Goal: Information Seeking & Learning: Check status

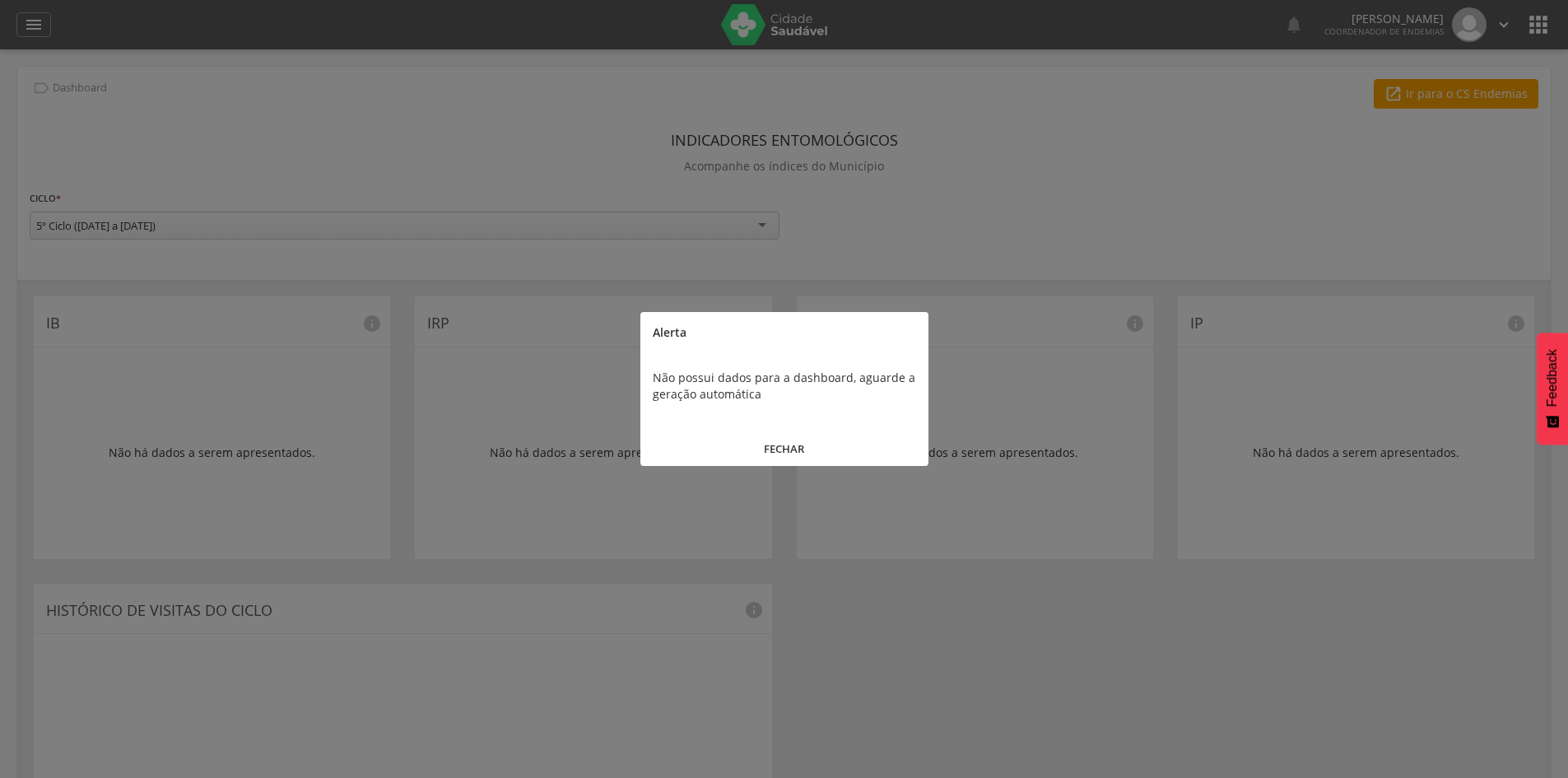
click at [777, 448] on button "FECHAR" at bounding box center [784, 448] width 288 height 35
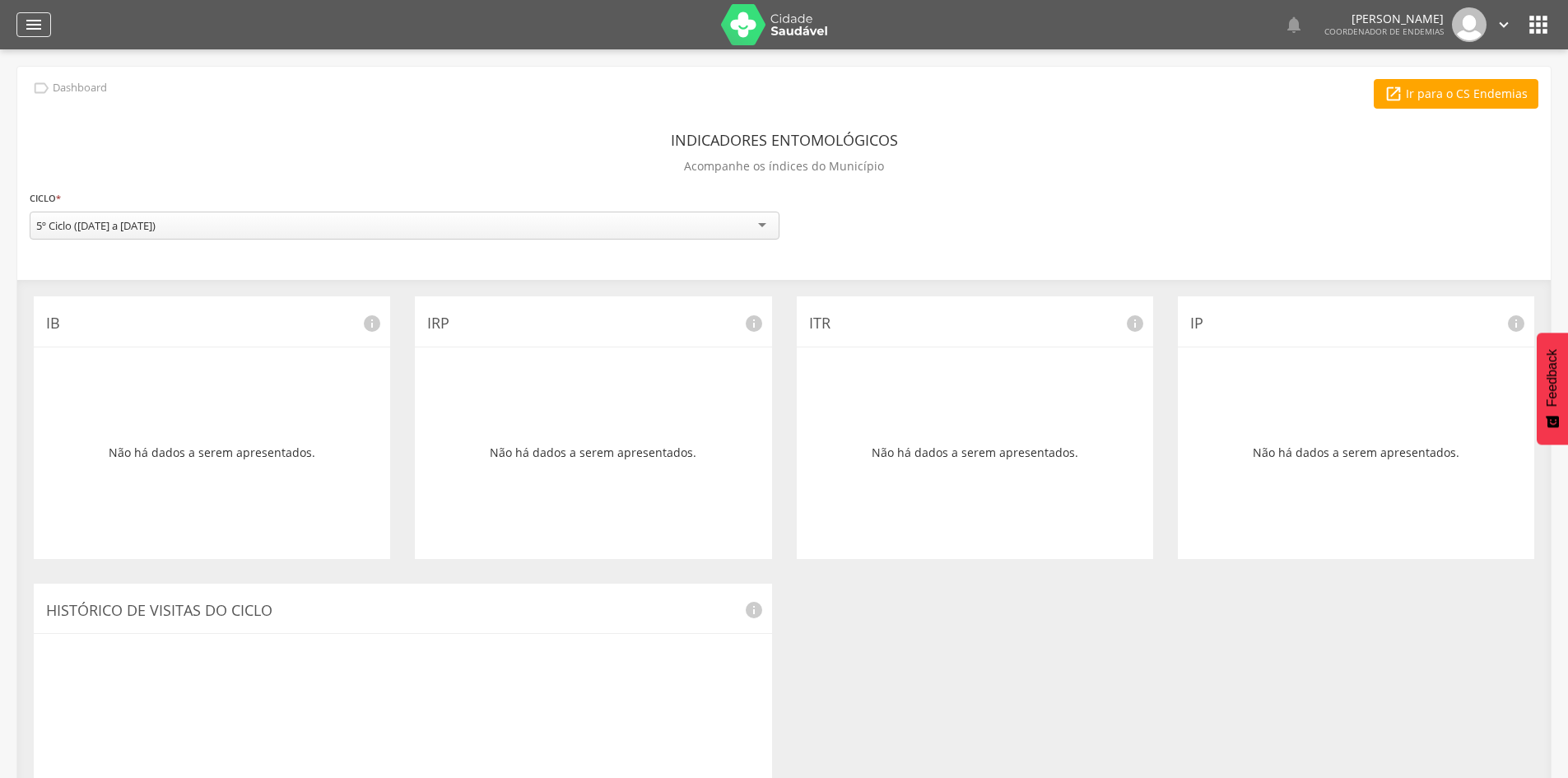
click at [34, 20] on icon "" at bounding box center [34, 24] width 20 height 20
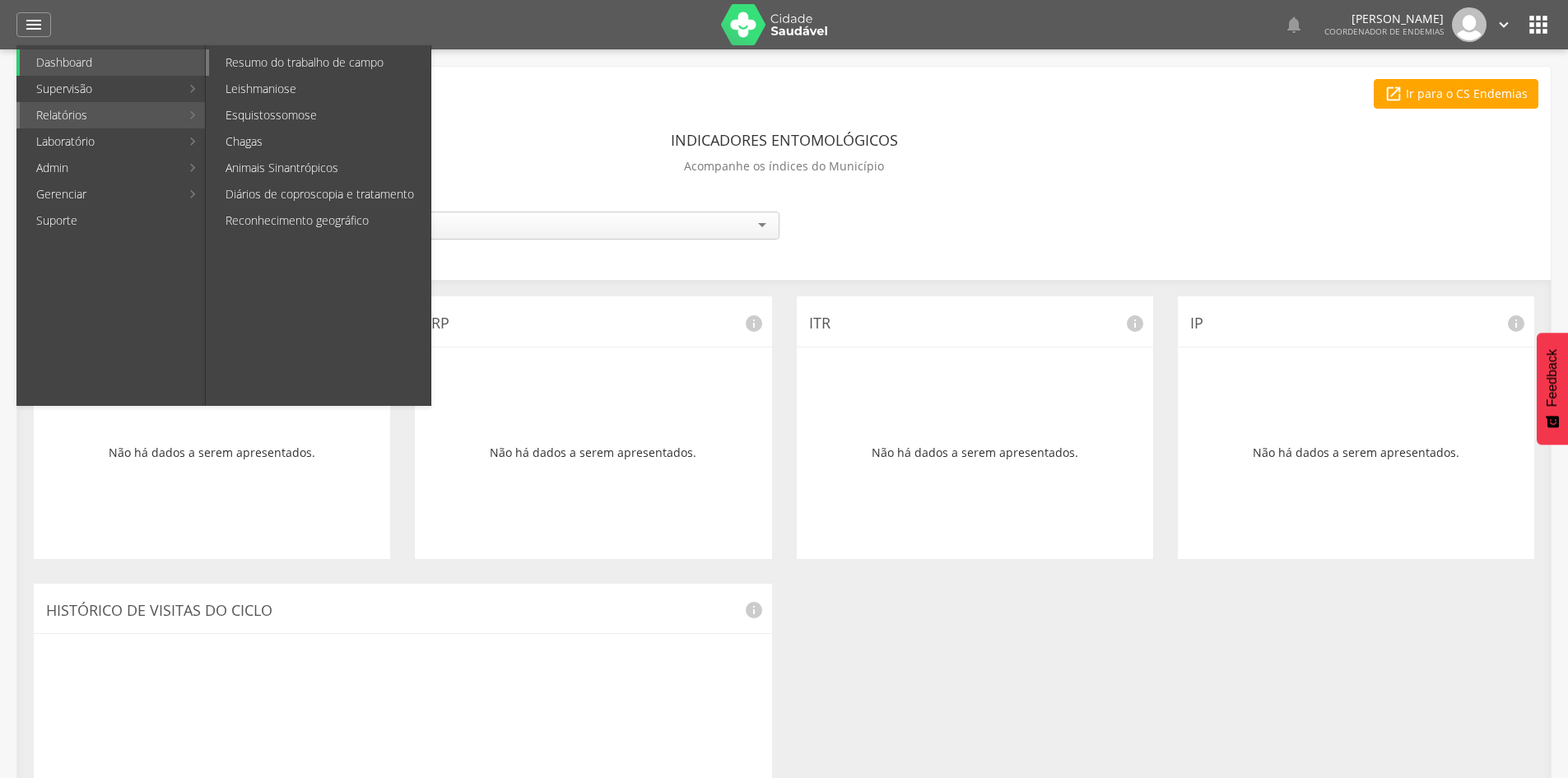
click at [237, 62] on link "Resumo do trabalho de campo" at bounding box center [319, 63] width 221 height 27
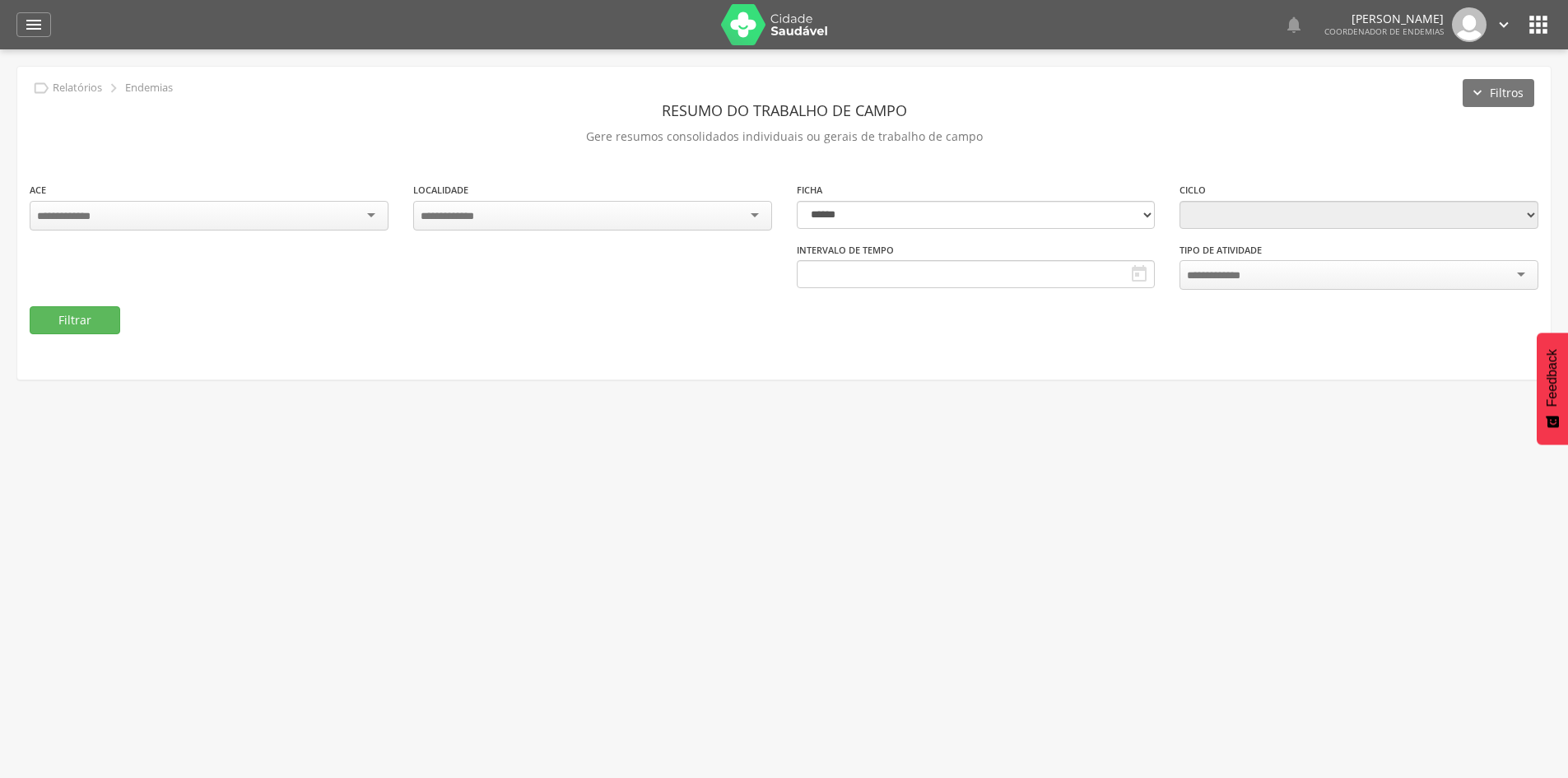
type input "**********"
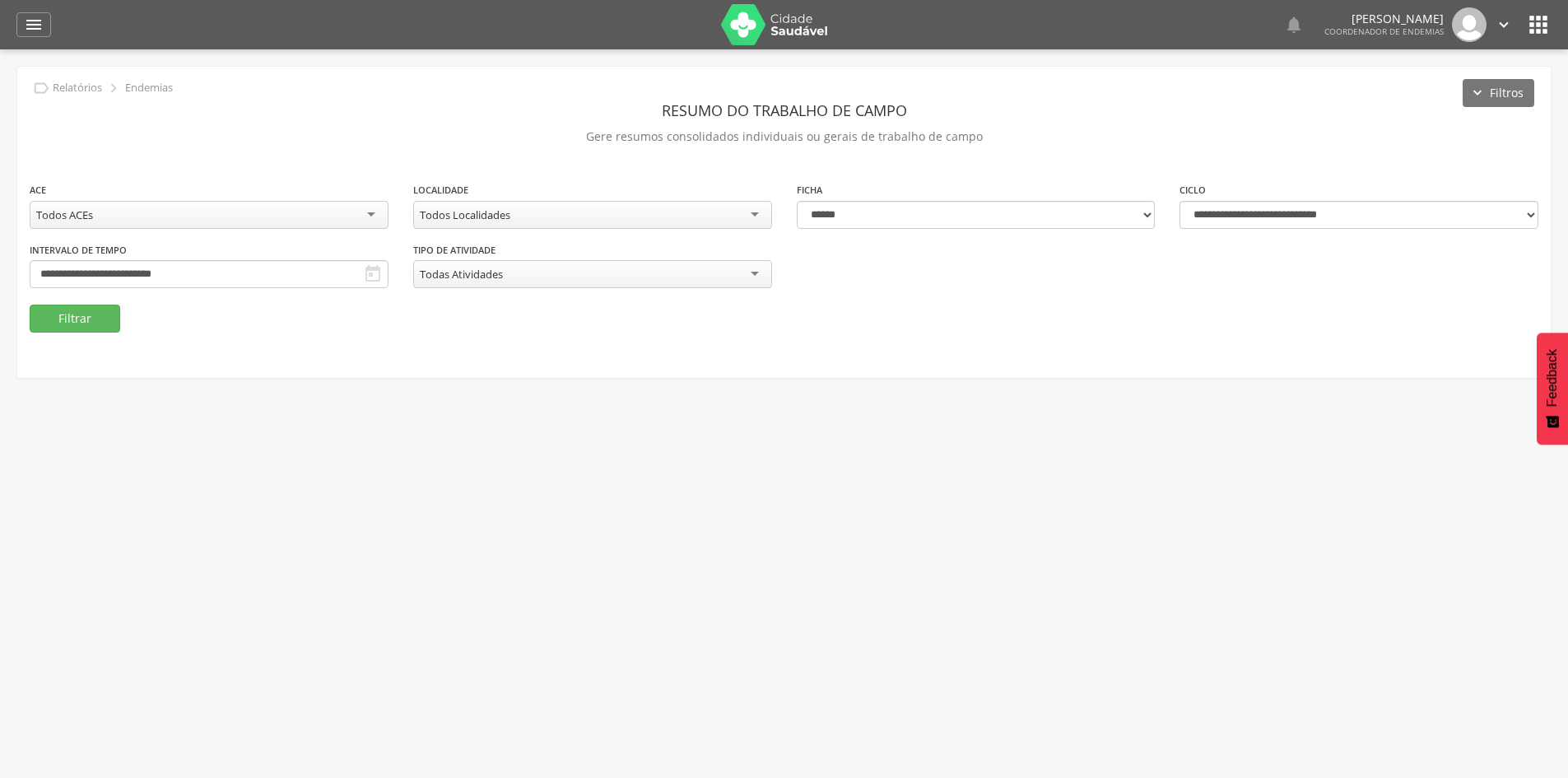
click at [370, 277] on icon "" at bounding box center [373, 274] width 20 height 20
click at [311, 274] on input "**********" at bounding box center [209, 274] width 359 height 28
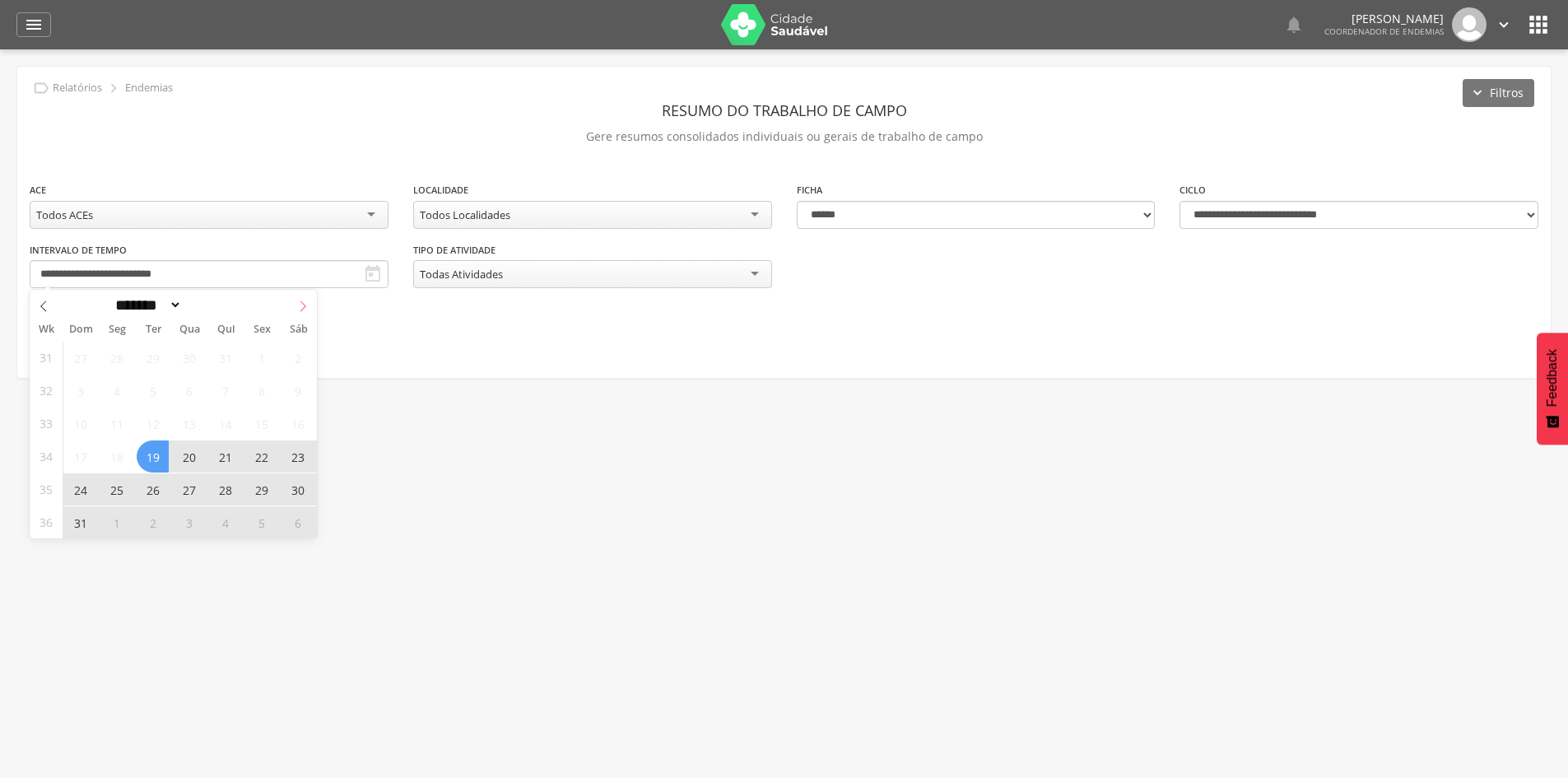
click at [301, 304] on icon at bounding box center [303, 307] width 11 height 11
select select "*"
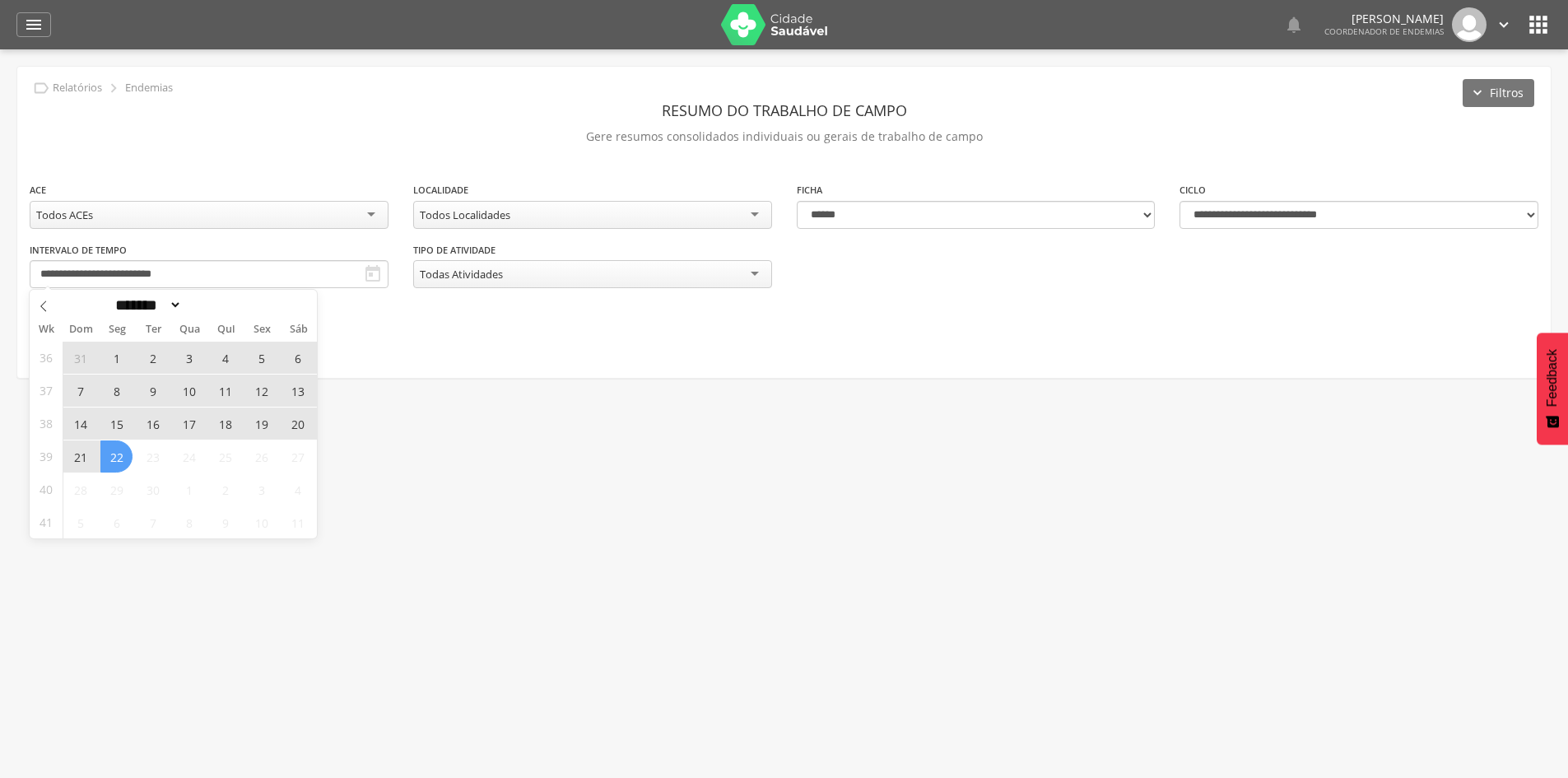
click at [106, 392] on span "8" at bounding box center [117, 391] width 33 height 33
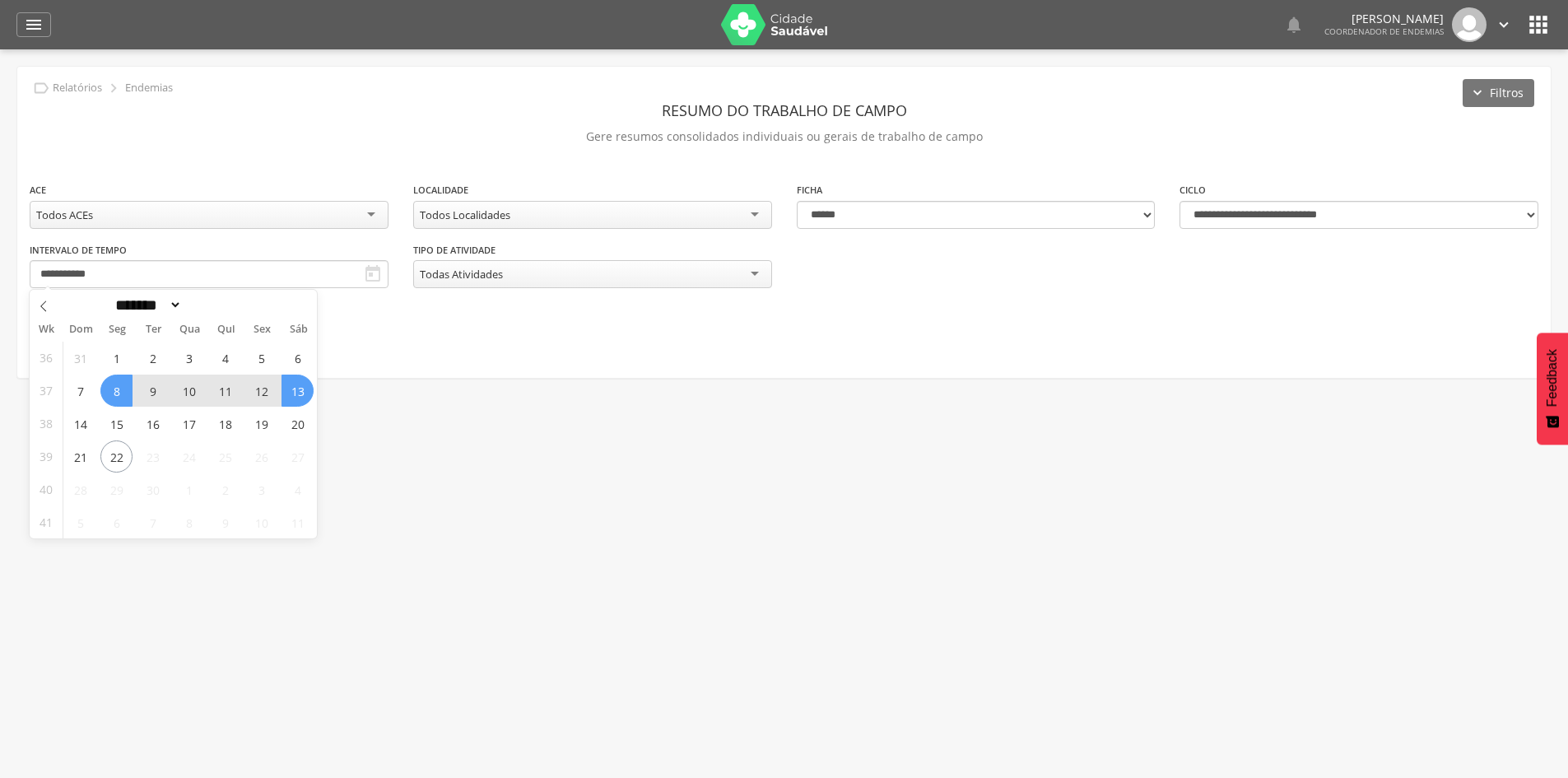
click at [294, 392] on span "13" at bounding box center [298, 391] width 33 height 33
type input "**********"
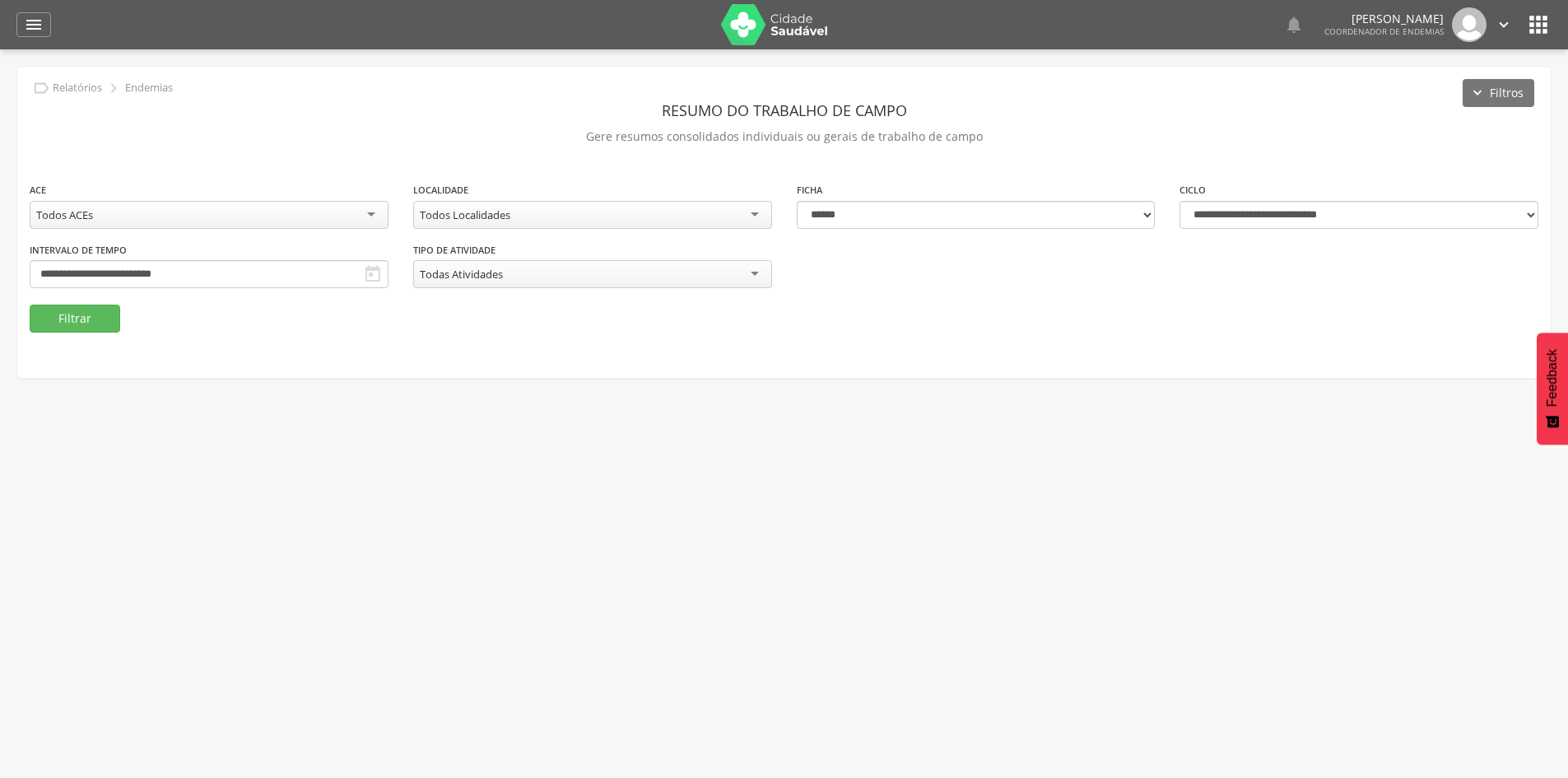
click at [554, 209] on div "Todos Localidades" at bounding box center [592, 215] width 359 height 28
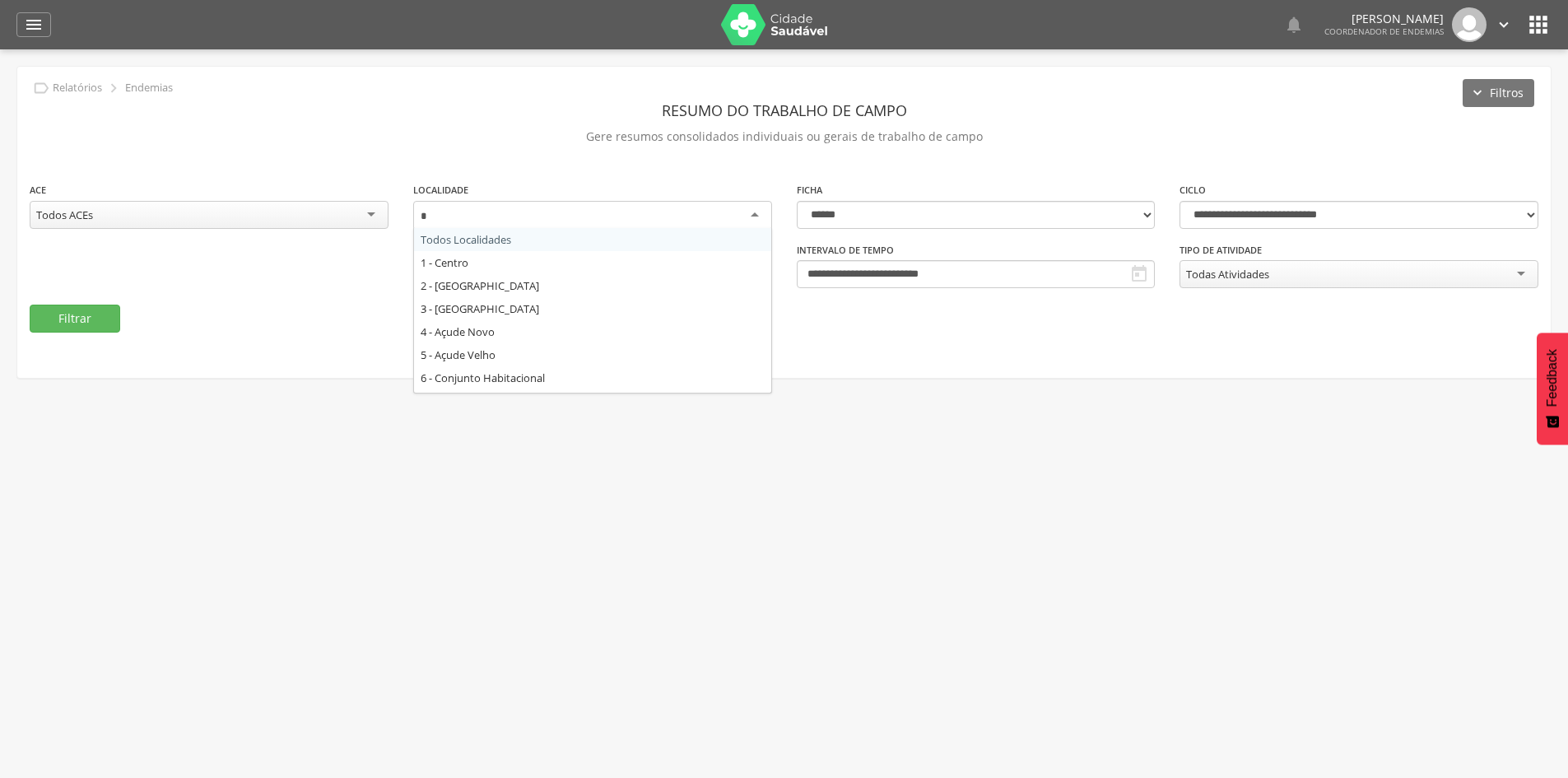
type input "**"
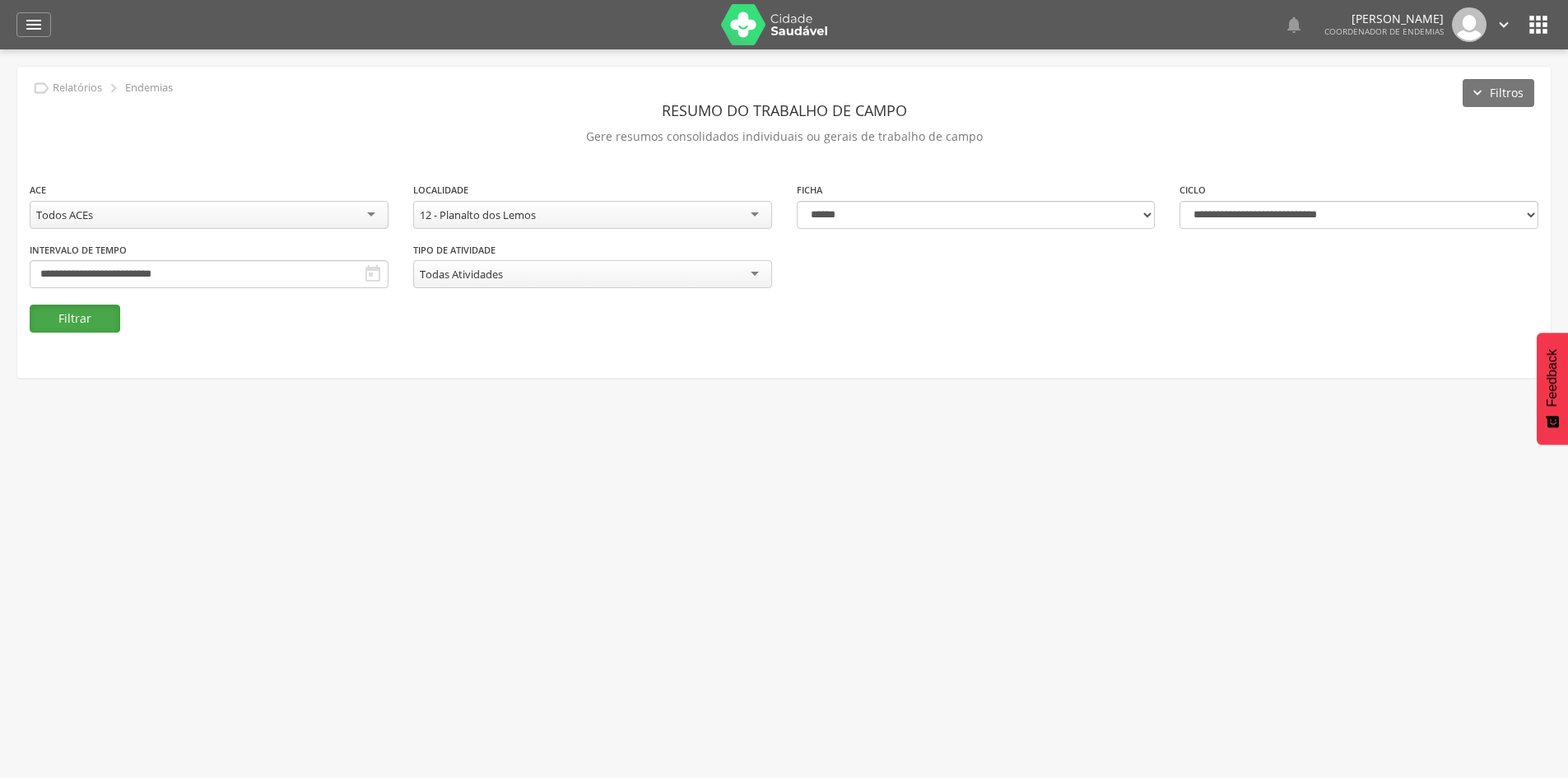
click at [110, 320] on button "Filtrar" at bounding box center [75, 318] width 91 height 28
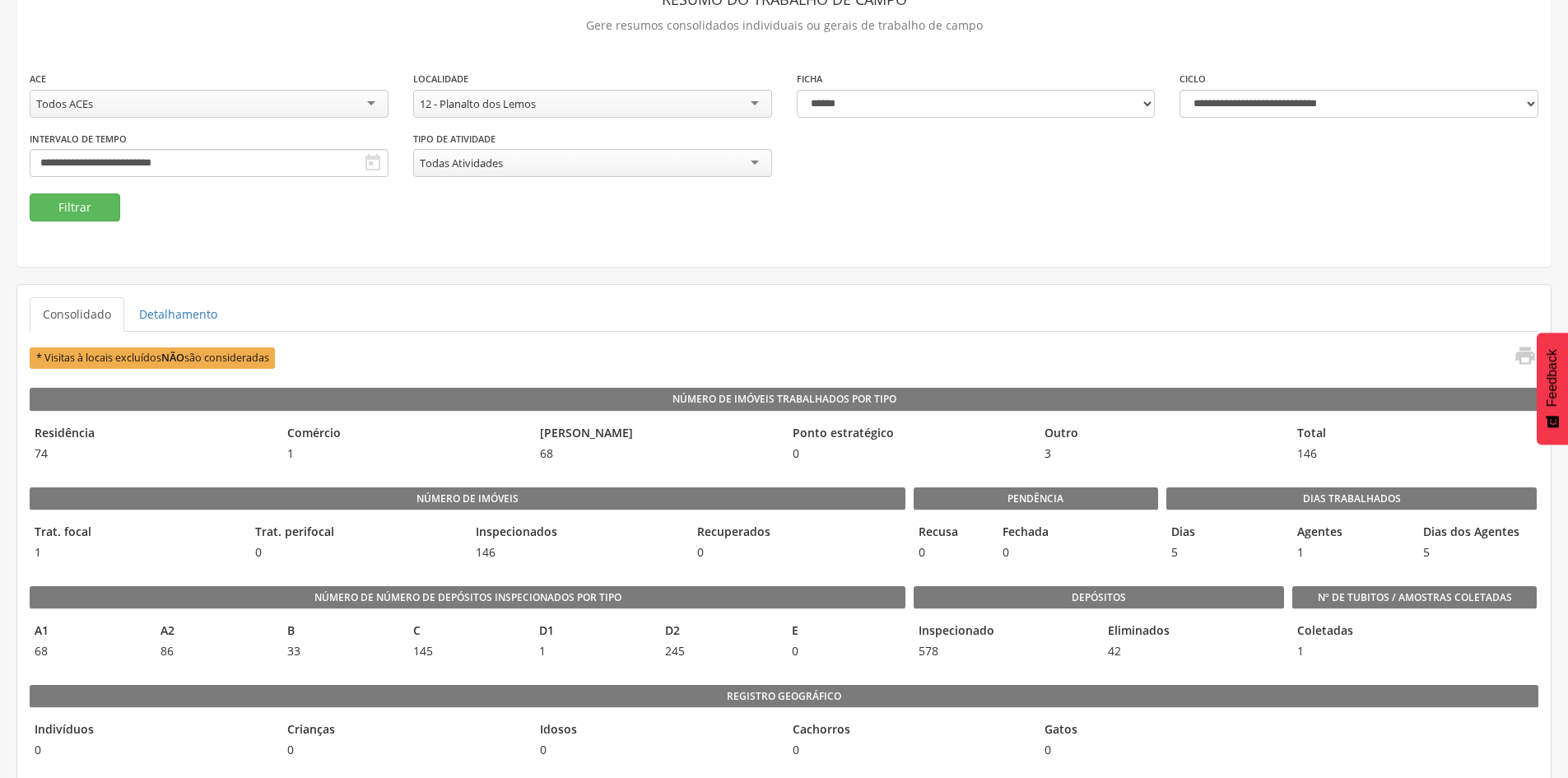
scroll to position [82, 0]
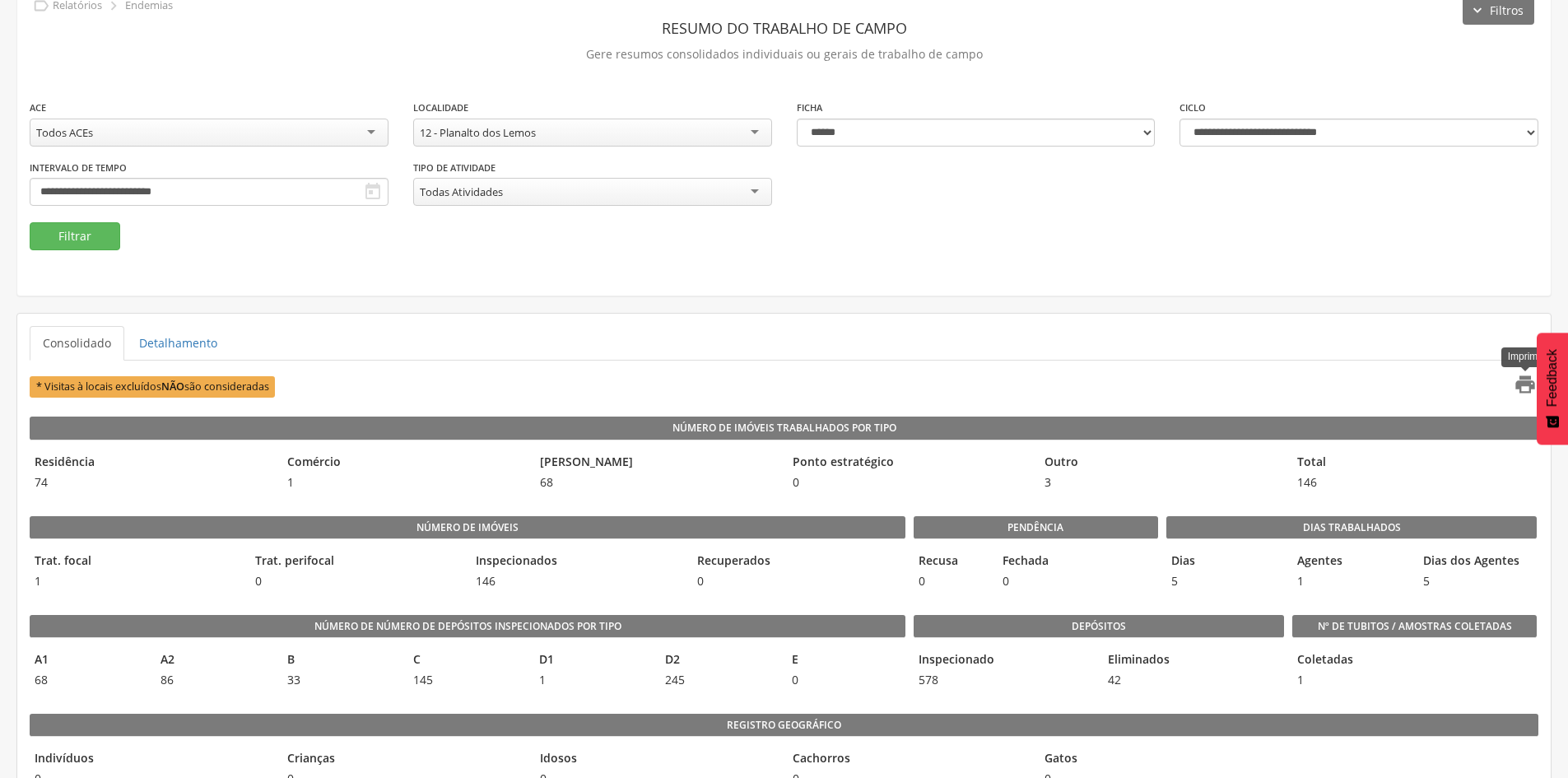
click at [1519, 378] on icon "" at bounding box center [1526, 384] width 23 height 23
click at [727, 132] on div "12 - Planalto dos Lemos" at bounding box center [592, 132] width 359 height 28
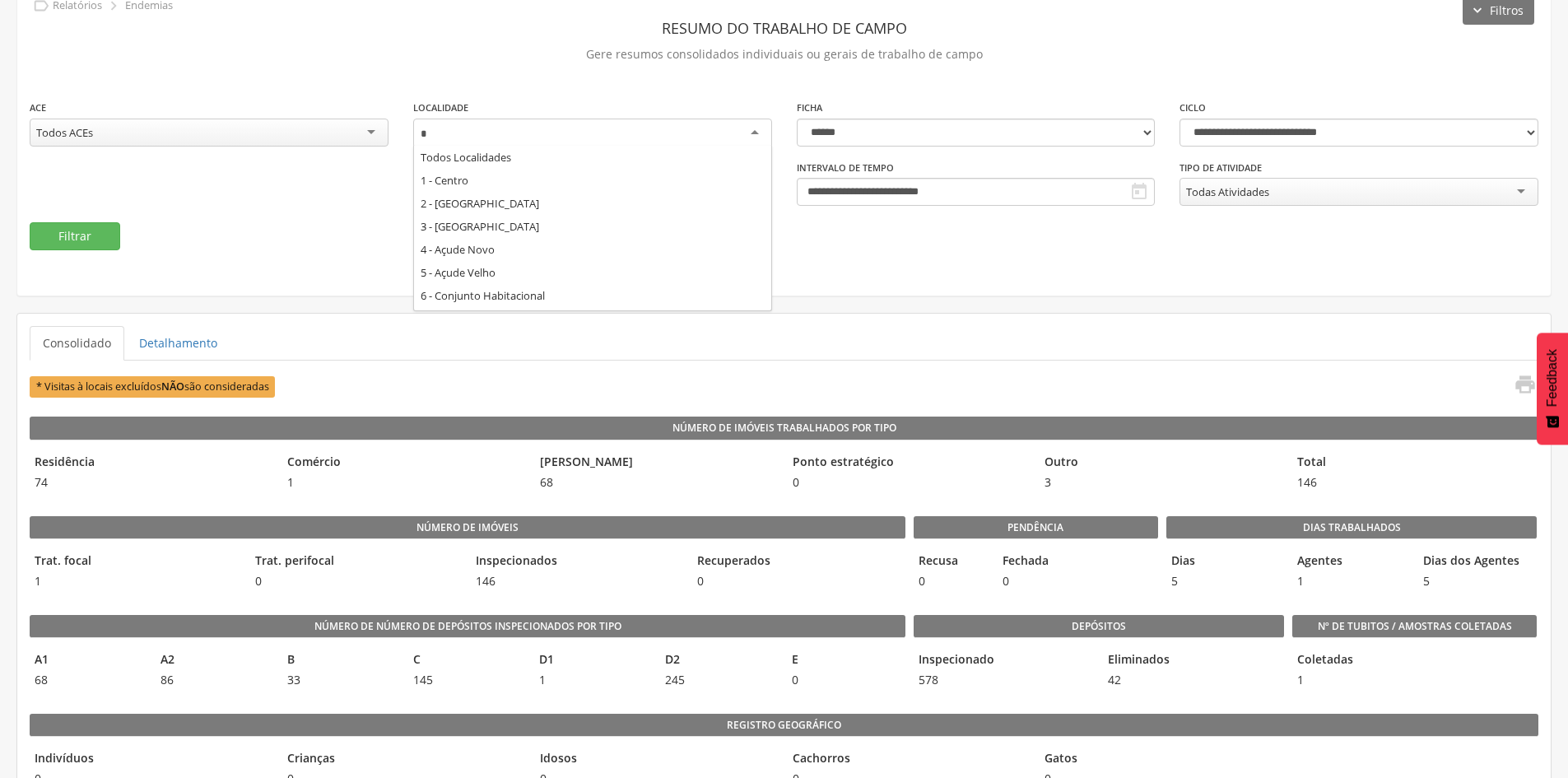
scroll to position [0, 0]
type input "******"
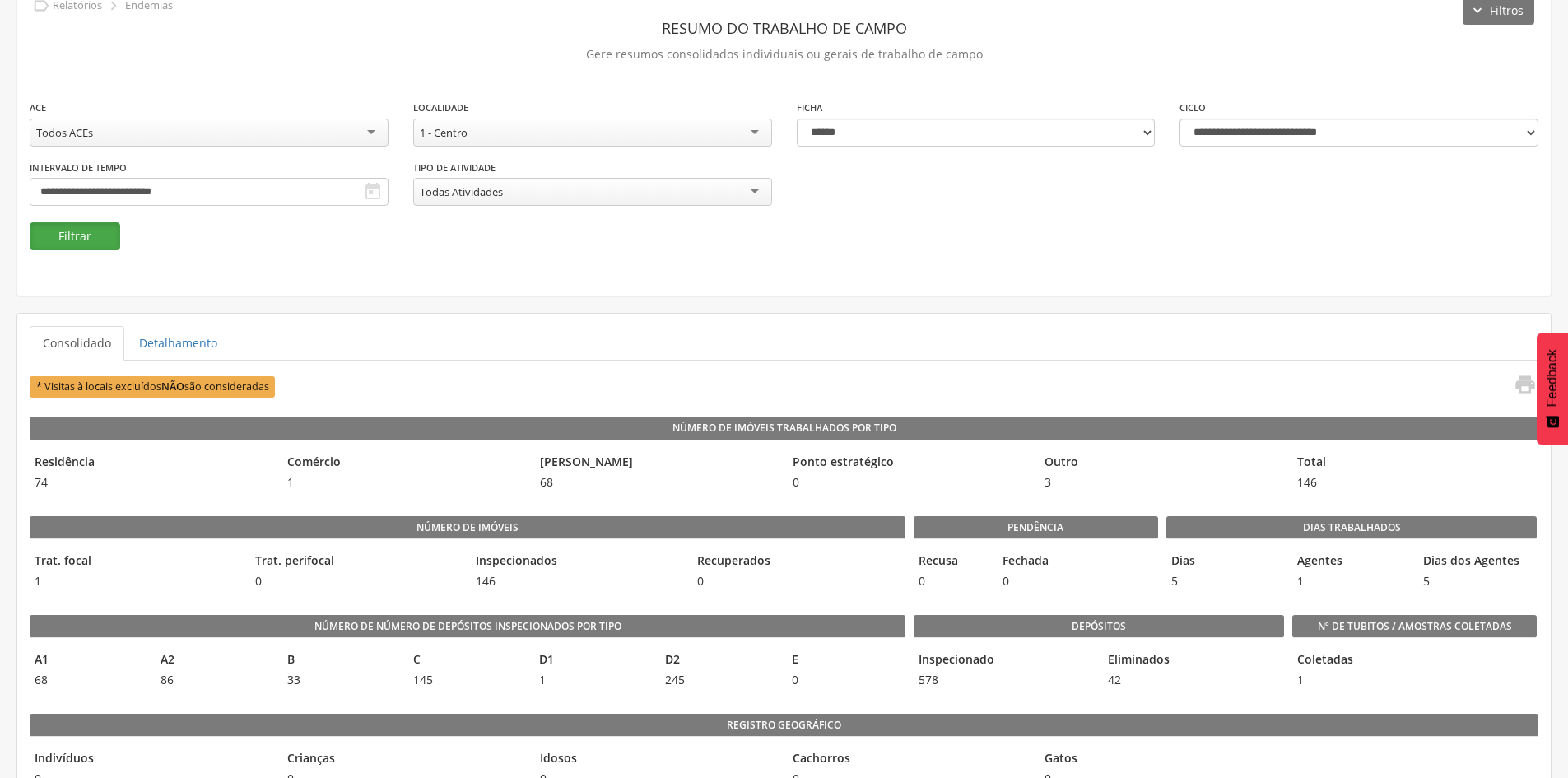
click at [110, 238] on button "Filtrar" at bounding box center [75, 236] width 91 height 28
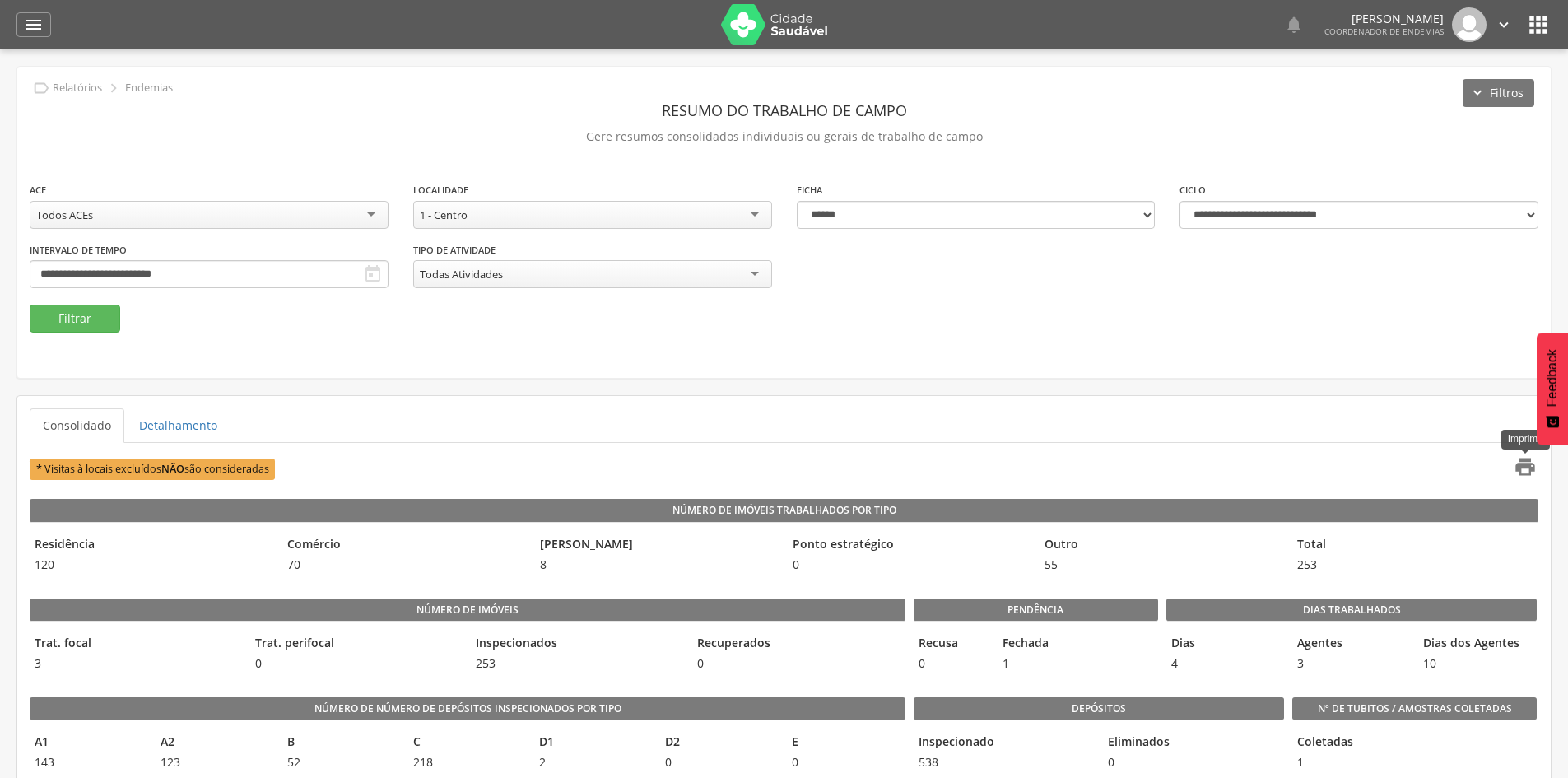
click at [1533, 466] on icon "" at bounding box center [1526, 467] width 23 height 23
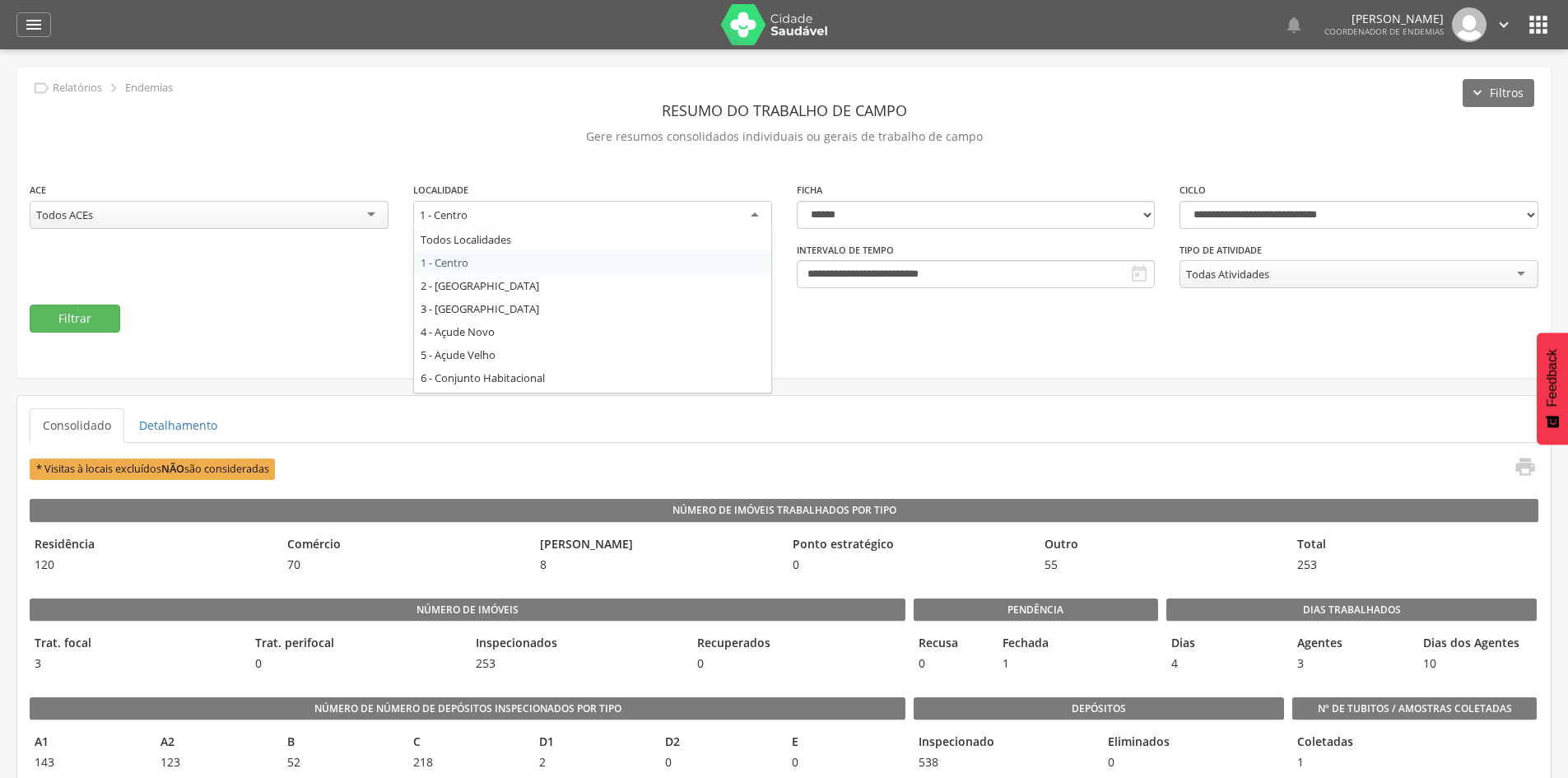
click at [665, 212] on div "1 - Centro" at bounding box center [592, 216] width 359 height 30
type input "******"
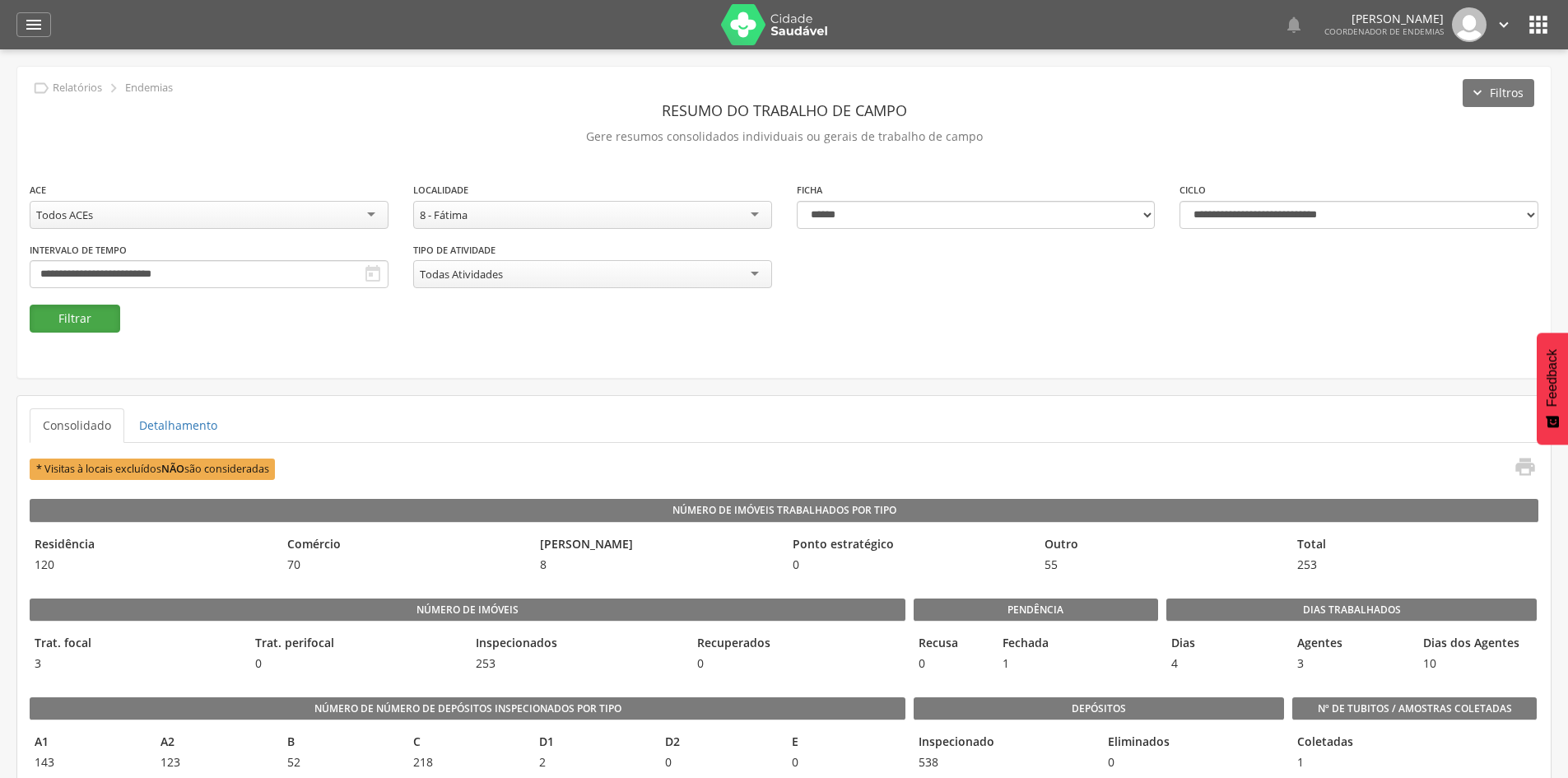
click at [77, 315] on button "Filtrar" at bounding box center [75, 318] width 91 height 28
click at [1520, 477] on icon "" at bounding box center [1526, 467] width 23 height 23
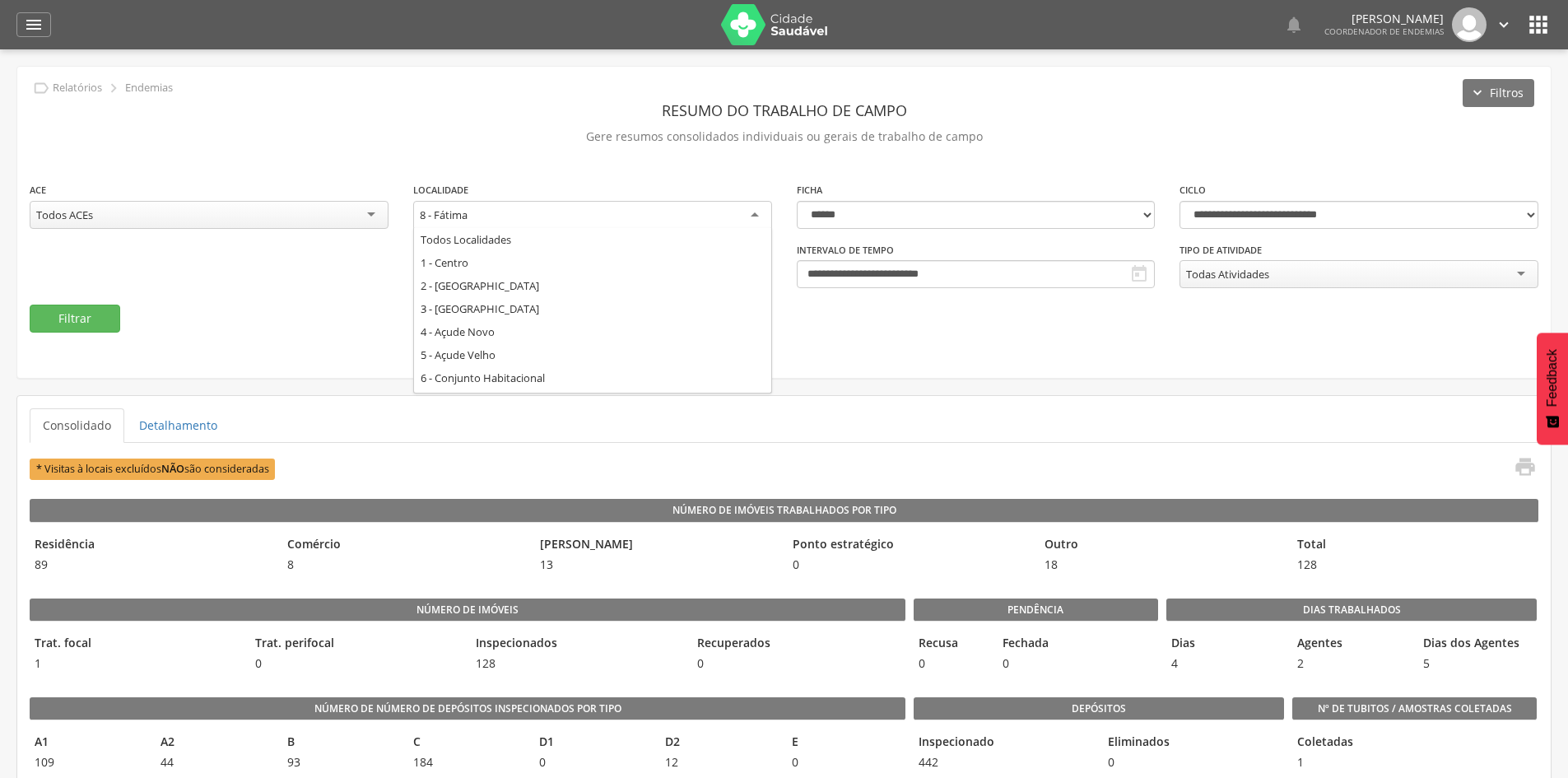
click at [625, 208] on div "8 - Fátima" at bounding box center [592, 216] width 359 height 30
type input "****"
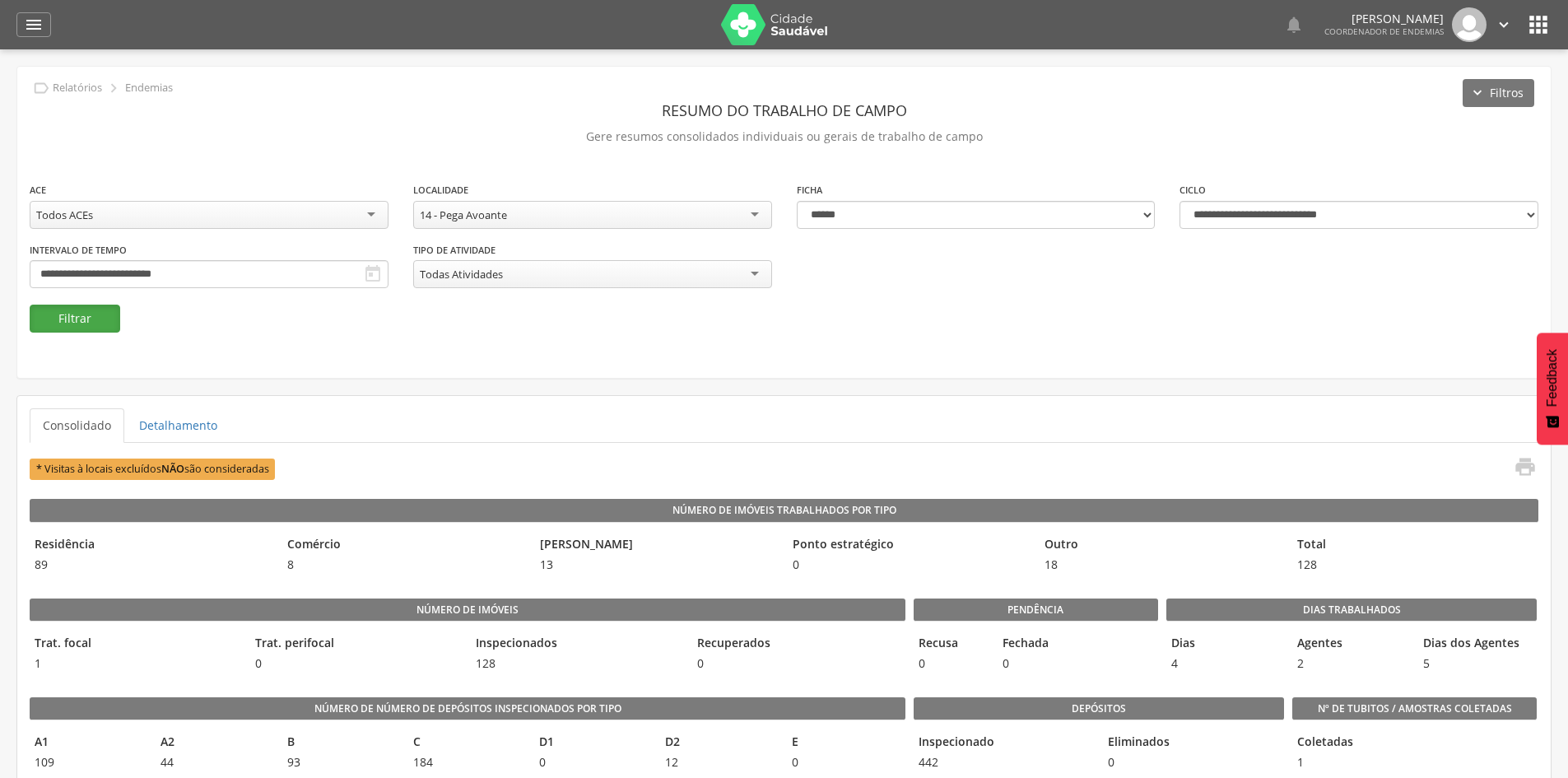
click at [63, 319] on button "Filtrar" at bounding box center [75, 318] width 91 height 28
click at [1517, 469] on icon "" at bounding box center [1526, 467] width 23 height 23
click at [651, 208] on div "14 - Pega Avoante" at bounding box center [592, 215] width 359 height 28
click at [51, 316] on button "Filtrar" at bounding box center [75, 318] width 91 height 28
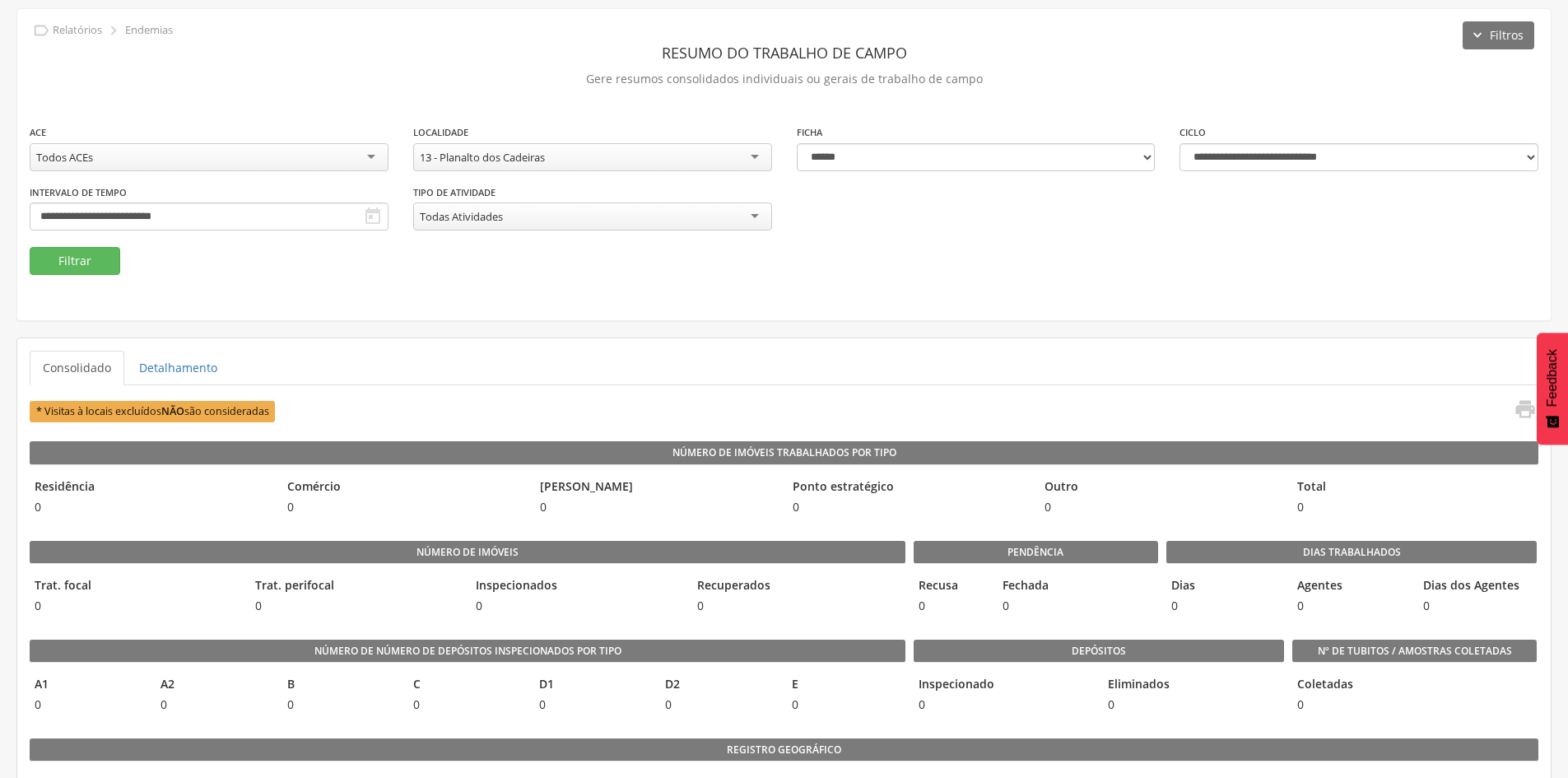
scroll to position [82, 0]
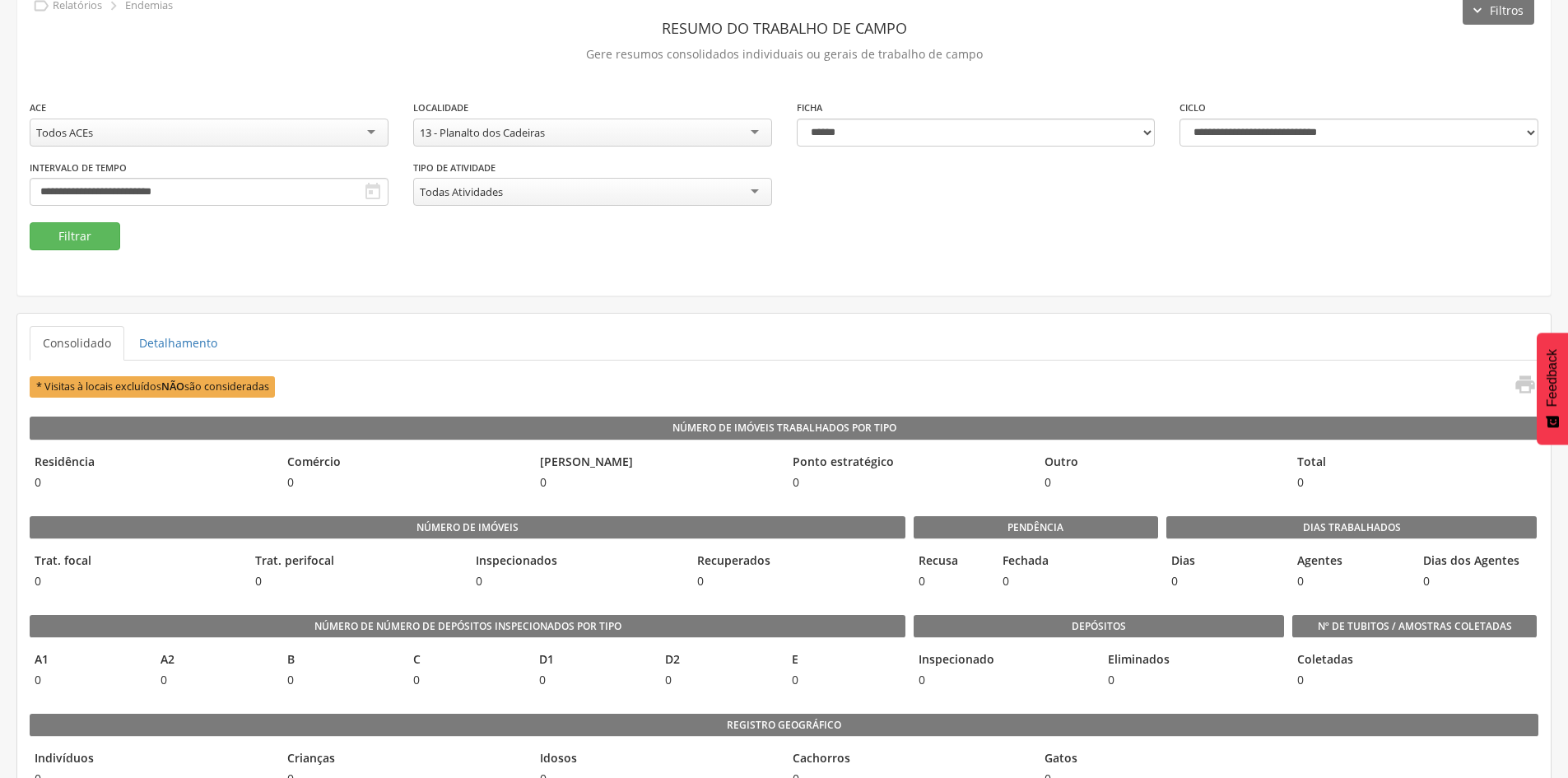
click at [601, 126] on div "13 - Planalto dos Cadeiras" at bounding box center [592, 132] width 359 height 28
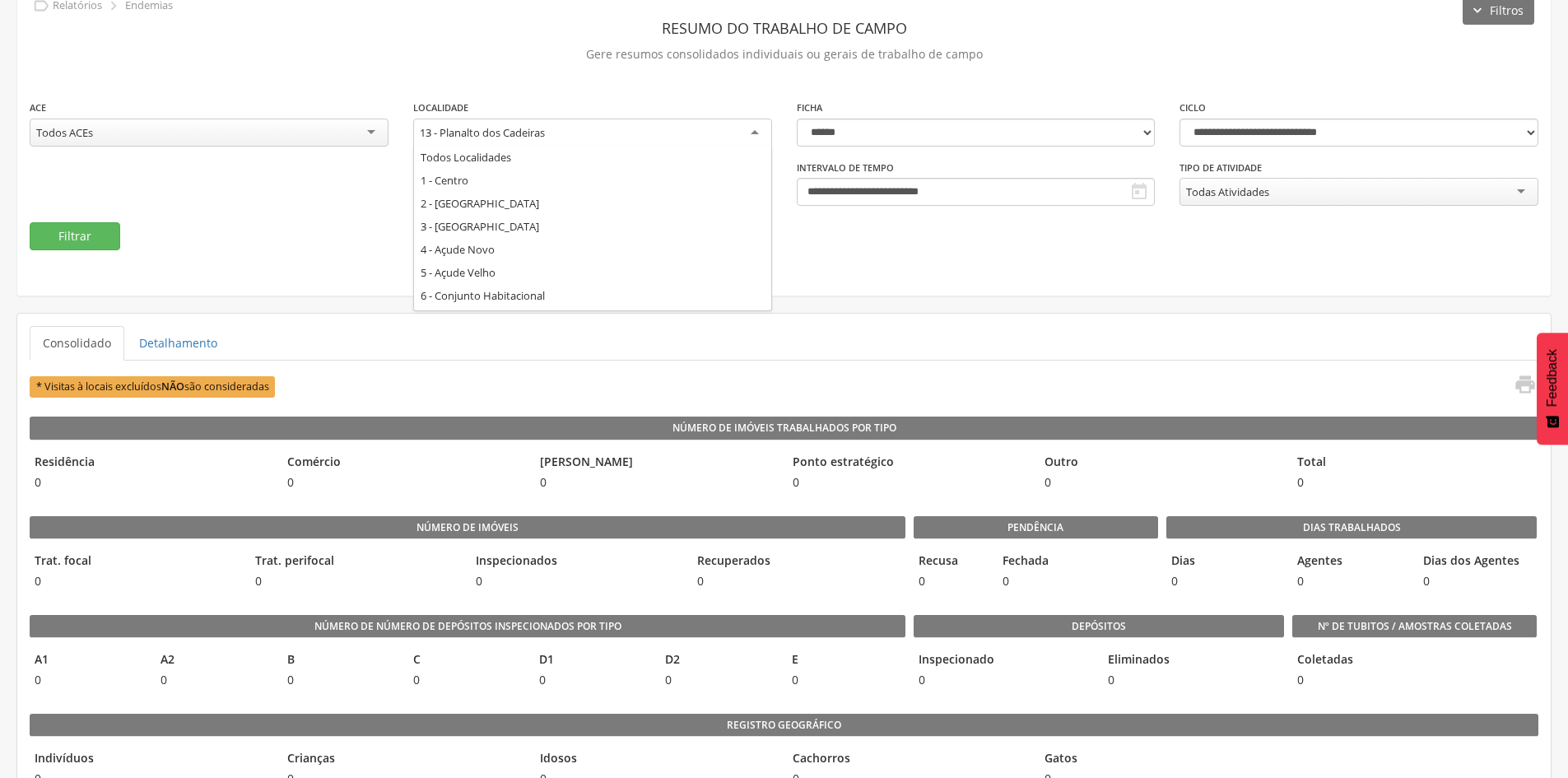
scroll to position [263, 0]
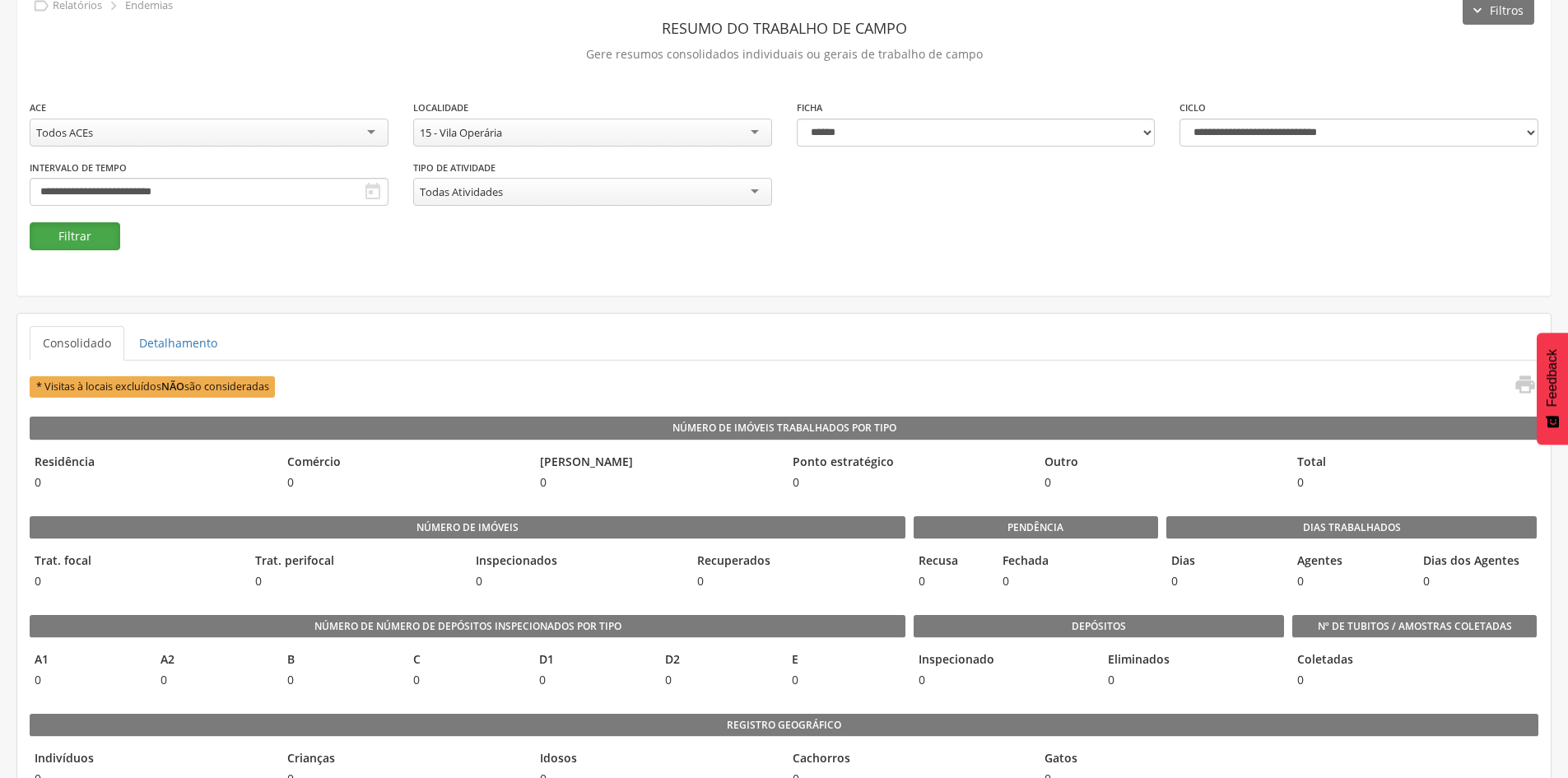
click at [111, 229] on button "Filtrar" at bounding box center [75, 236] width 91 height 28
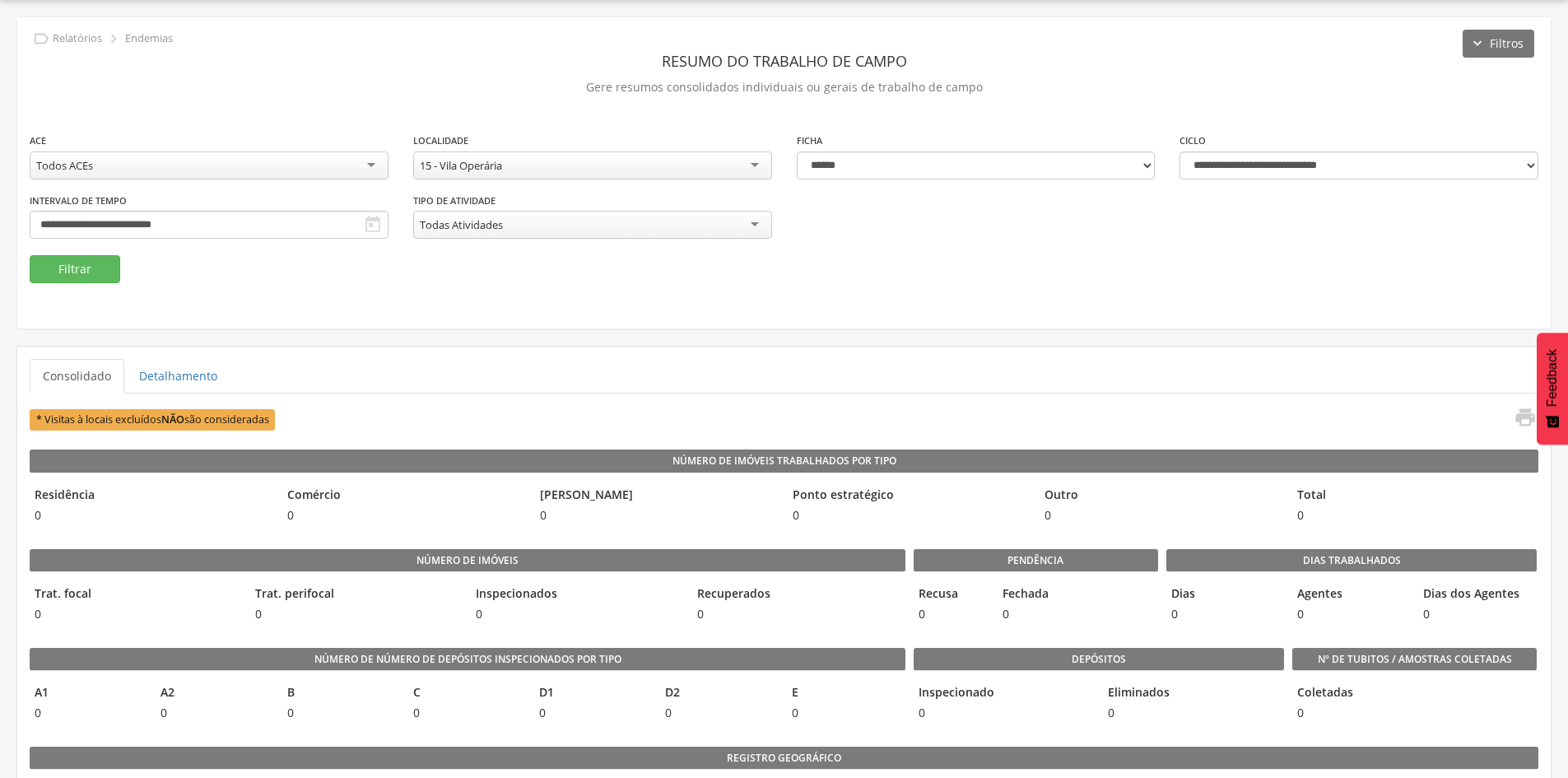
scroll to position [82, 0]
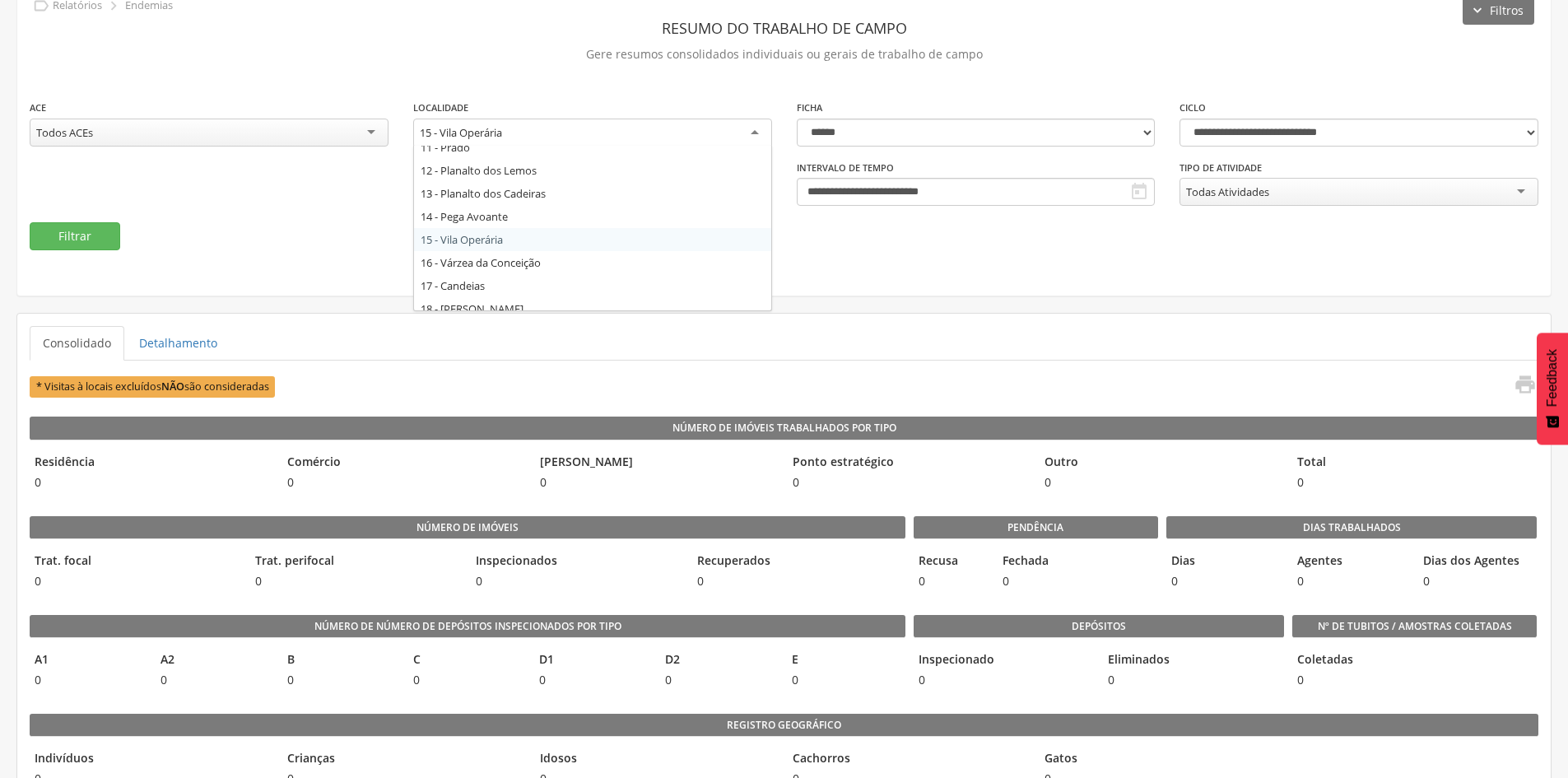
click at [570, 140] on div "15 - Vila Operária" at bounding box center [592, 133] width 359 height 30
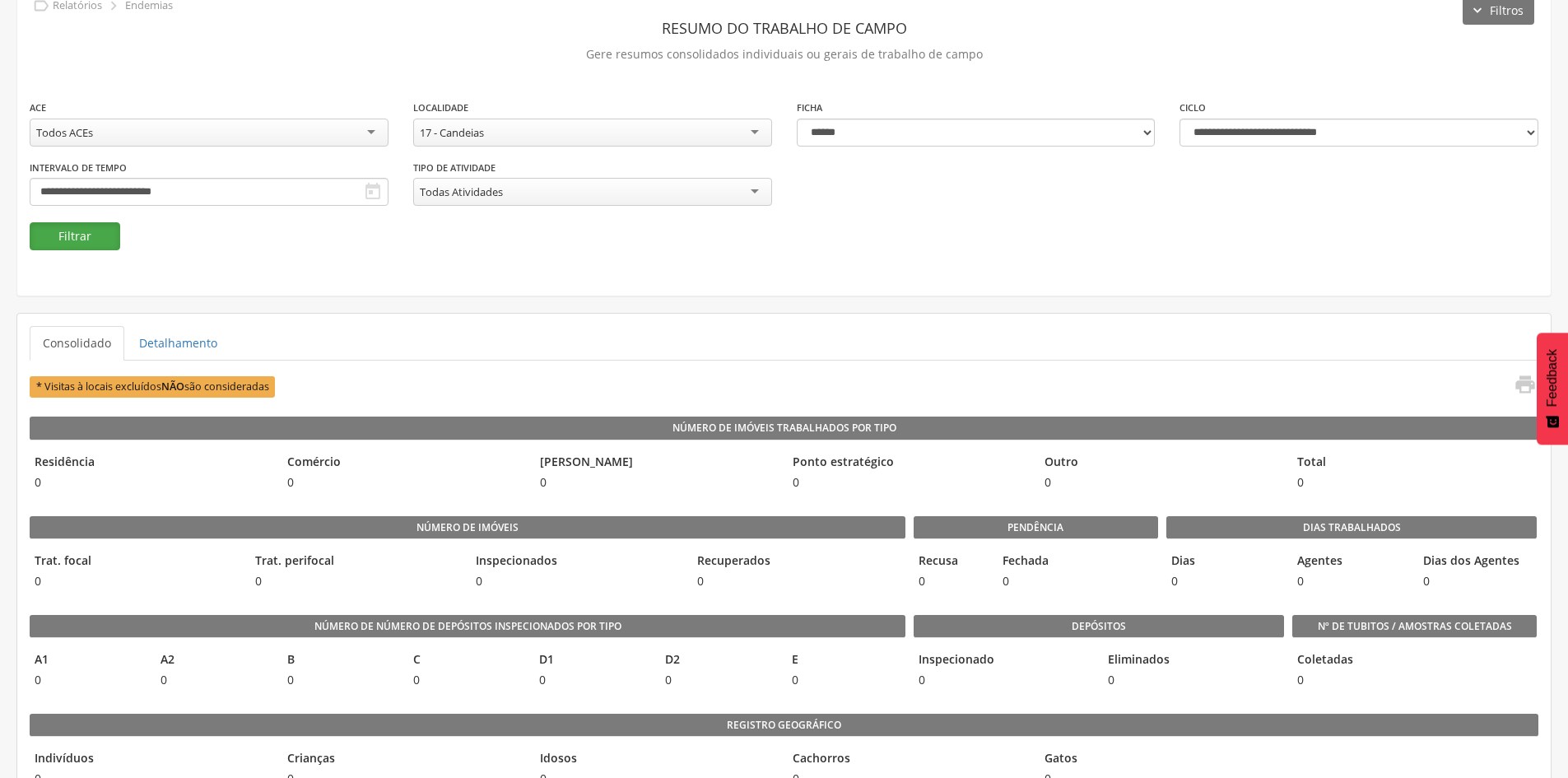
click at [57, 240] on button "Filtrar" at bounding box center [75, 236] width 91 height 28
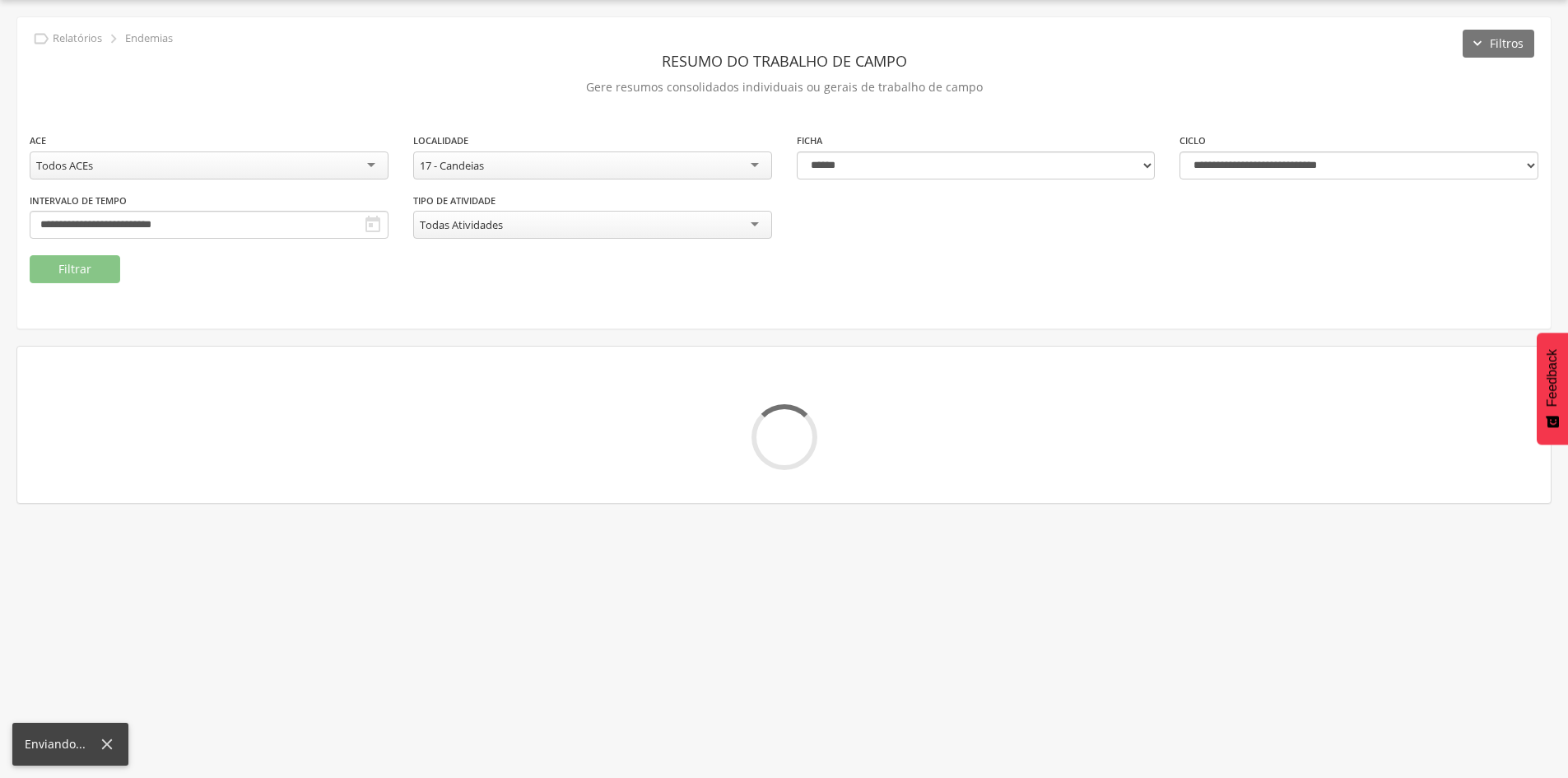
scroll to position [82, 0]
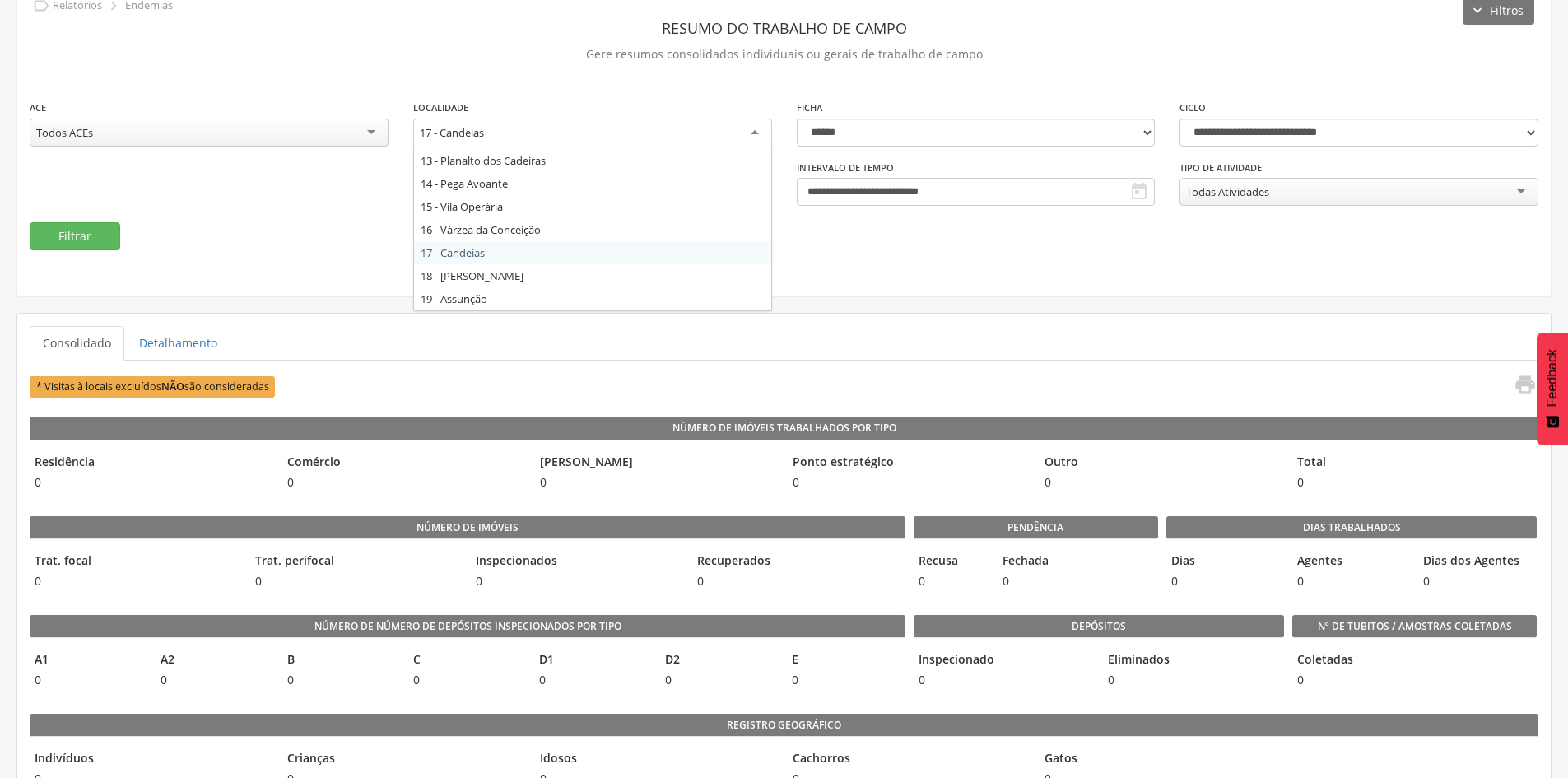
click at [570, 138] on div "17 - Candeias" at bounding box center [592, 133] width 359 height 30
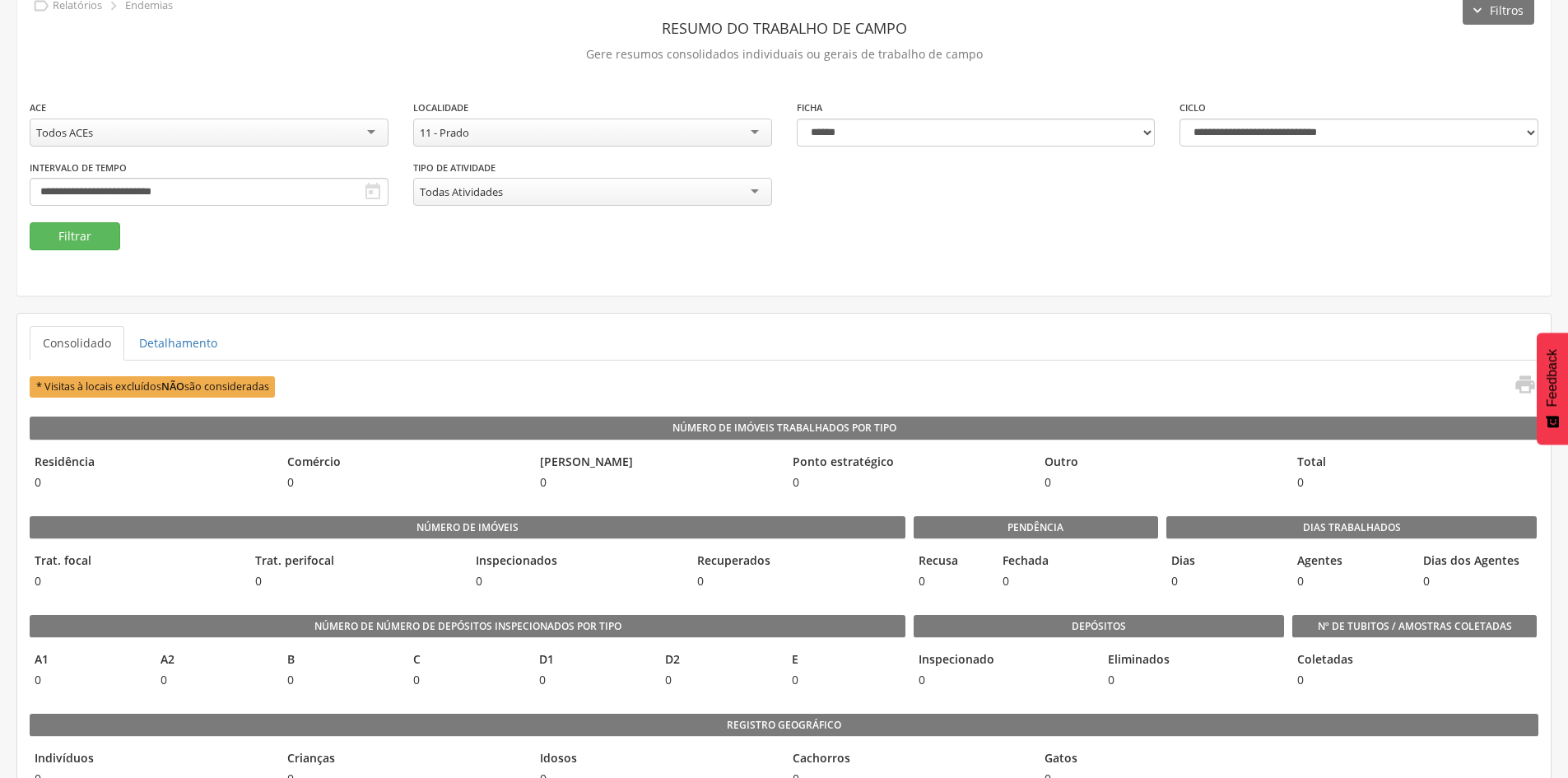
scroll to position [0, 0]
click at [54, 242] on button "Filtrar" at bounding box center [75, 236] width 91 height 28
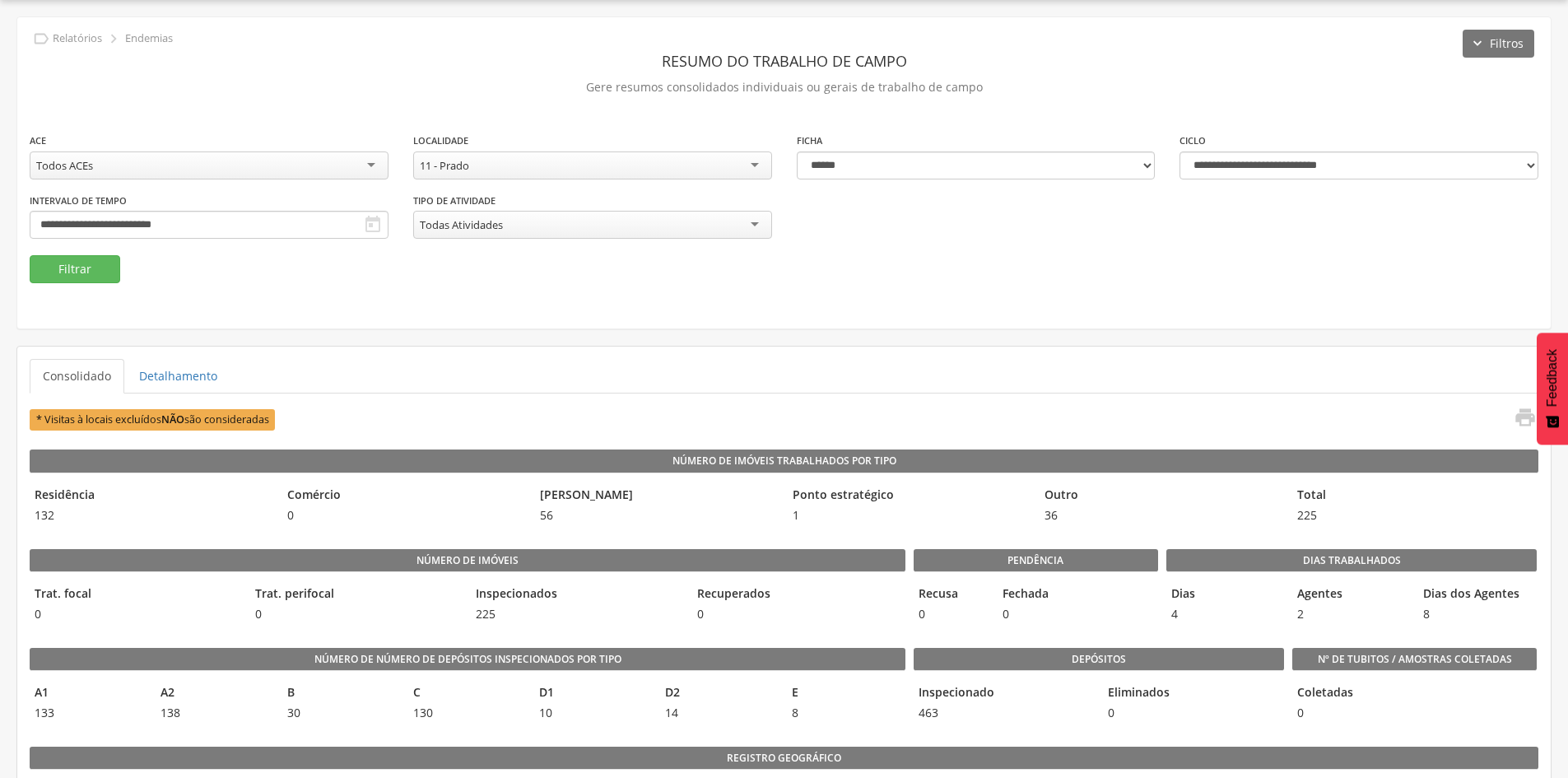
scroll to position [82, 0]
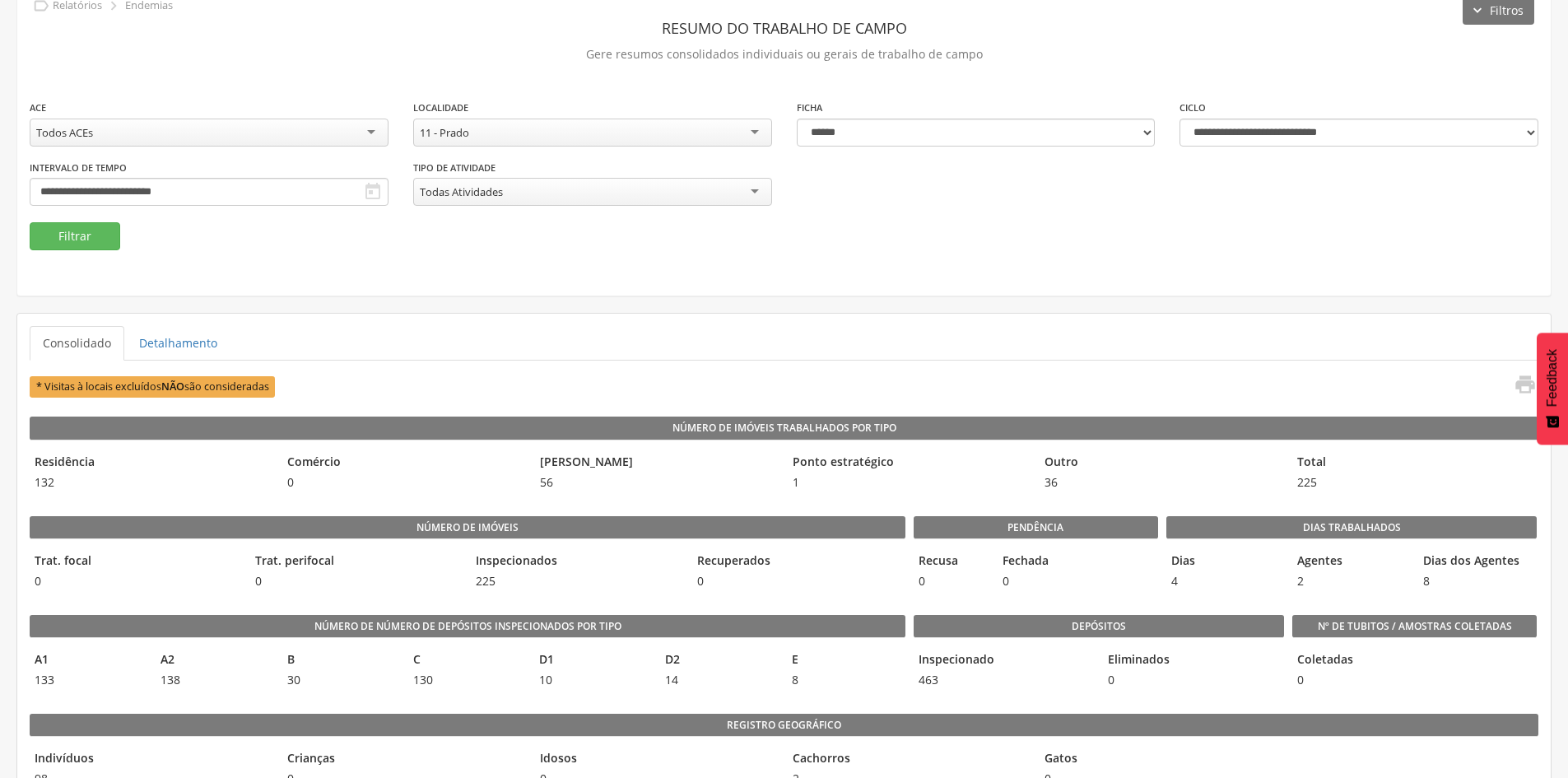
click at [472, 126] on div "11 - Prado" at bounding box center [592, 132] width 359 height 28
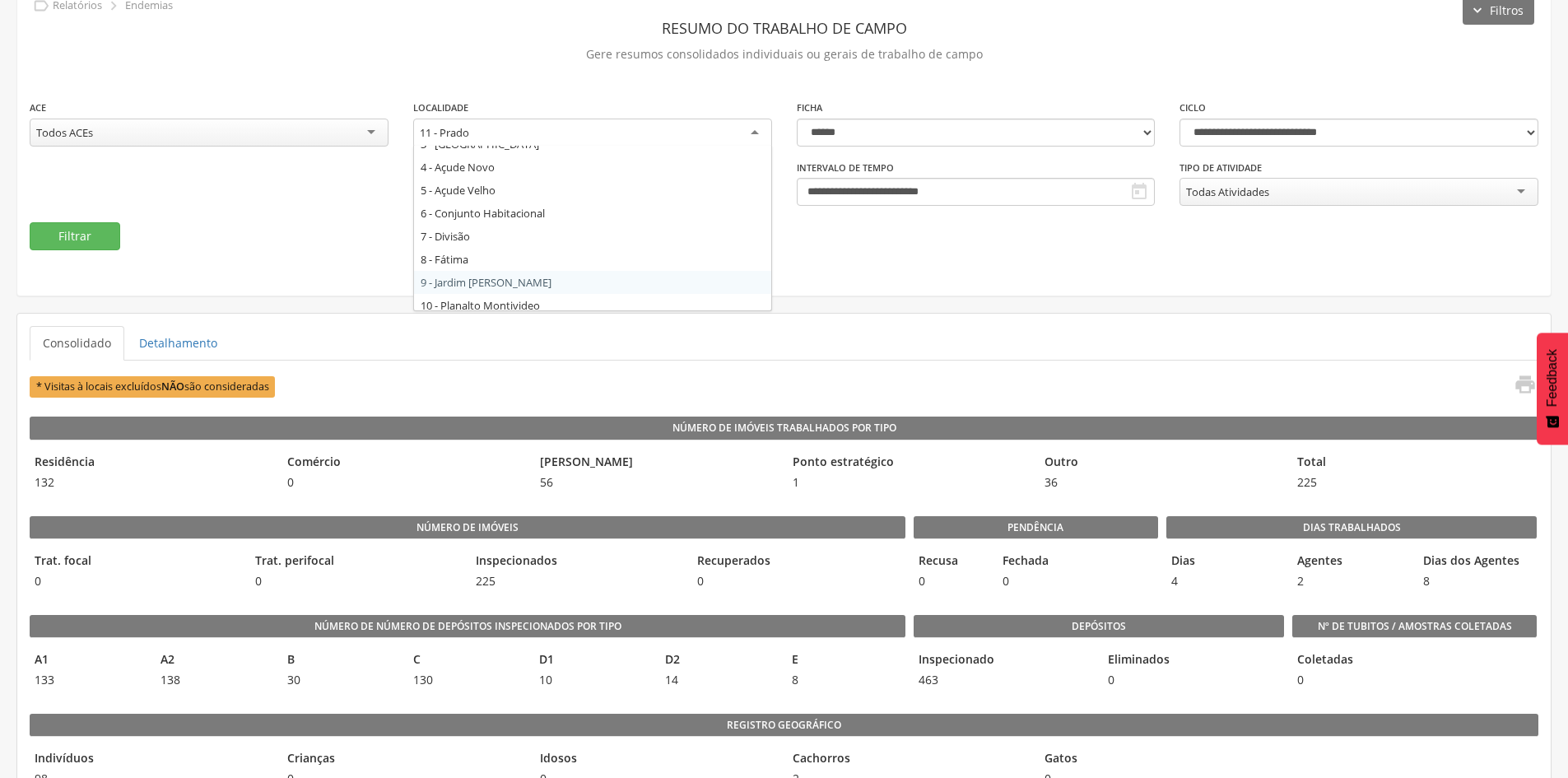
scroll to position [53, 0]
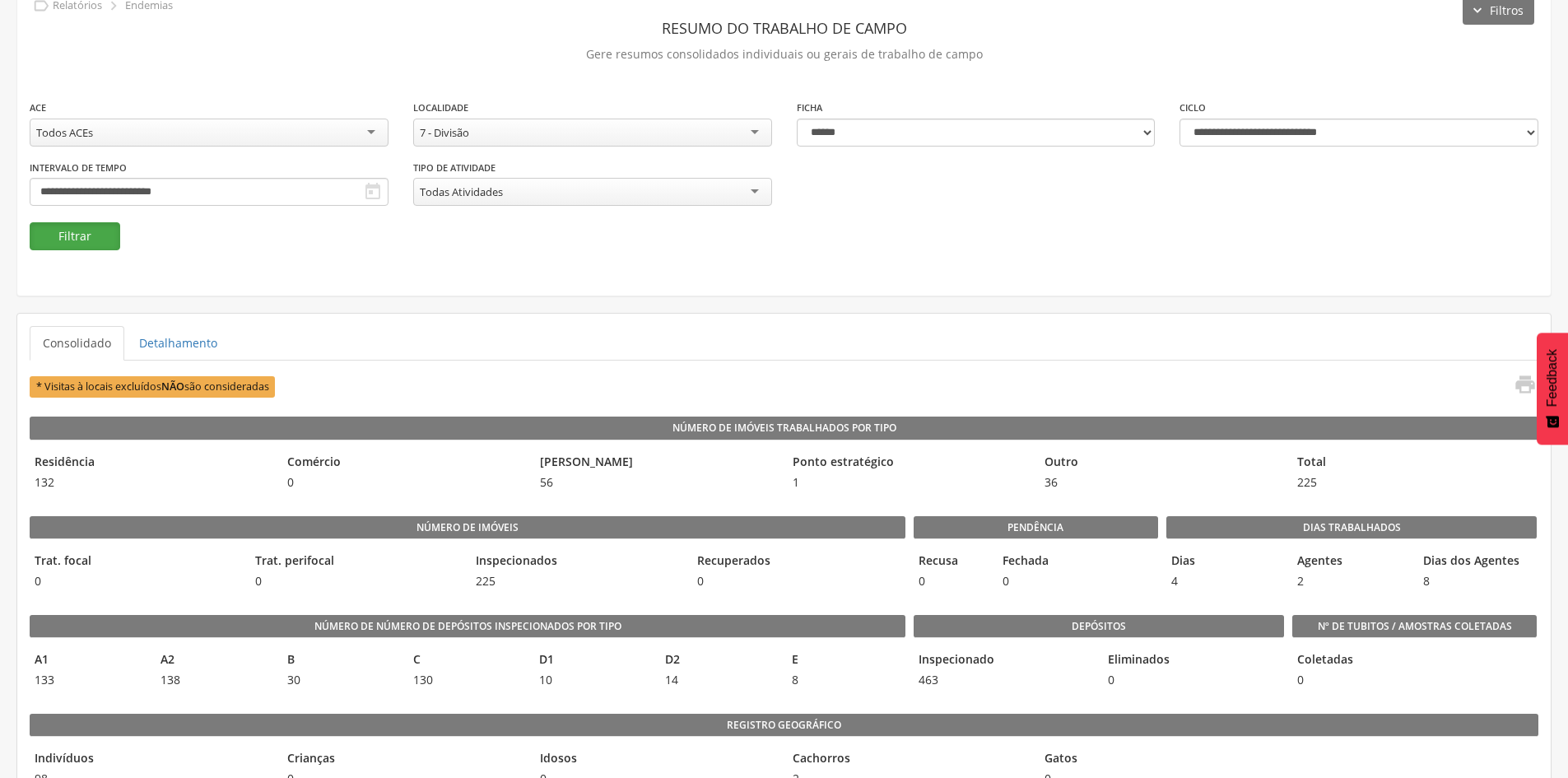
click at [114, 234] on button "Filtrar" at bounding box center [75, 236] width 91 height 28
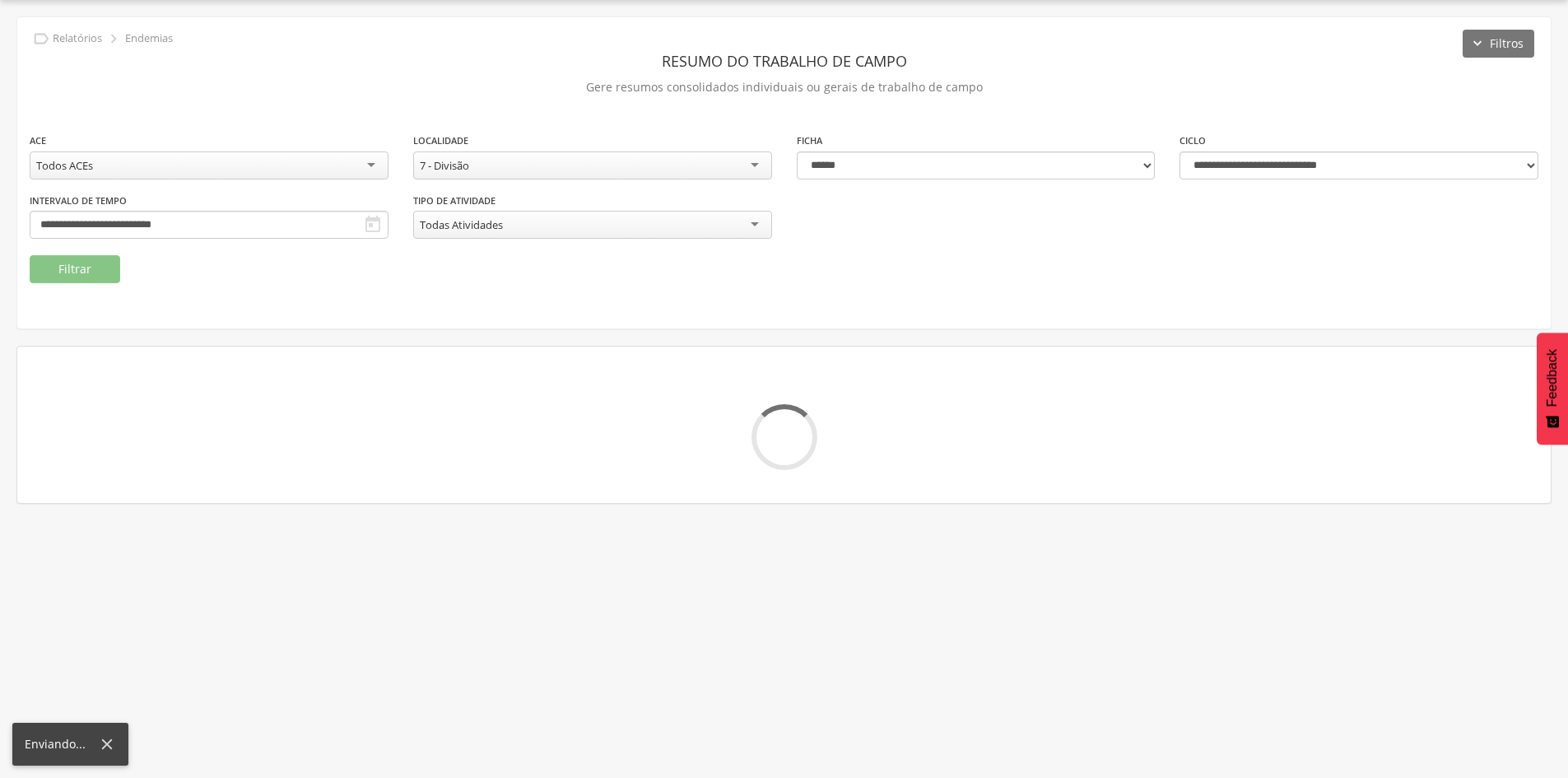
scroll to position [82, 0]
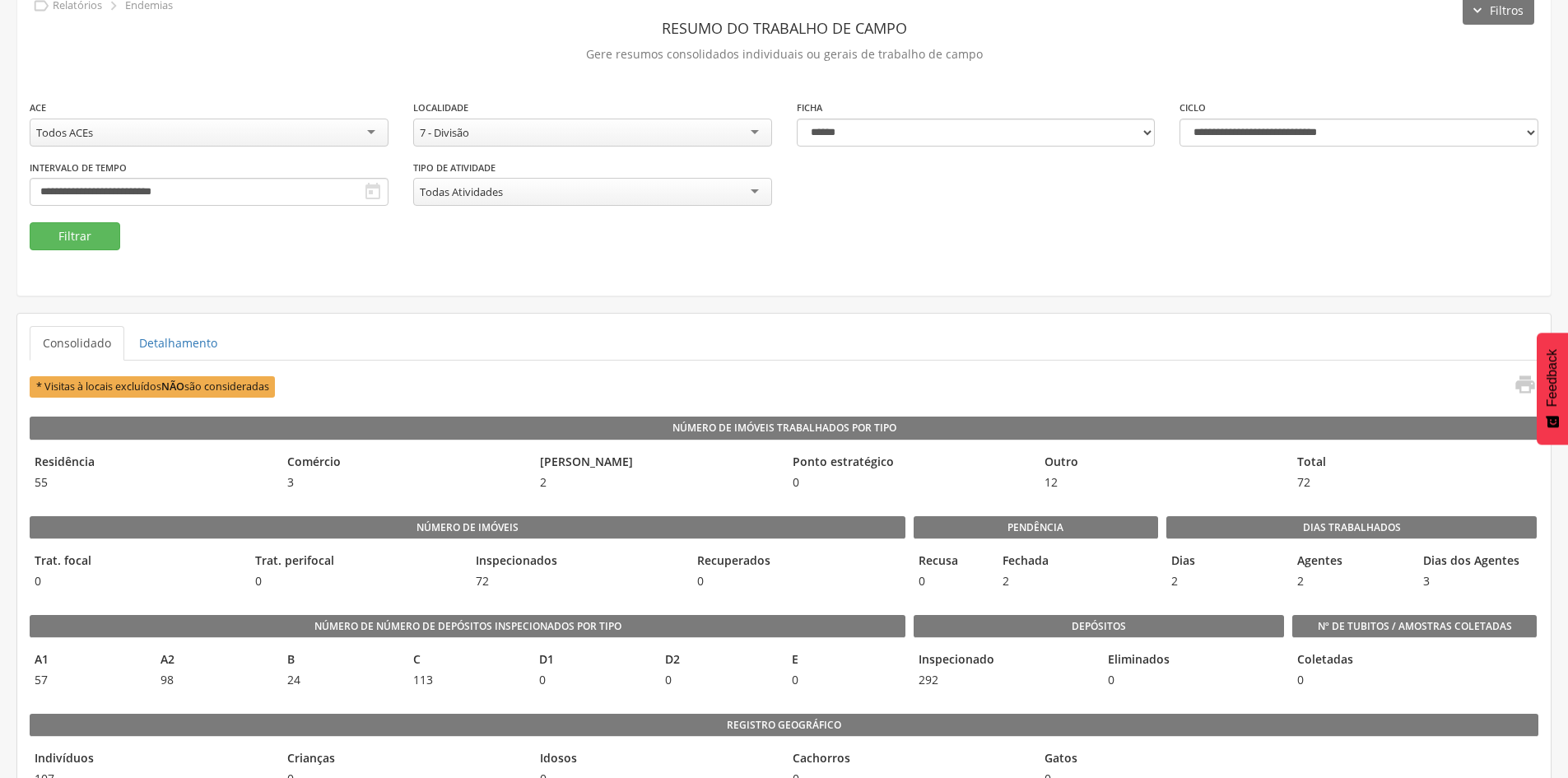
click at [630, 137] on div "7 - Divisão" at bounding box center [592, 132] width 359 height 28
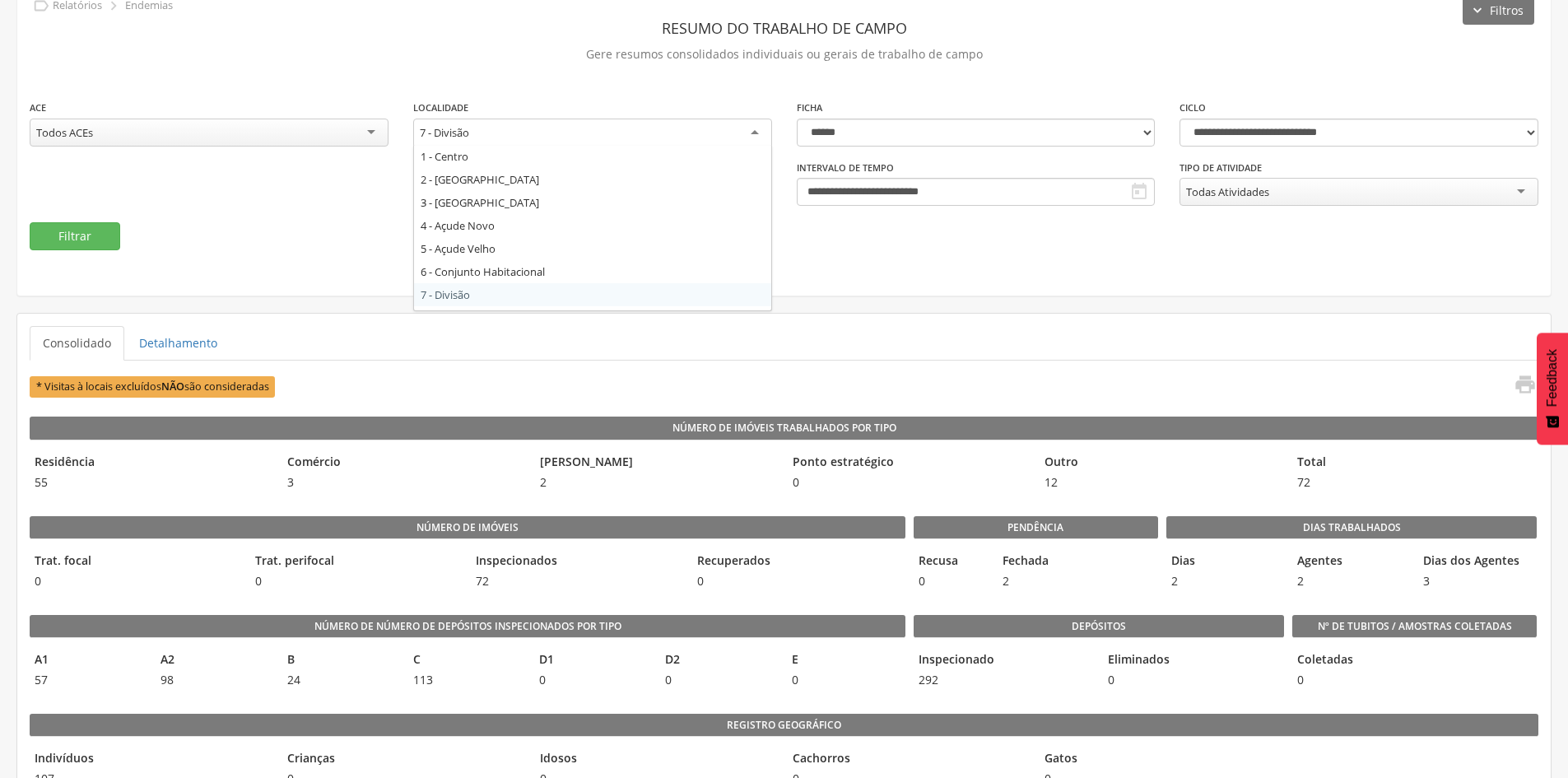
scroll to position [0, 0]
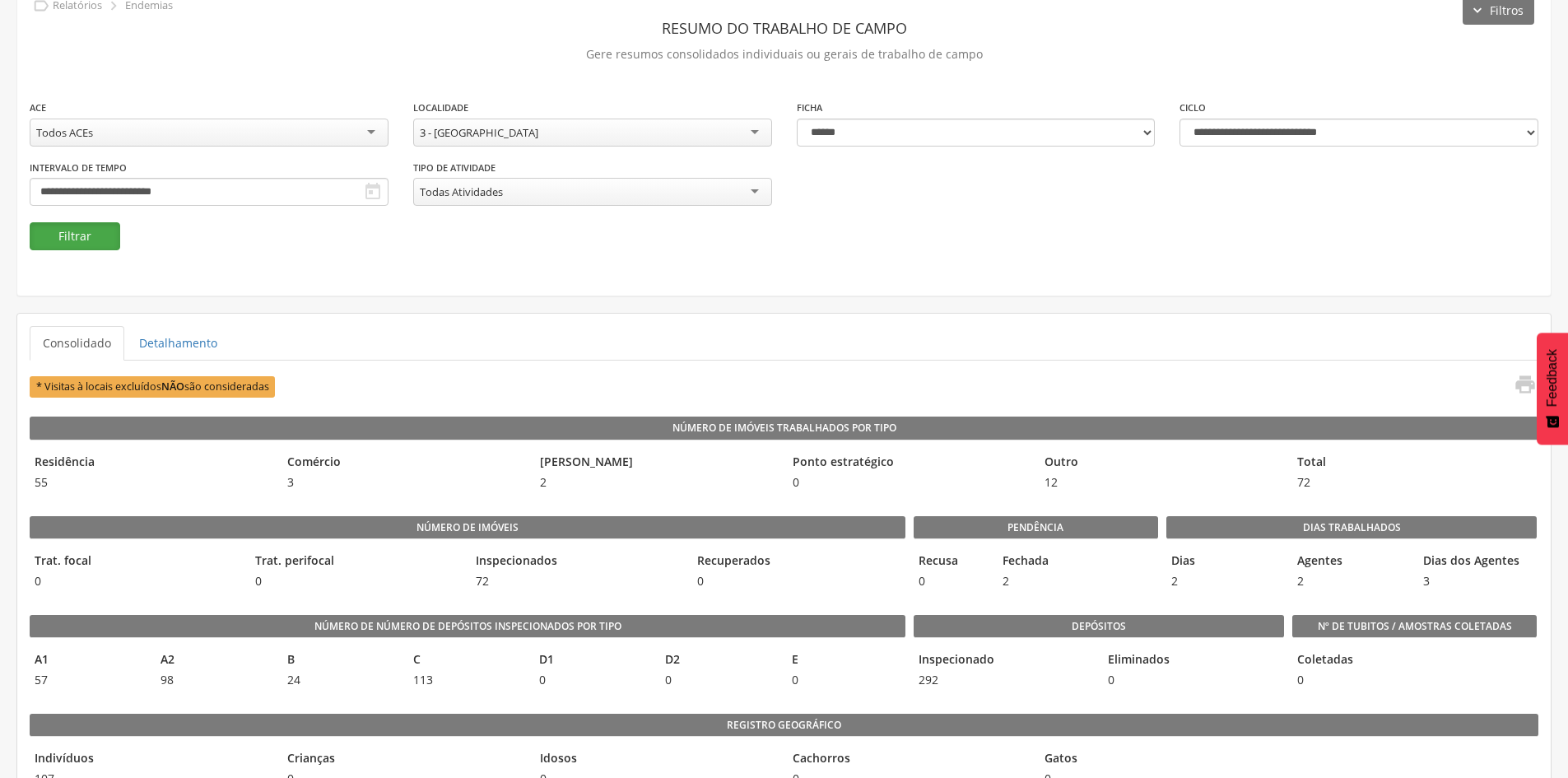
click at [93, 226] on button "Filtrar" at bounding box center [75, 236] width 91 height 28
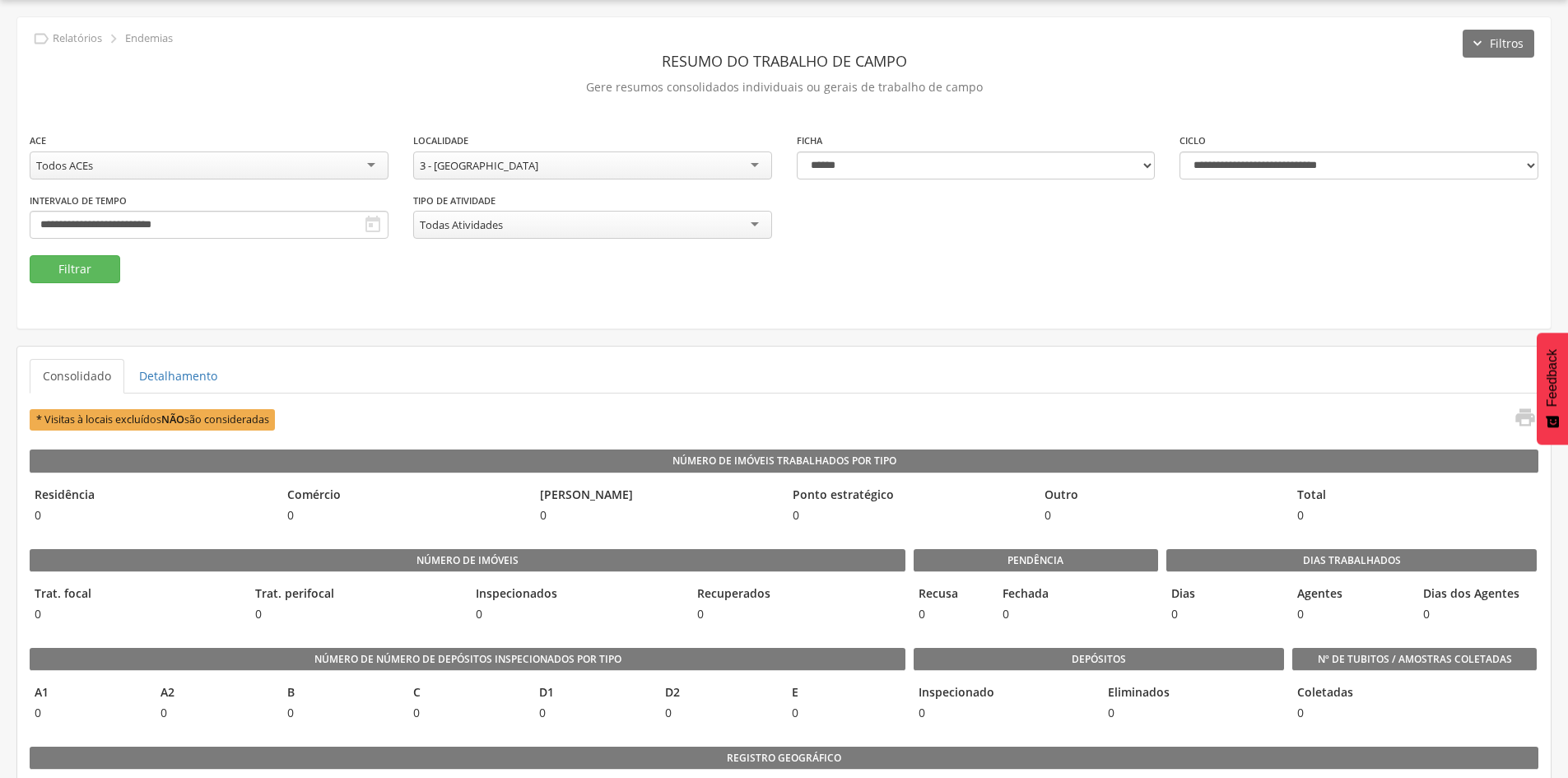
scroll to position [82, 0]
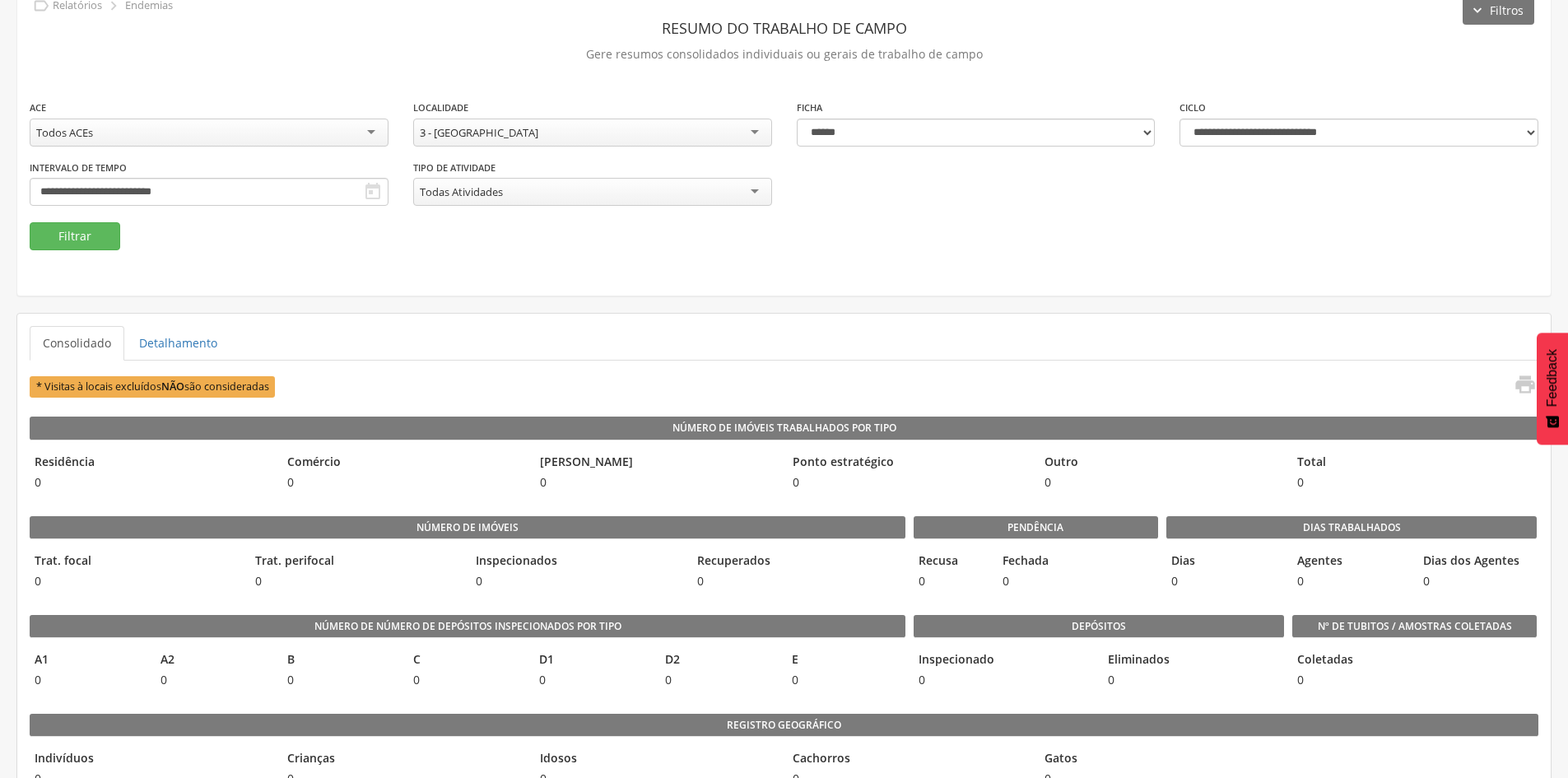
click at [648, 134] on div "3 - [GEOGRAPHIC_DATA]" at bounding box center [592, 132] width 359 height 28
click at [70, 239] on button "Filtrar" at bounding box center [75, 236] width 91 height 28
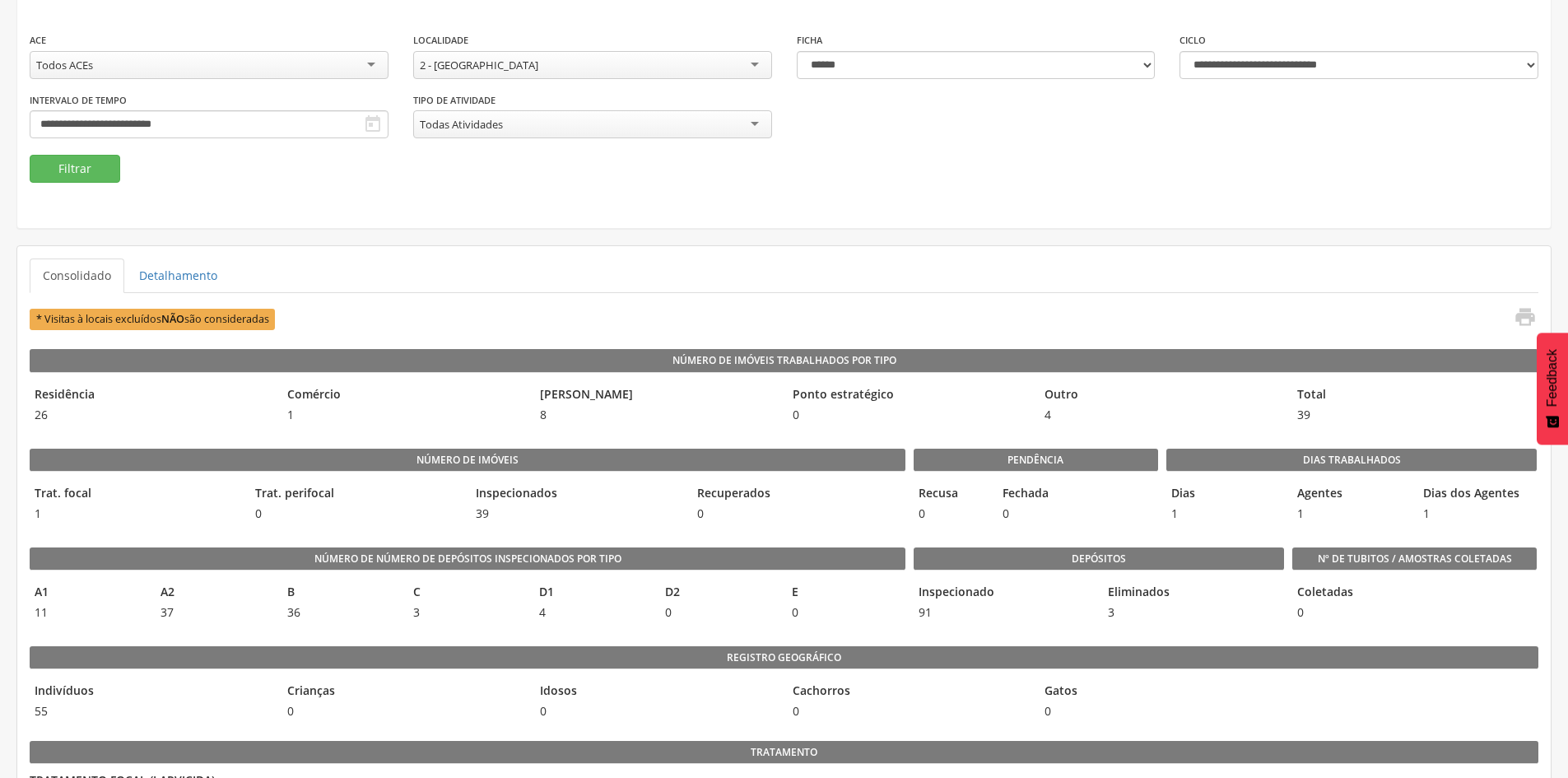
scroll to position [0, 0]
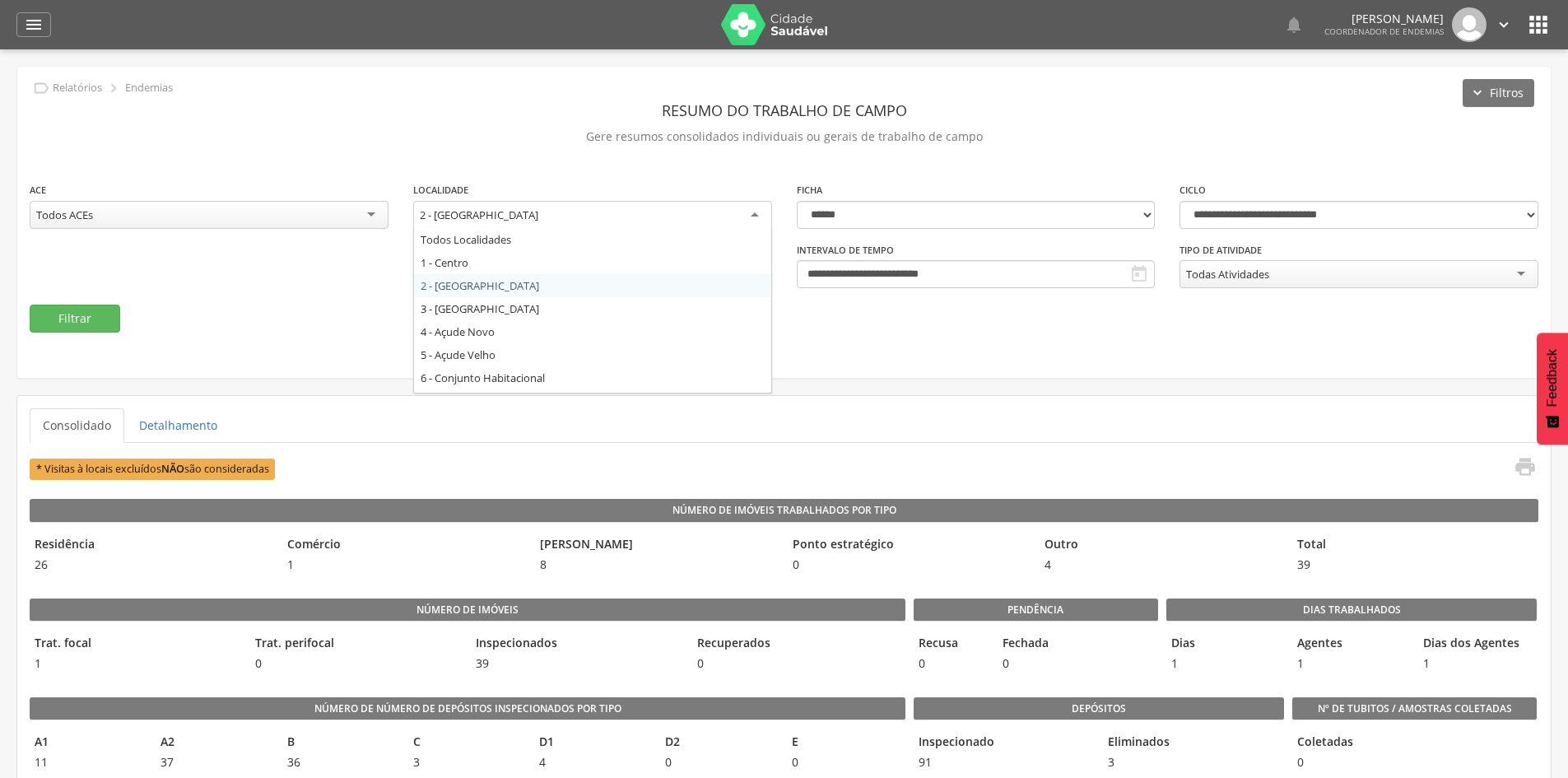
click at [572, 217] on div "2 - [GEOGRAPHIC_DATA]" at bounding box center [592, 216] width 359 height 30
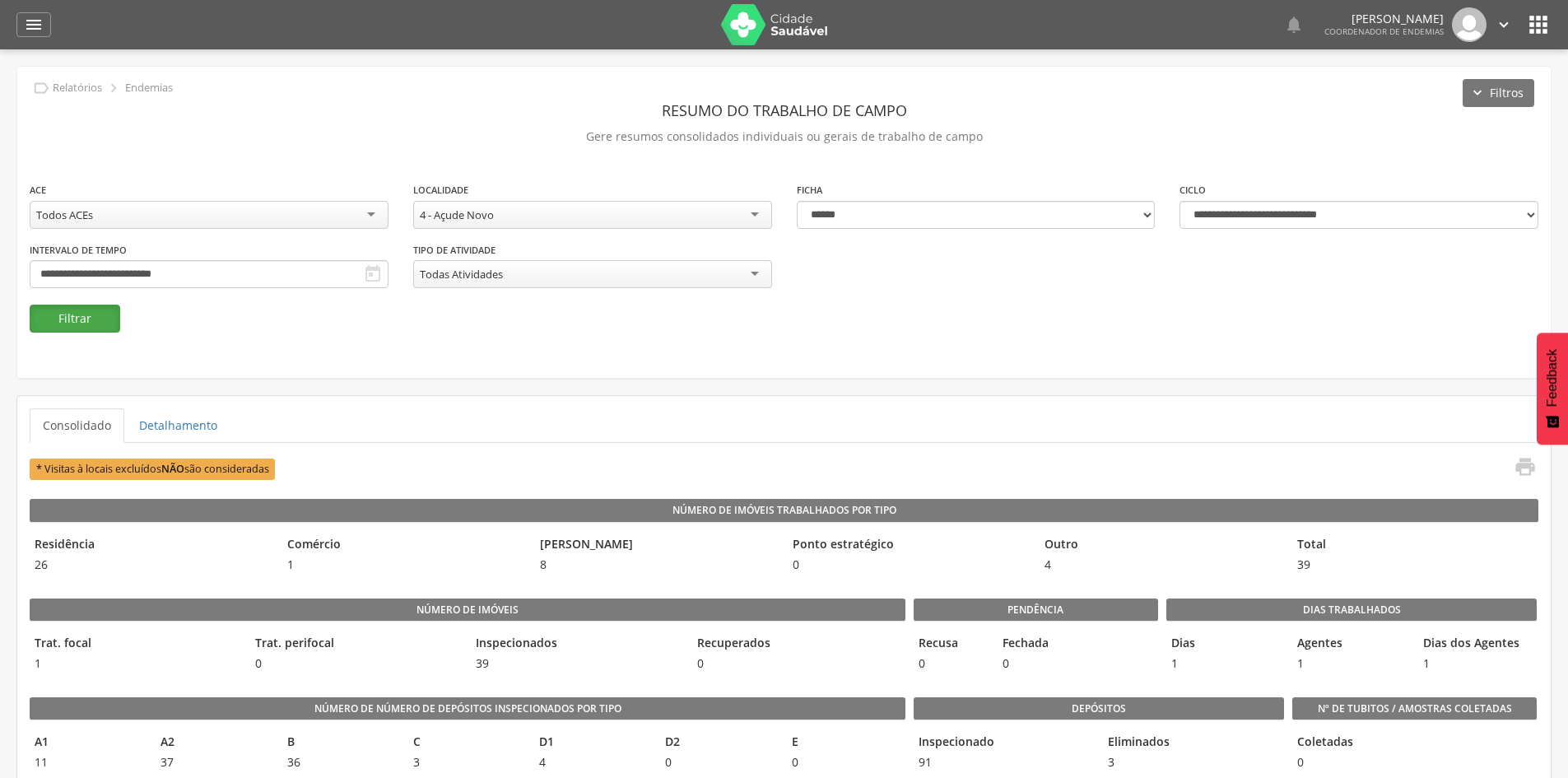
click at [58, 324] on button "Filtrar" at bounding box center [75, 318] width 91 height 28
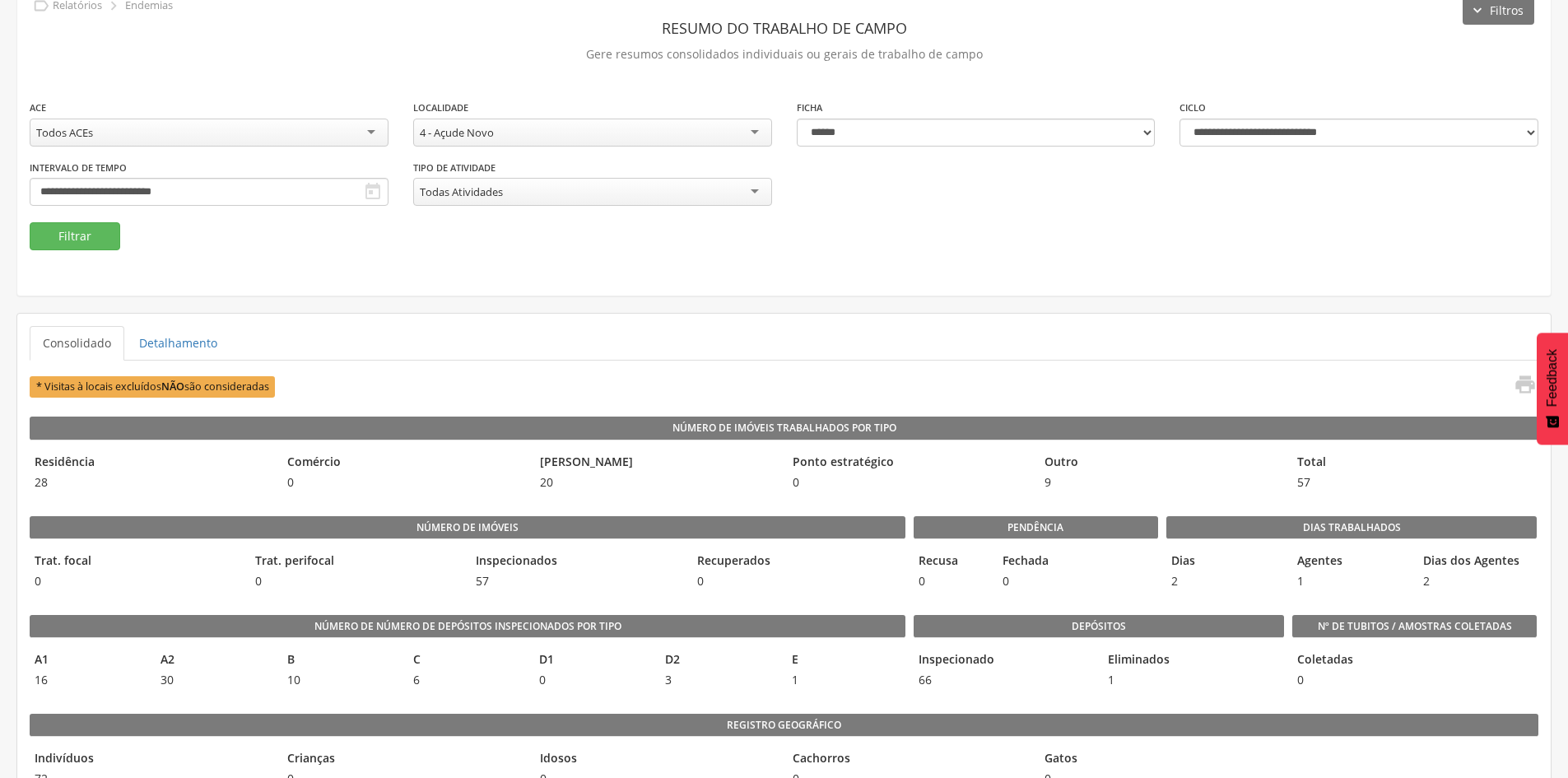
click at [516, 132] on div "4 - Açude Novo" at bounding box center [592, 132] width 359 height 28
click at [91, 238] on button "Filtrar" at bounding box center [75, 236] width 91 height 28
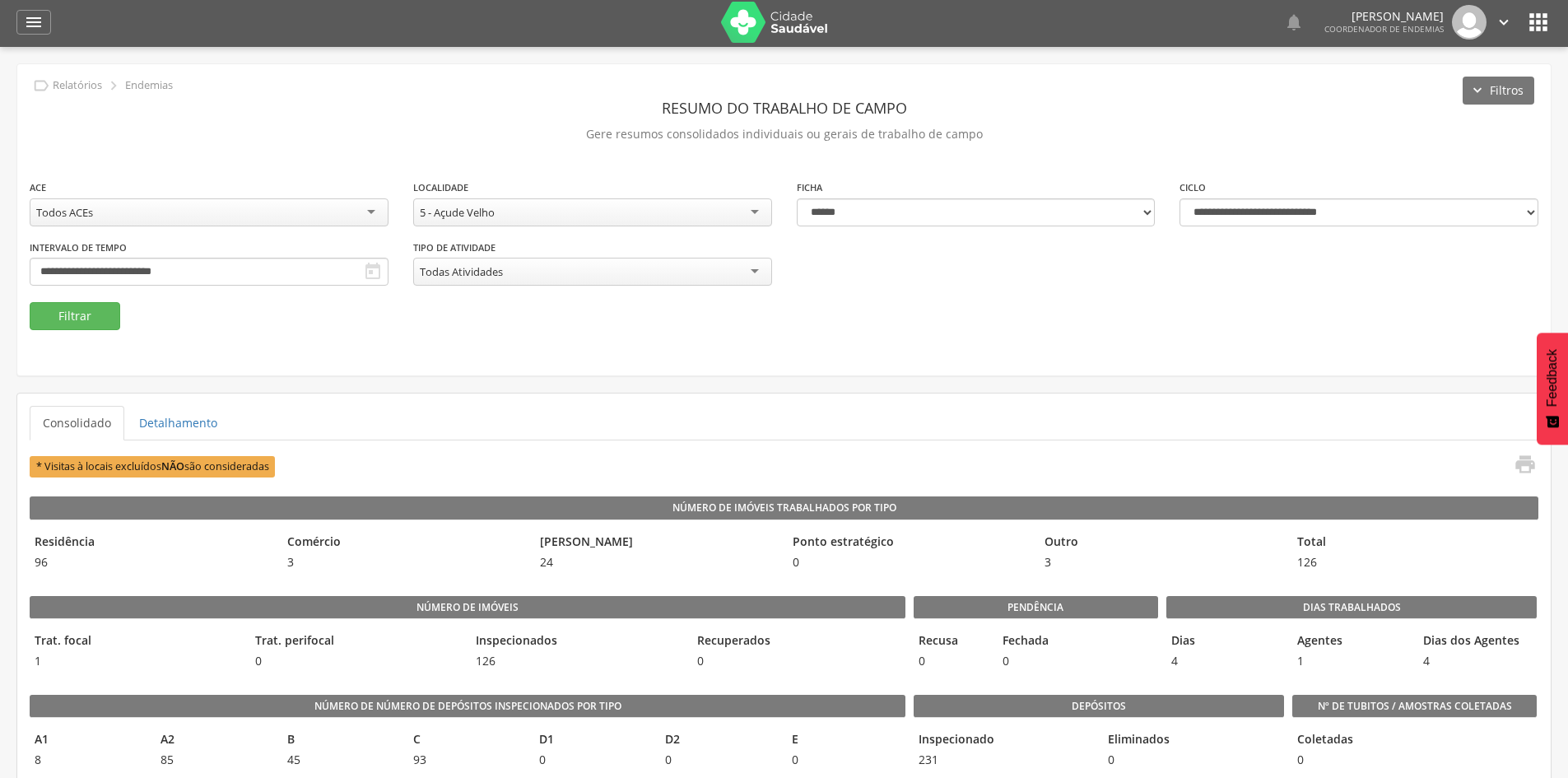
scroll to position [0, 0]
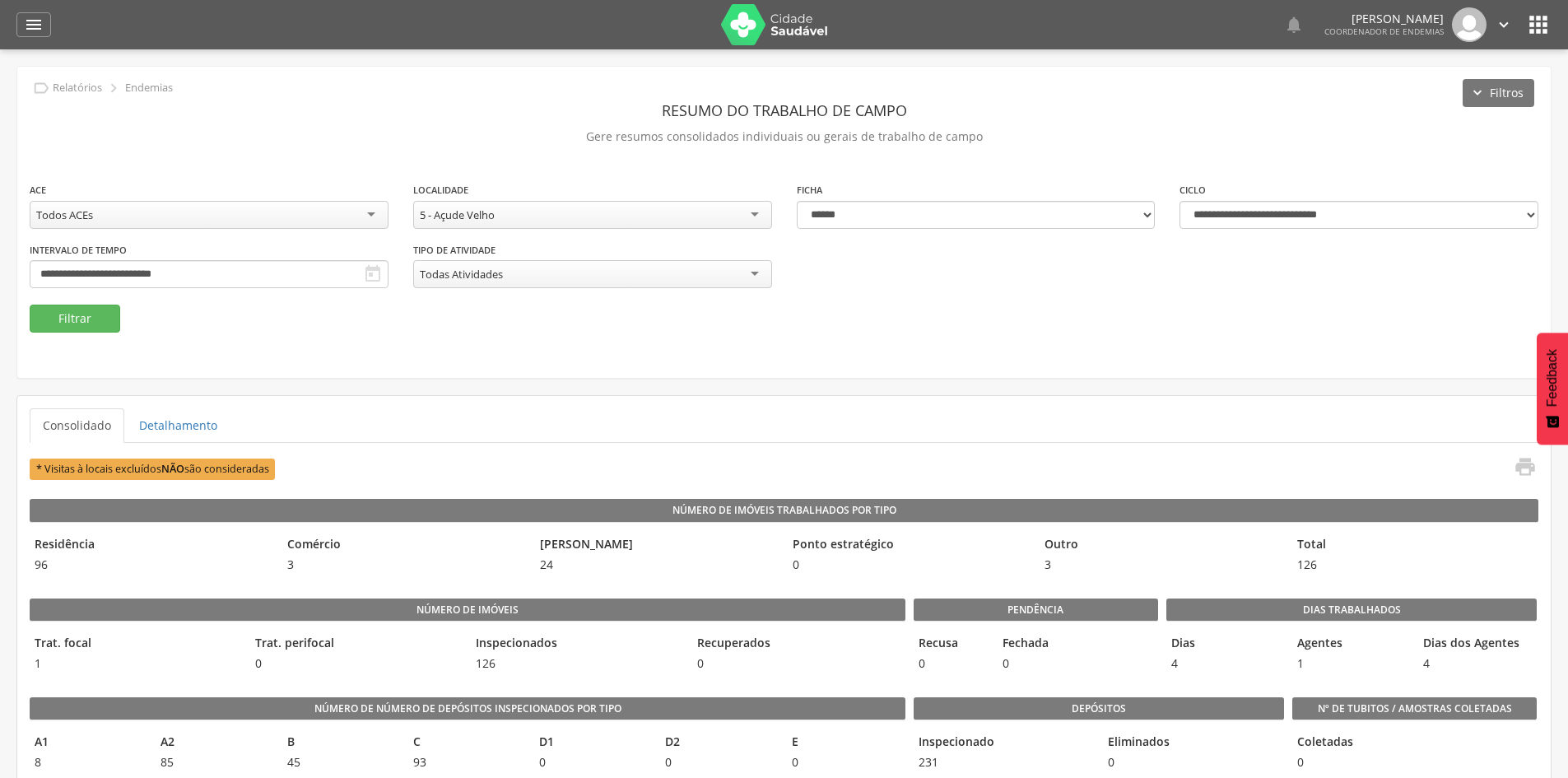
click at [563, 214] on div "5 - Açude Velho" at bounding box center [592, 215] width 359 height 28
click at [376, 268] on icon "" at bounding box center [373, 274] width 20 height 20
click at [363, 268] on icon "" at bounding box center [373, 274] width 20 height 20
click at [377, 271] on icon "" at bounding box center [373, 274] width 20 height 20
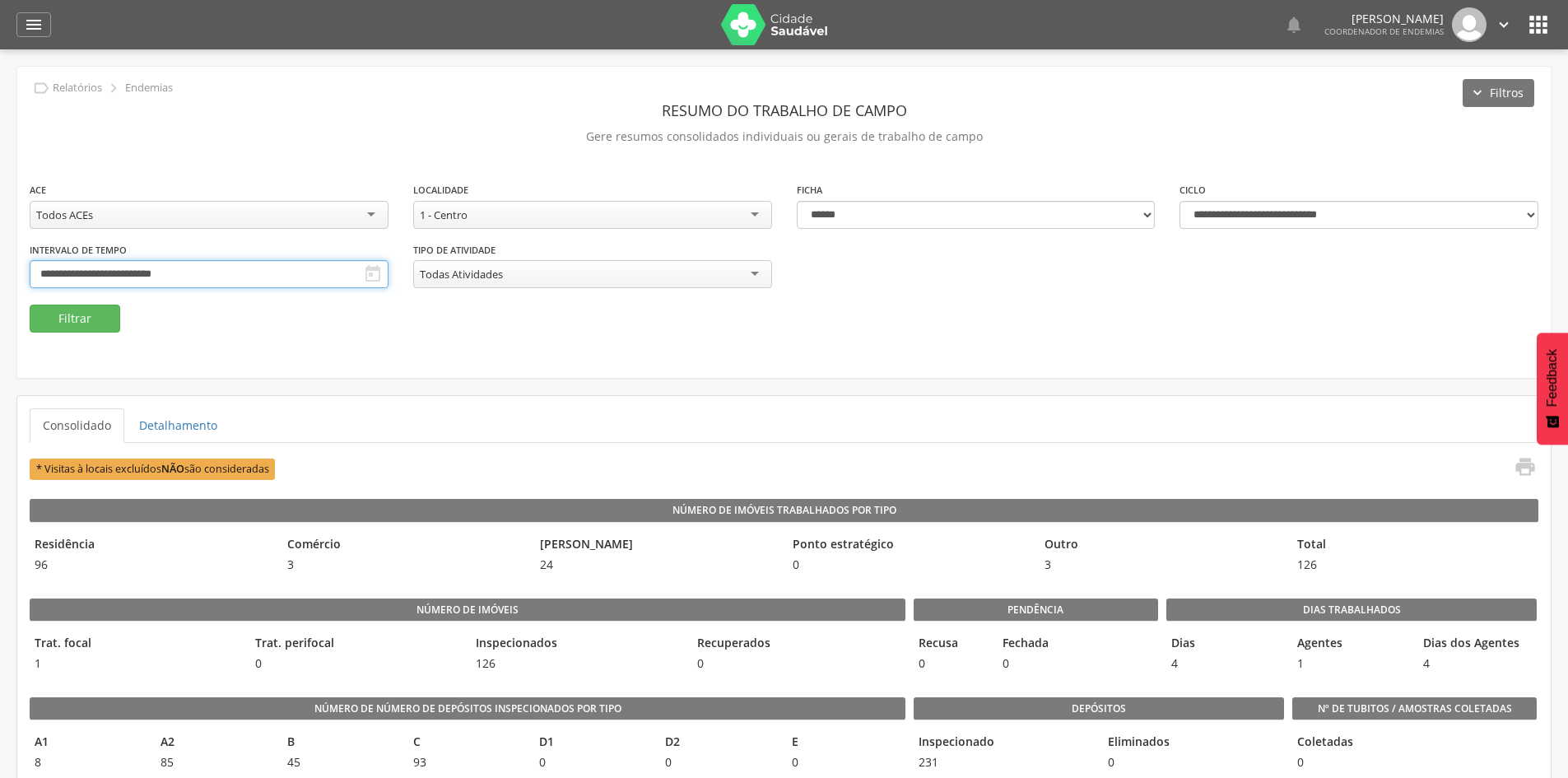
click at [326, 271] on input "**********" at bounding box center [209, 274] width 359 height 28
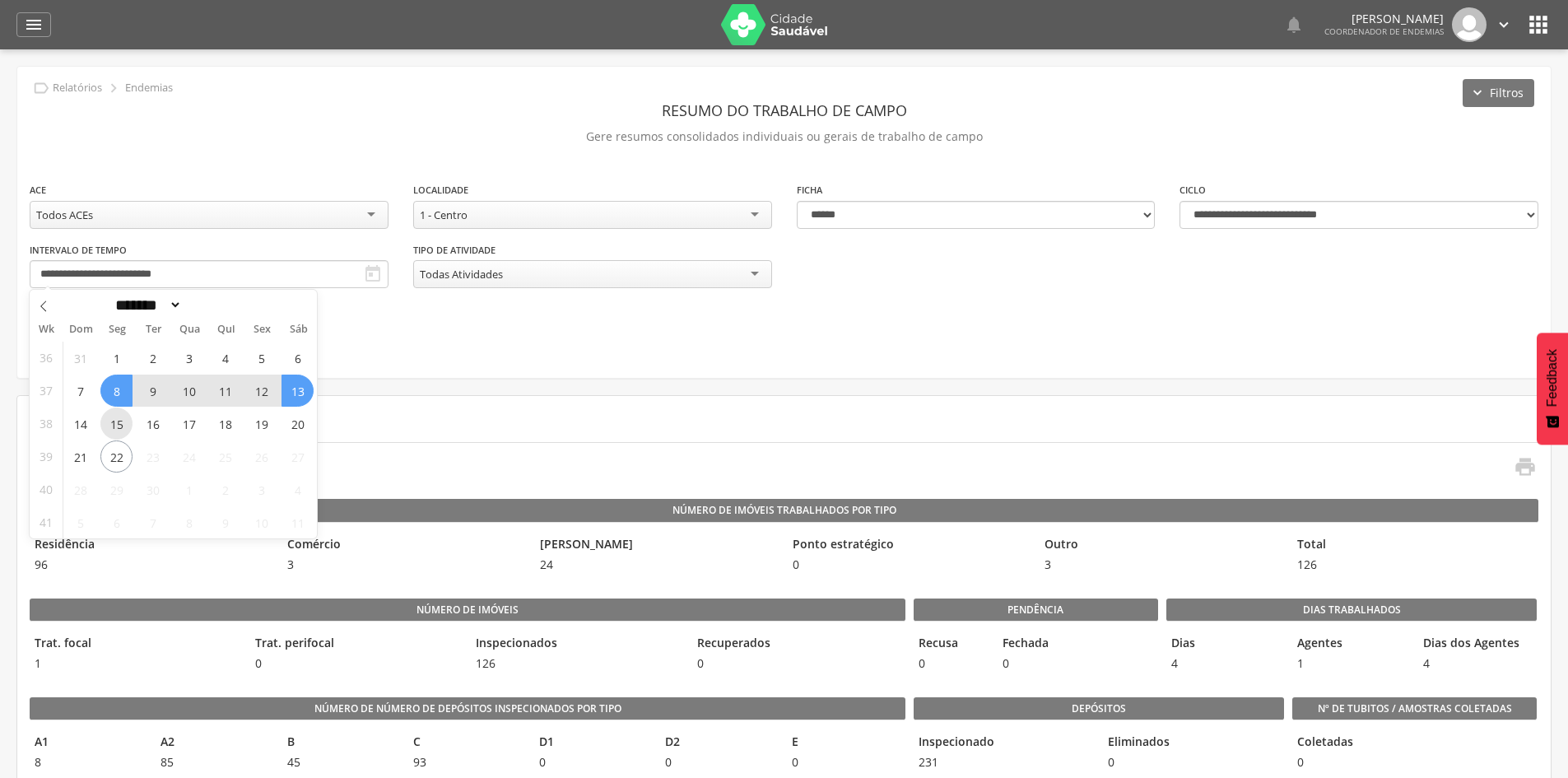
click at [112, 423] on span "15" at bounding box center [117, 423] width 33 height 33
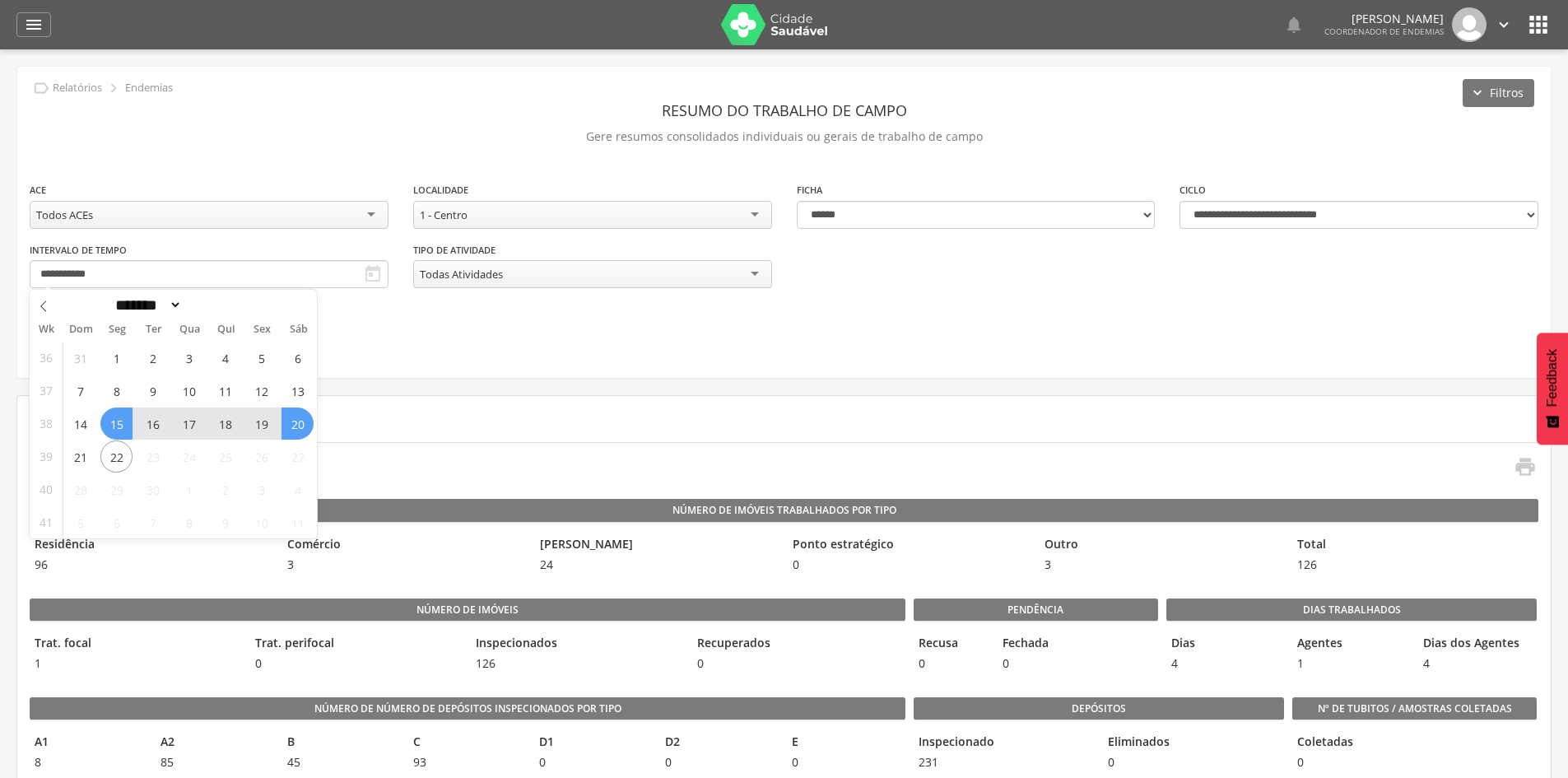
click at [306, 426] on span "20" at bounding box center [298, 423] width 33 height 33
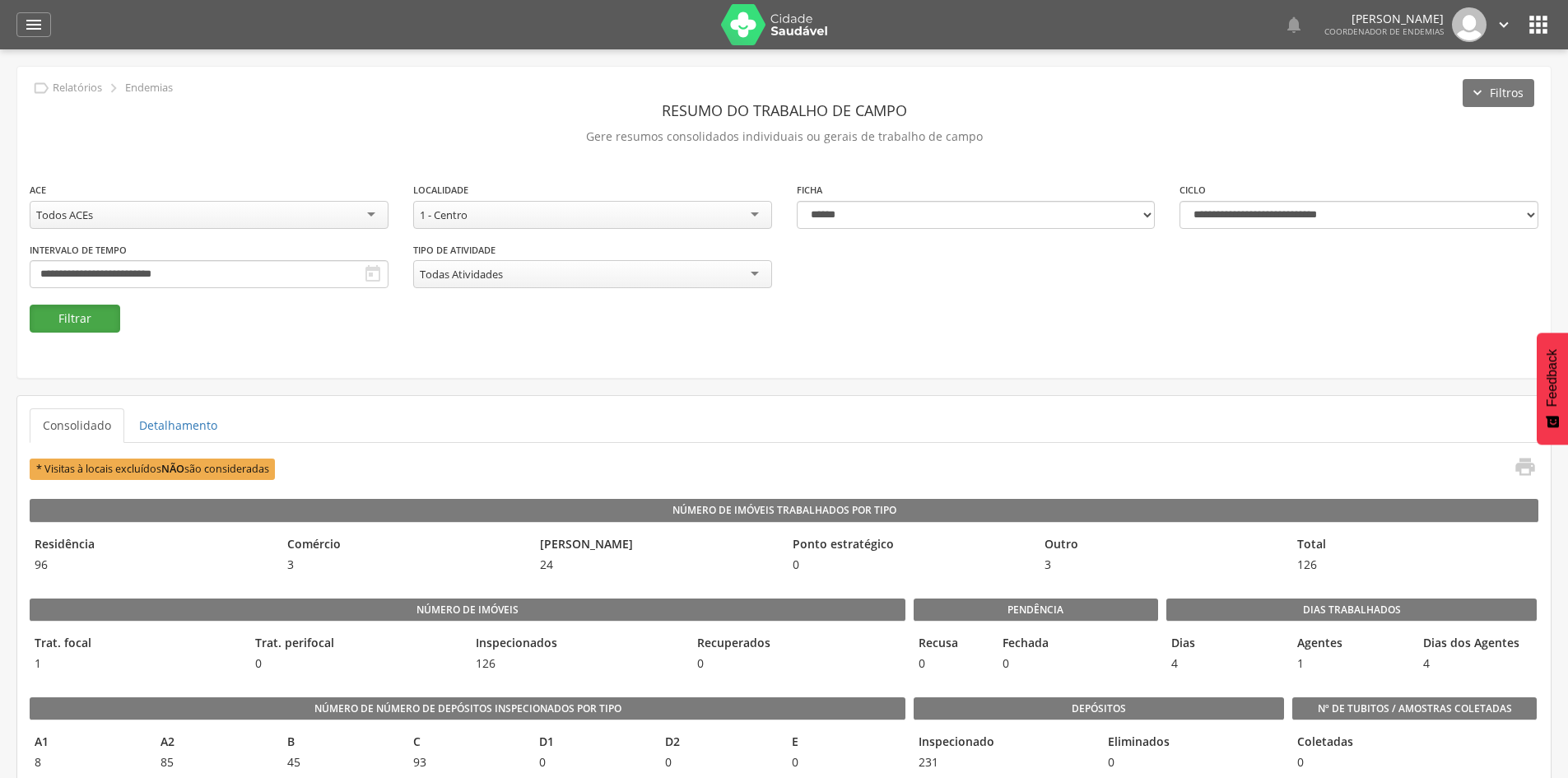
click at [79, 317] on button "Filtrar" at bounding box center [75, 318] width 91 height 28
click at [496, 209] on div "1 - Centro" at bounding box center [592, 215] width 359 height 28
click at [104, 313] on button "Filtrar" at bounding box center [75, 318] width 91 height 28
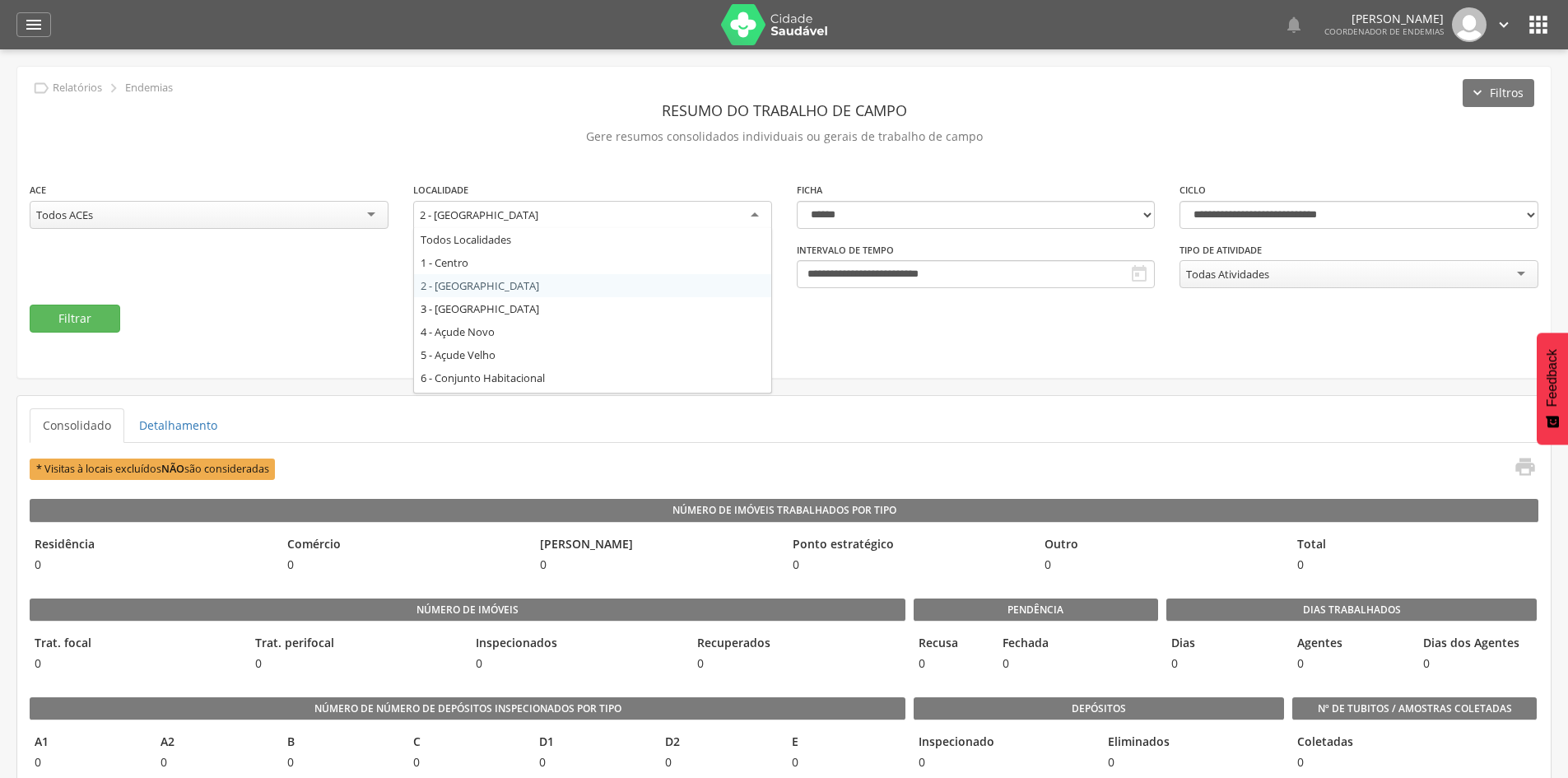
click at [579, 212] on div "2 - [GEOGRAPHIC_DATA]" at bounding box center [592, 216] width 359 height 30
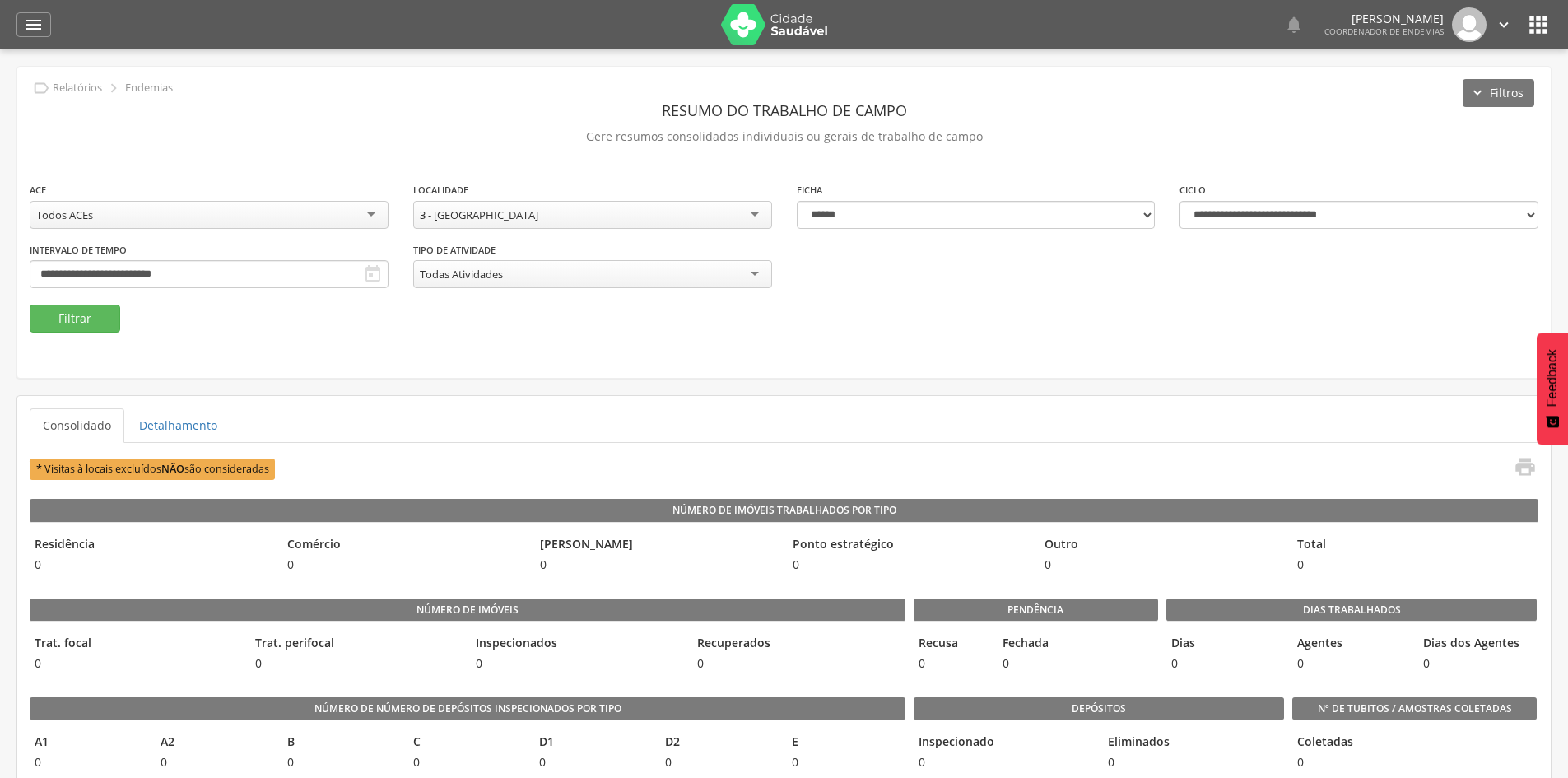
click at [66, 302] on div "**********" at bounding box center [784, 242] width 1534 height 124
click at [66, 323] on button "Filtrar" at bounding box center [75, 318] width 91 height 28
click at [1526, 472] on icon "" at bounding box center [1526, 467] width 23 height 23
click at [680, 208] on div "3 - [GEOGRAPHIC_DATA]" at bounding box center [592, 215] width 359 height 28
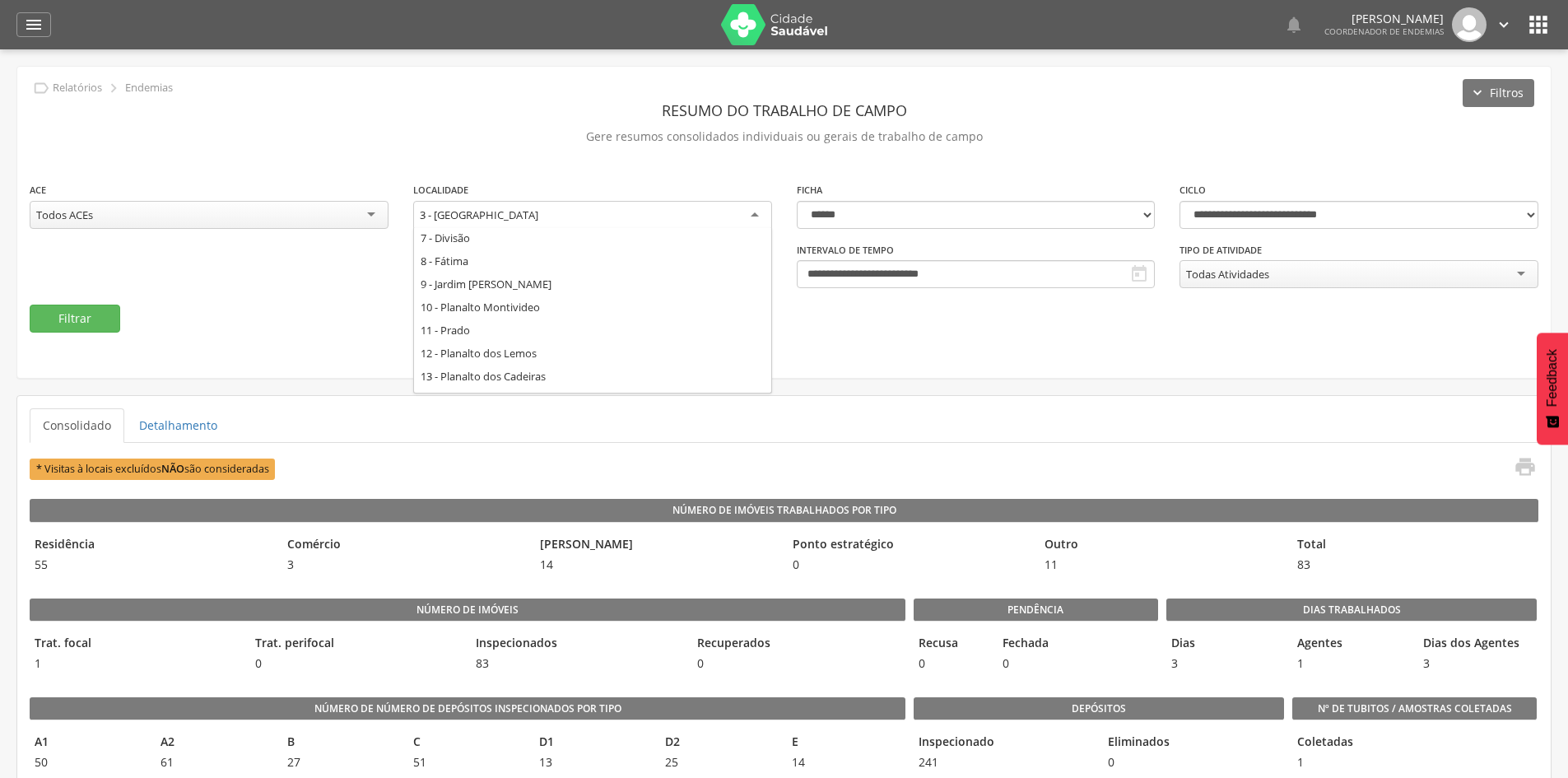
scroll to position [165, 0]
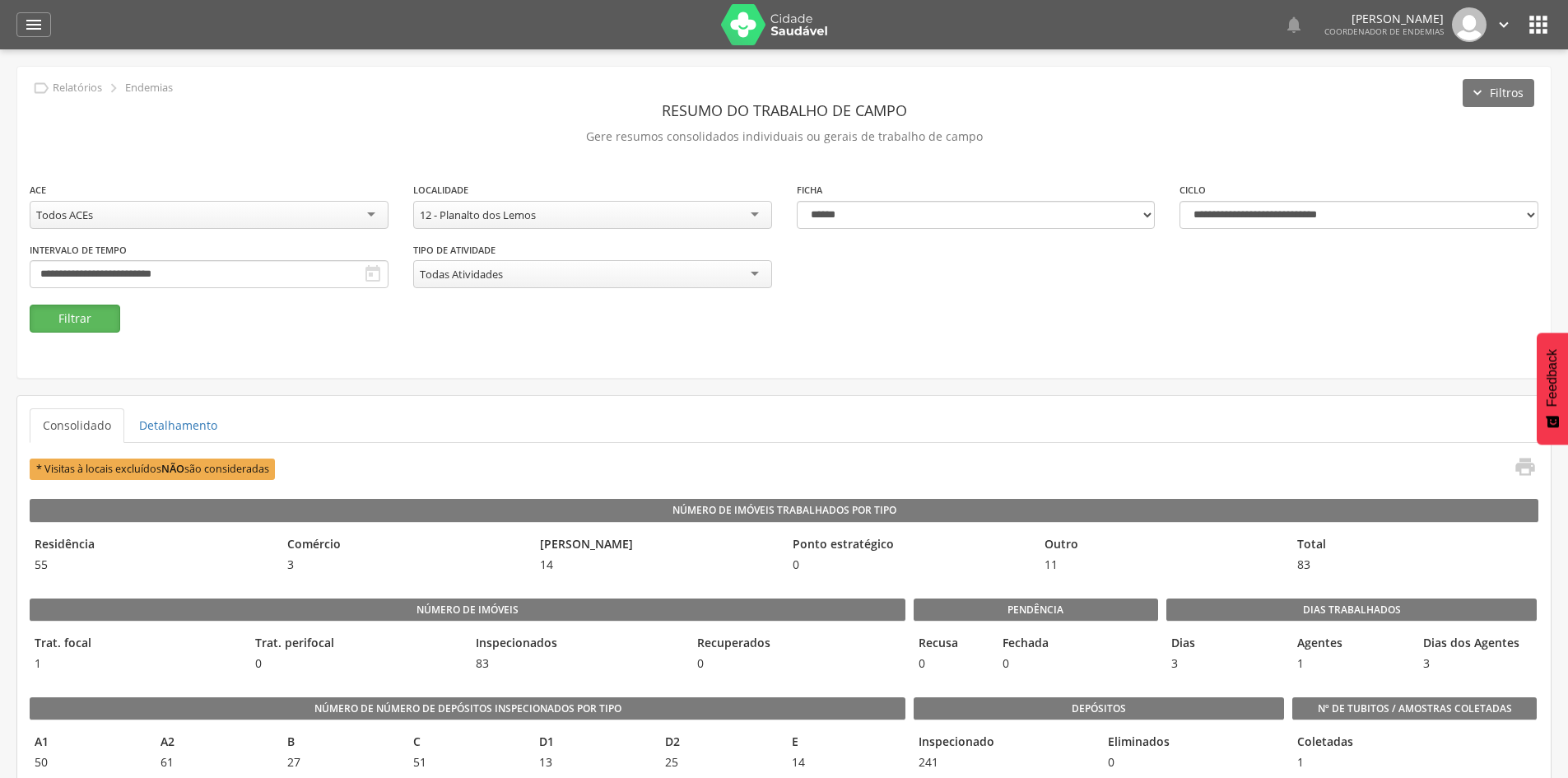
drag, startPoint x: 55, startPoint y: 319, endPoint x: 197, endPoint y: 319, distance: 142.0
click at [56, 319] on button "Filtrar" at bounding box center [75, 318] width 91 height 28
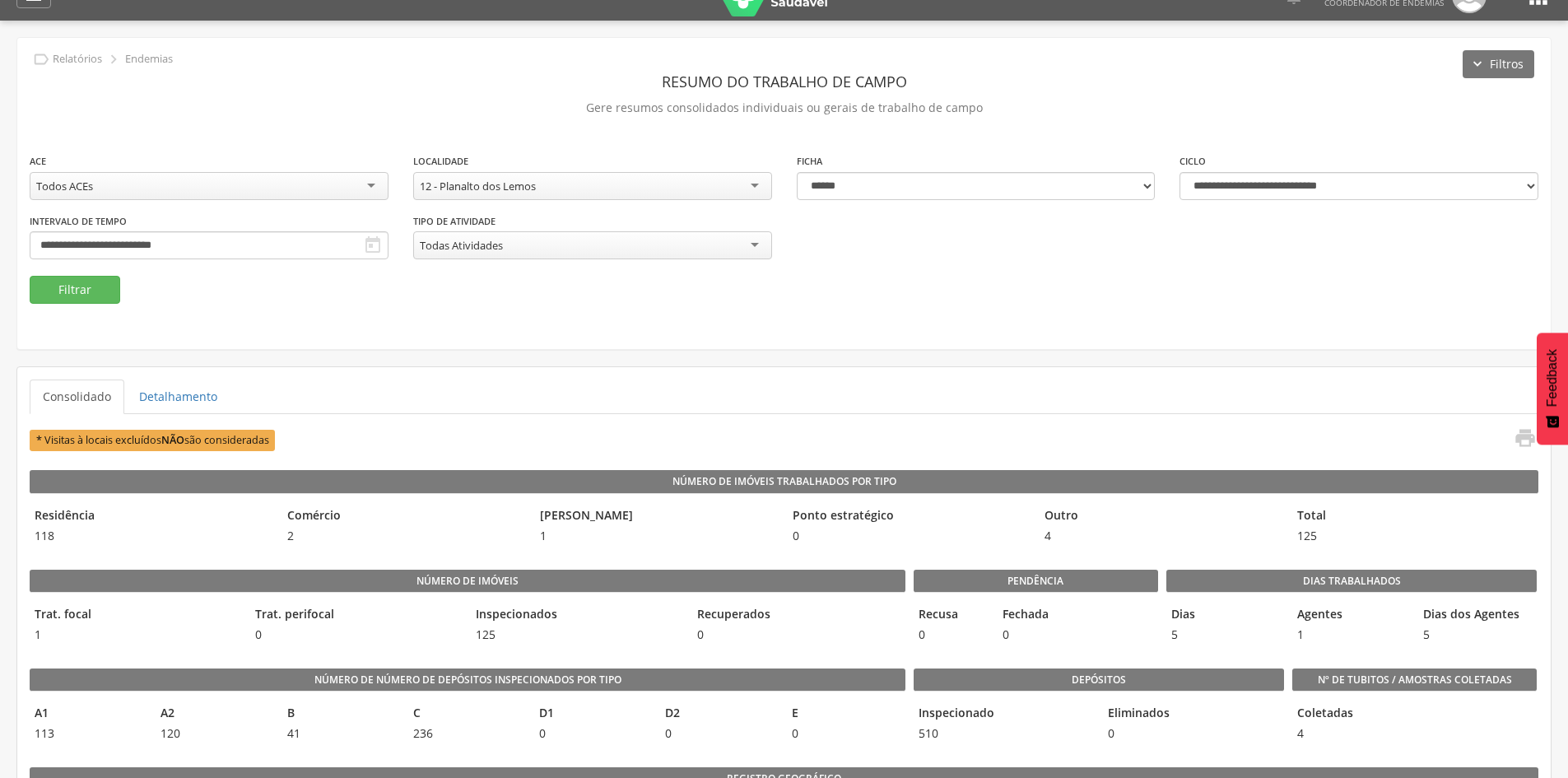
scroll to position [0, 0]
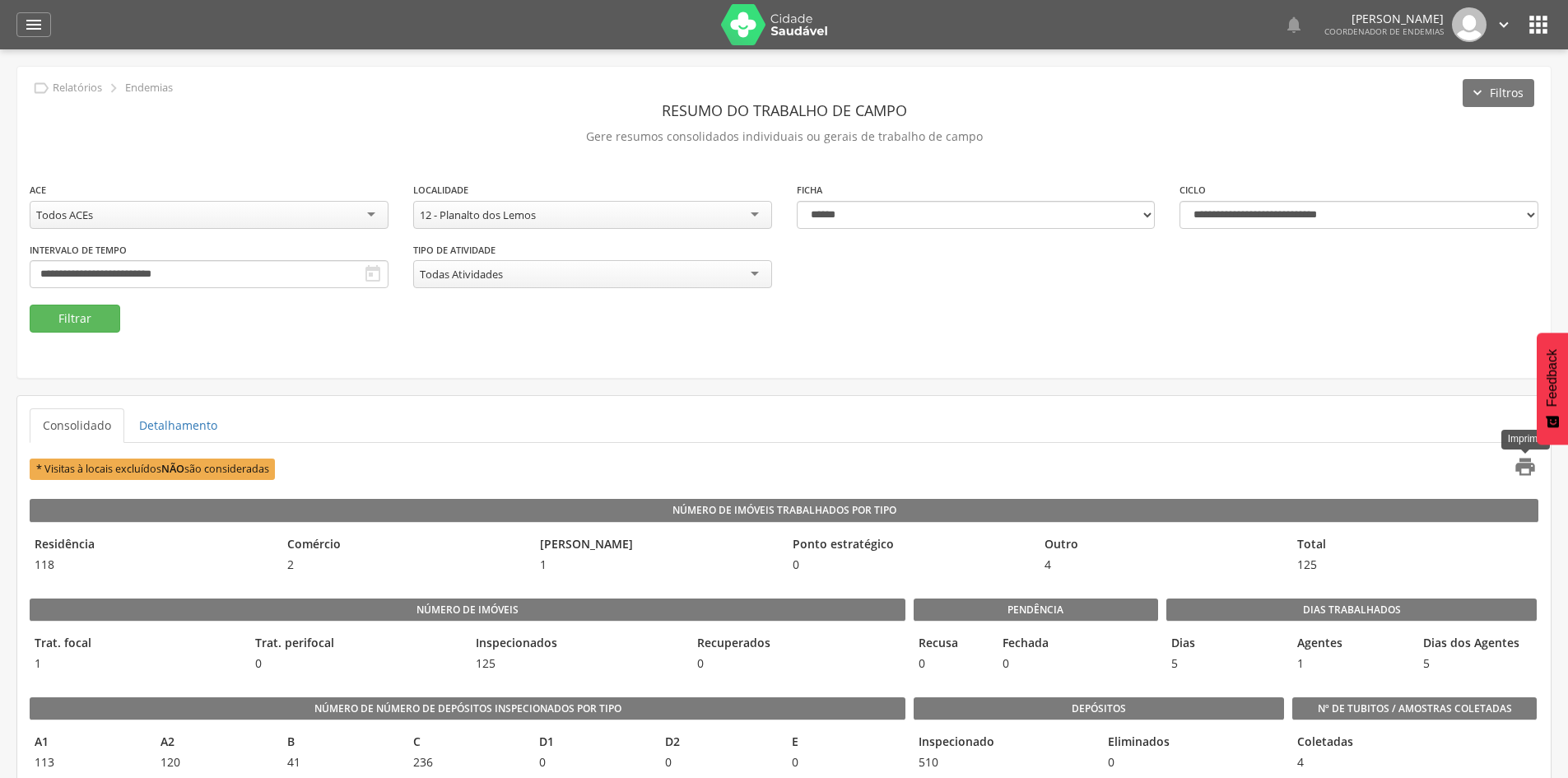
click at [1526, 455] on icon "" at bounding box center [1526, 467] width 23 height 23
click at [705, 217] on div "12 - Planalto dos Lemos" at bounding box center [592, 215] width 359 height 28
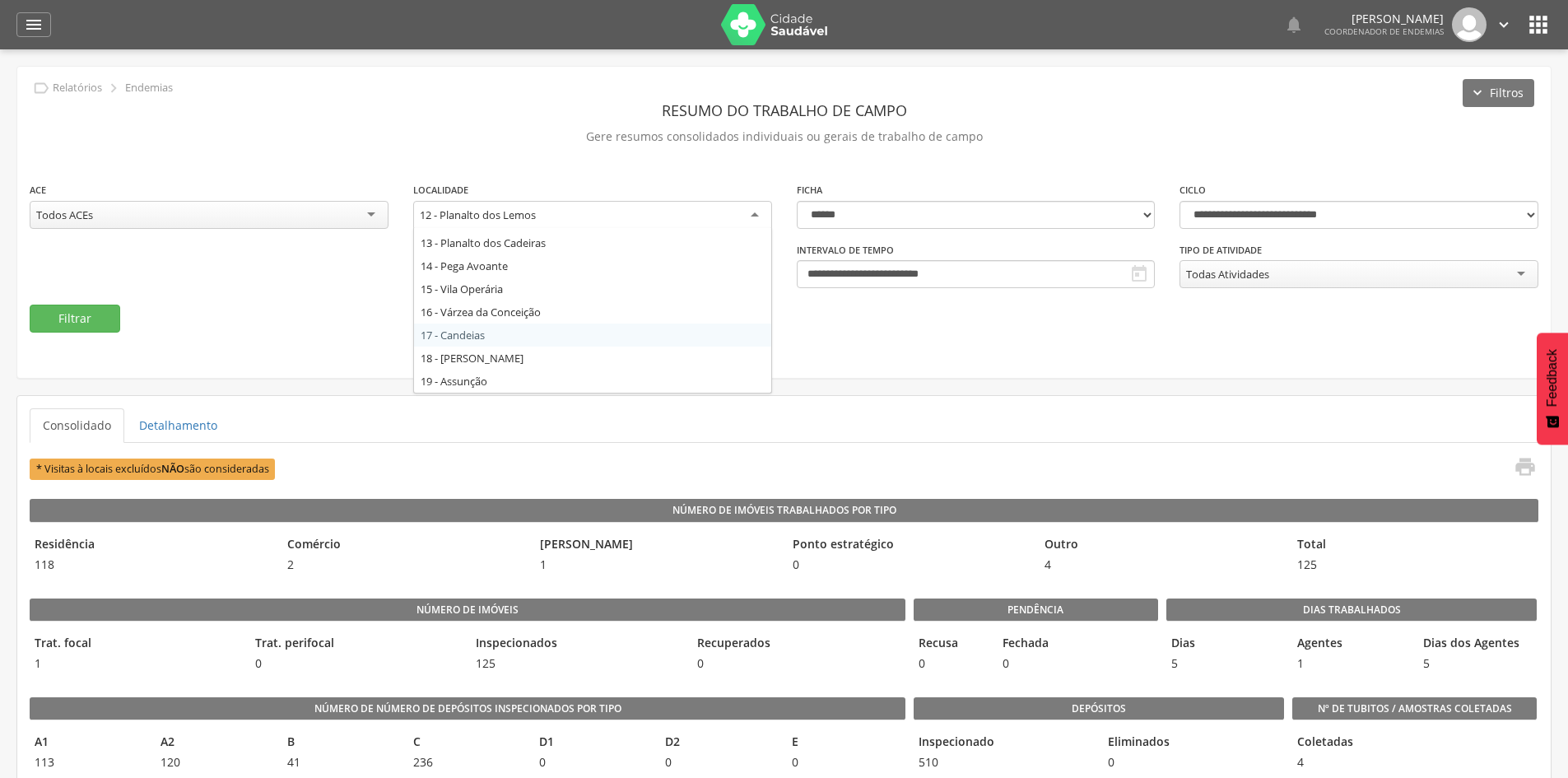
scroll to position [214, 0]
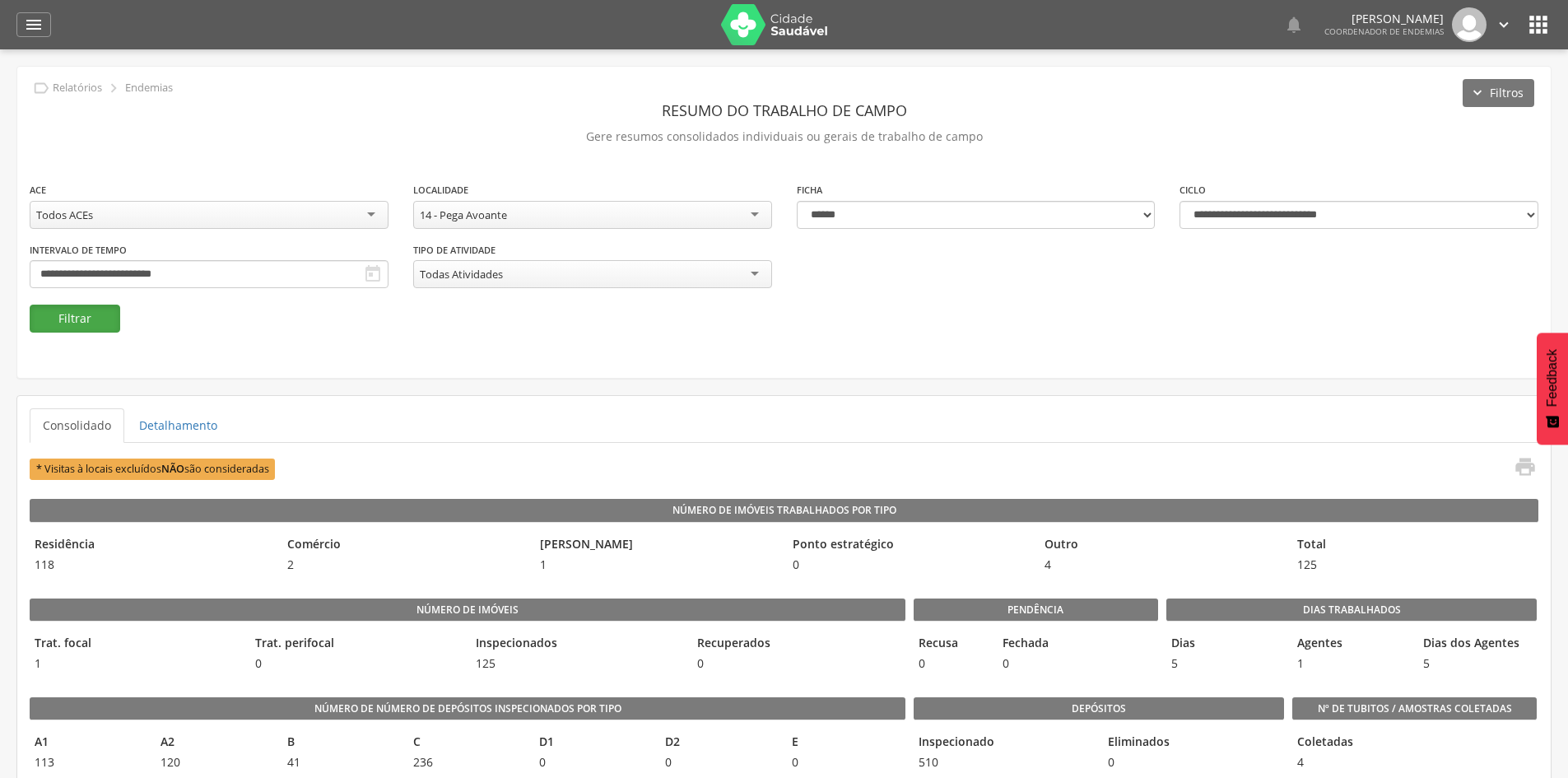
click at [66, 329] on button "Filtrar" at bounding box center [75, 318] width 91 height 28
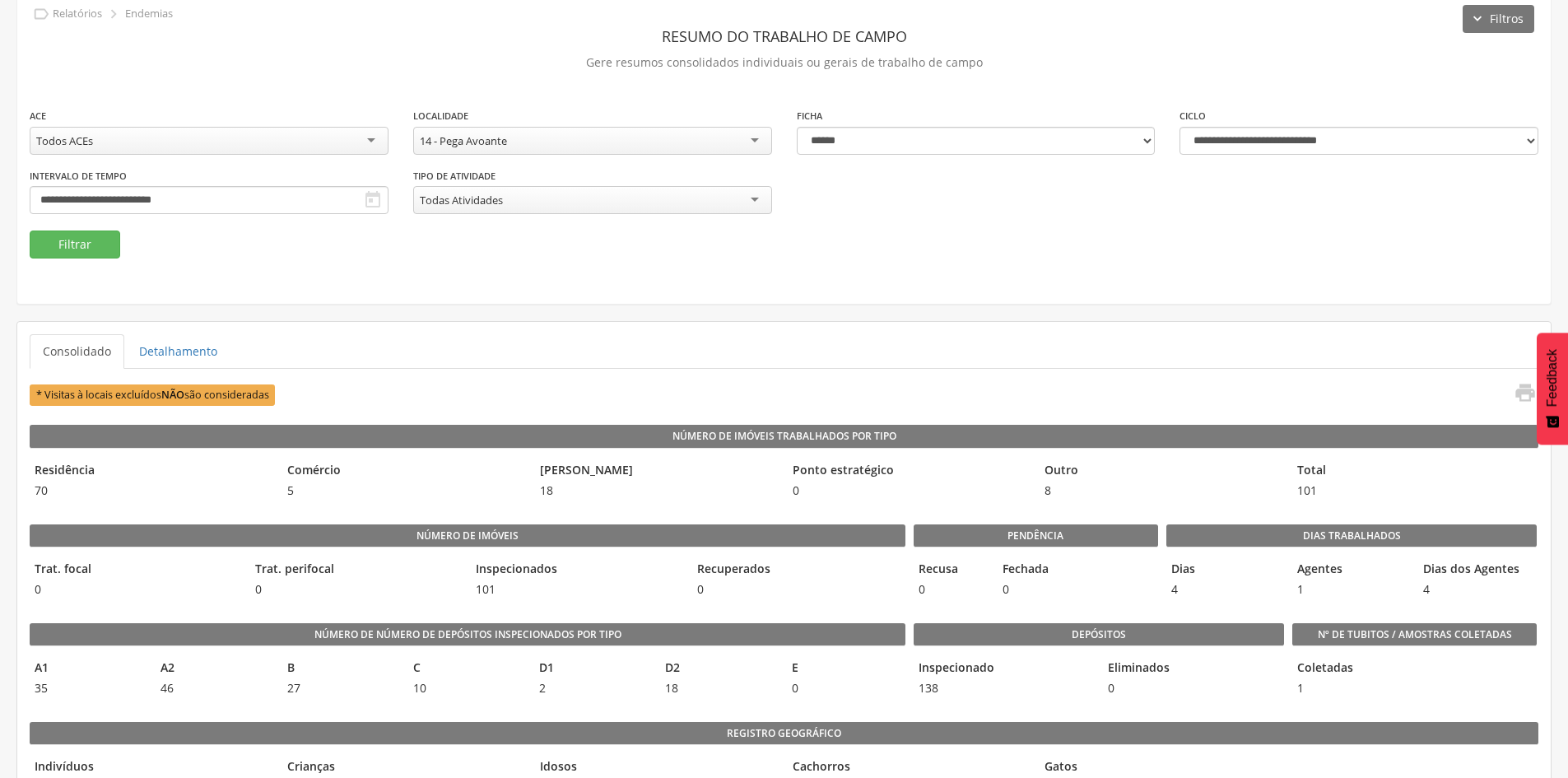
scroll to position [0, 0]
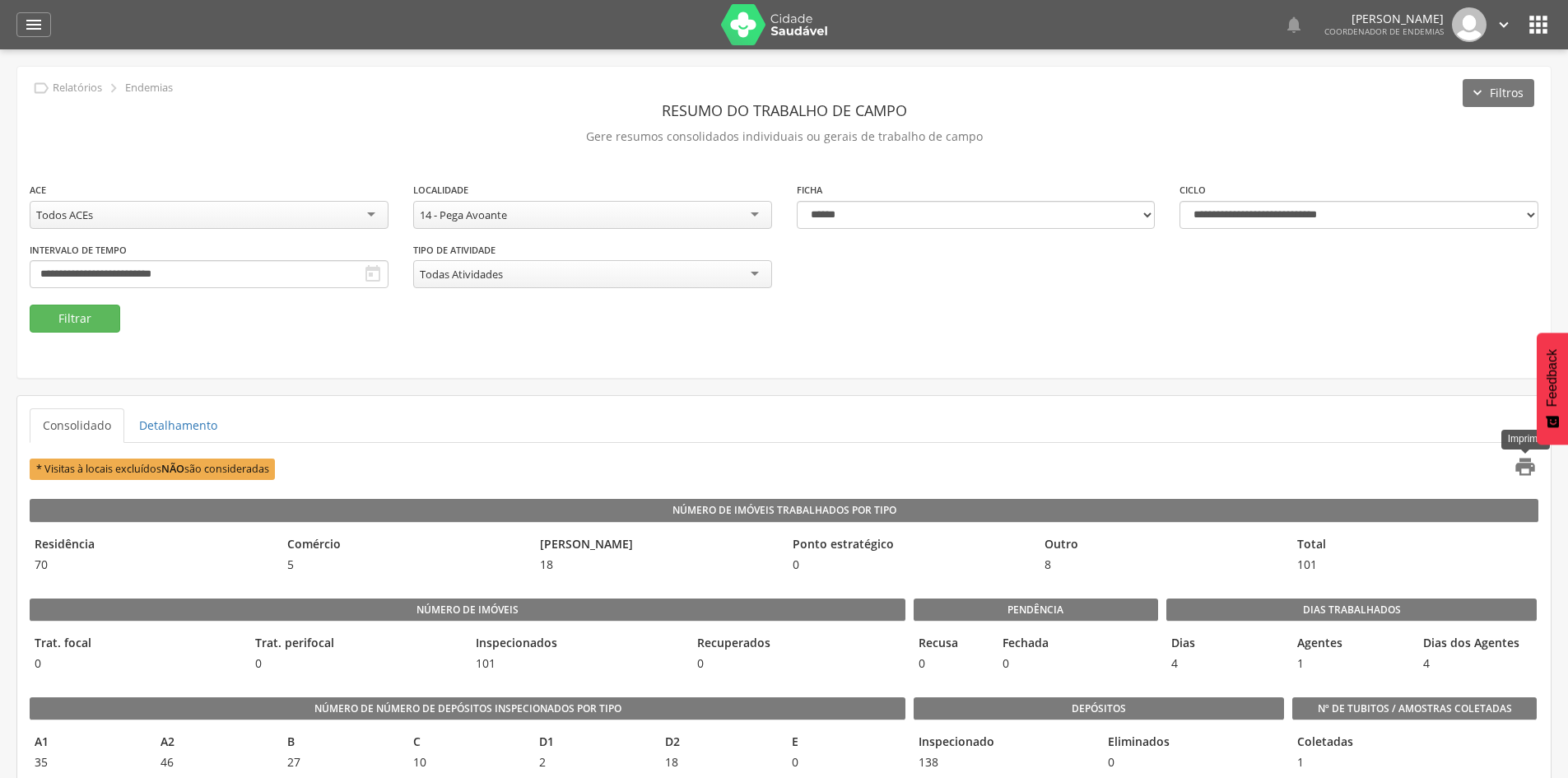
click at [1521, 466] on icon "" at bounding box center [1526, 467] width 23 height 23
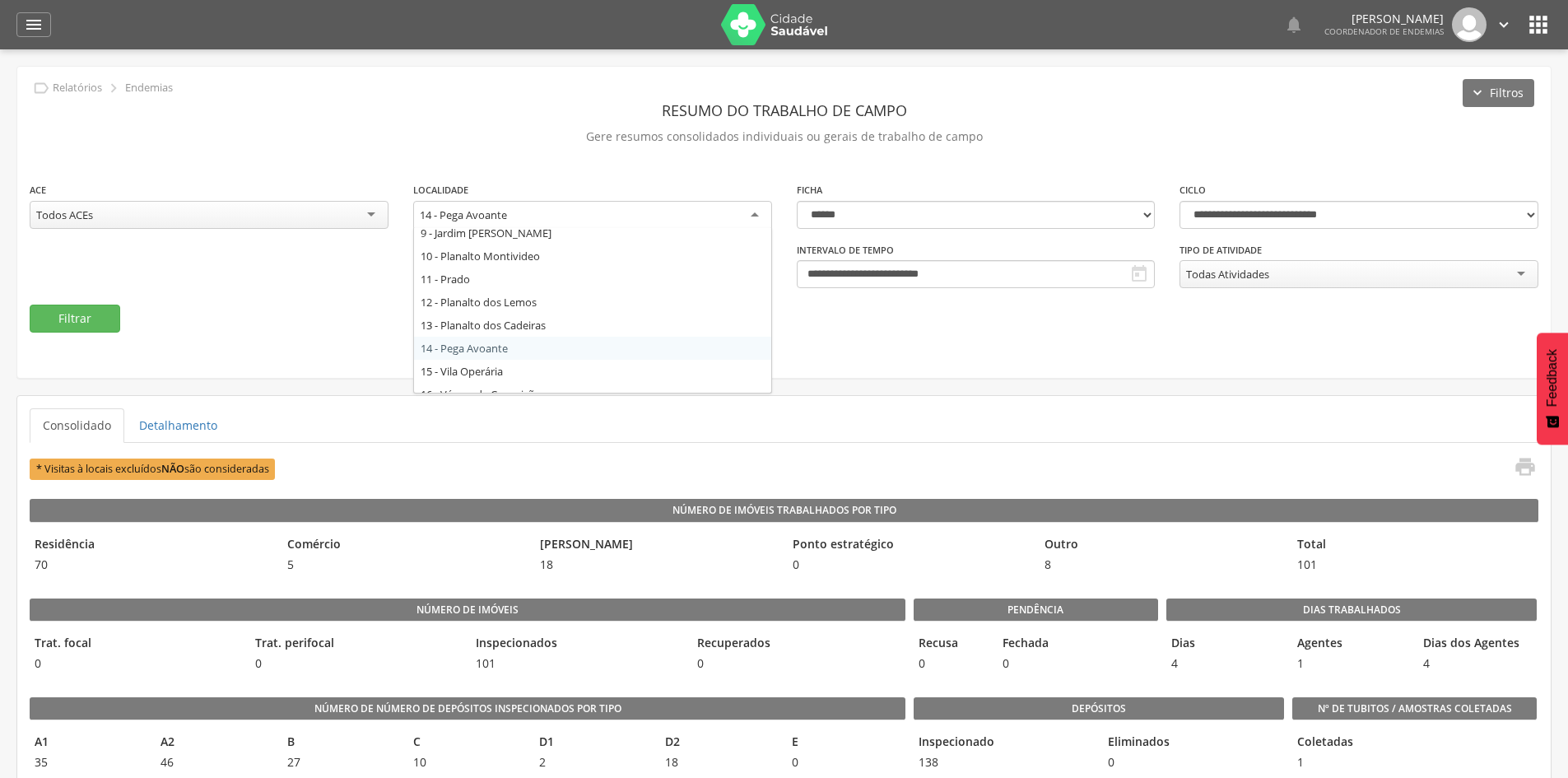
click at [731, 217] on div "14 - Pega Avoante" at bounding box center [592, 216] width 359 height 30
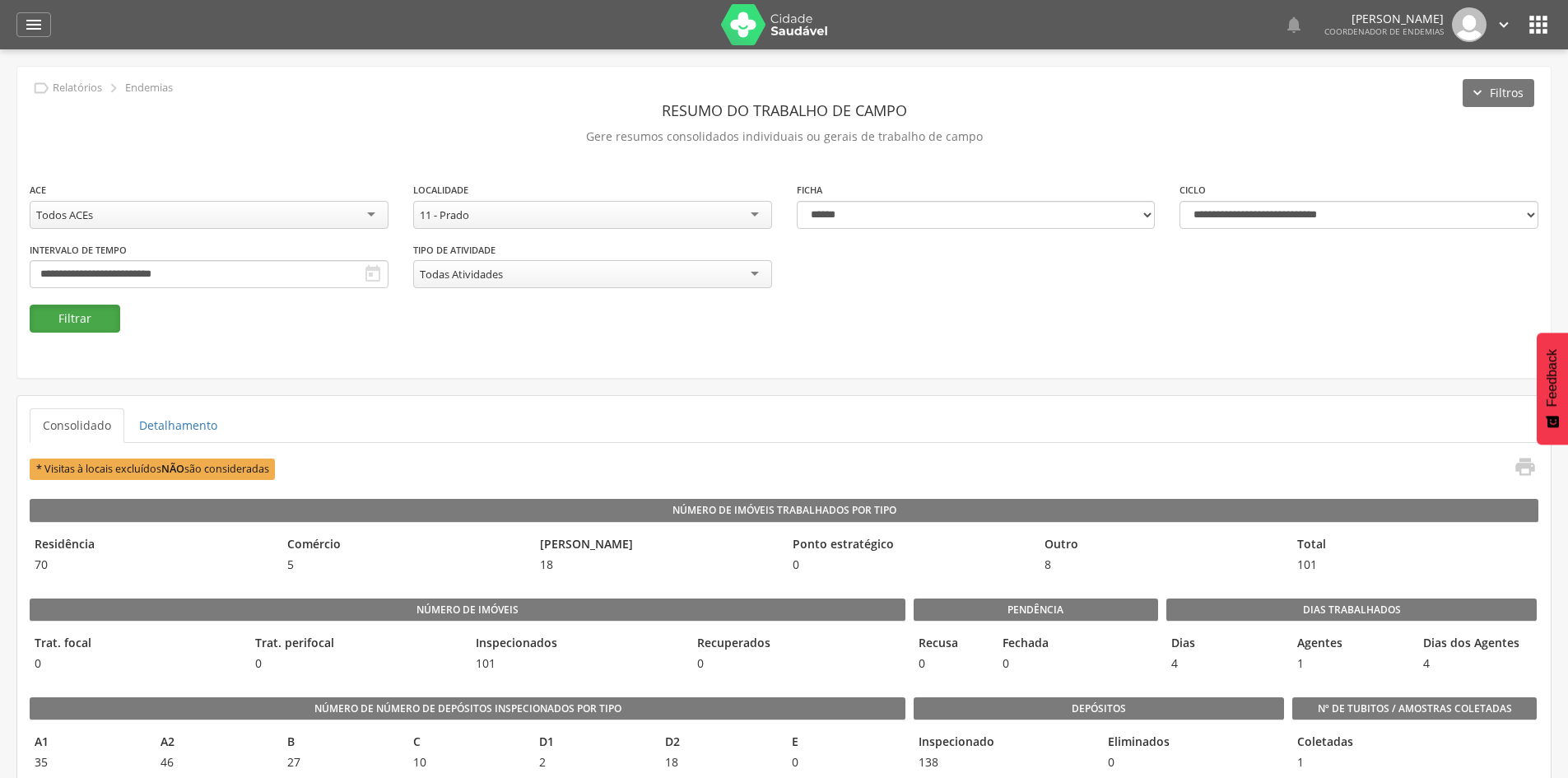
click at [85, 319] on button "Filtrar" at bounding box center [75, 318] width 91 height 28
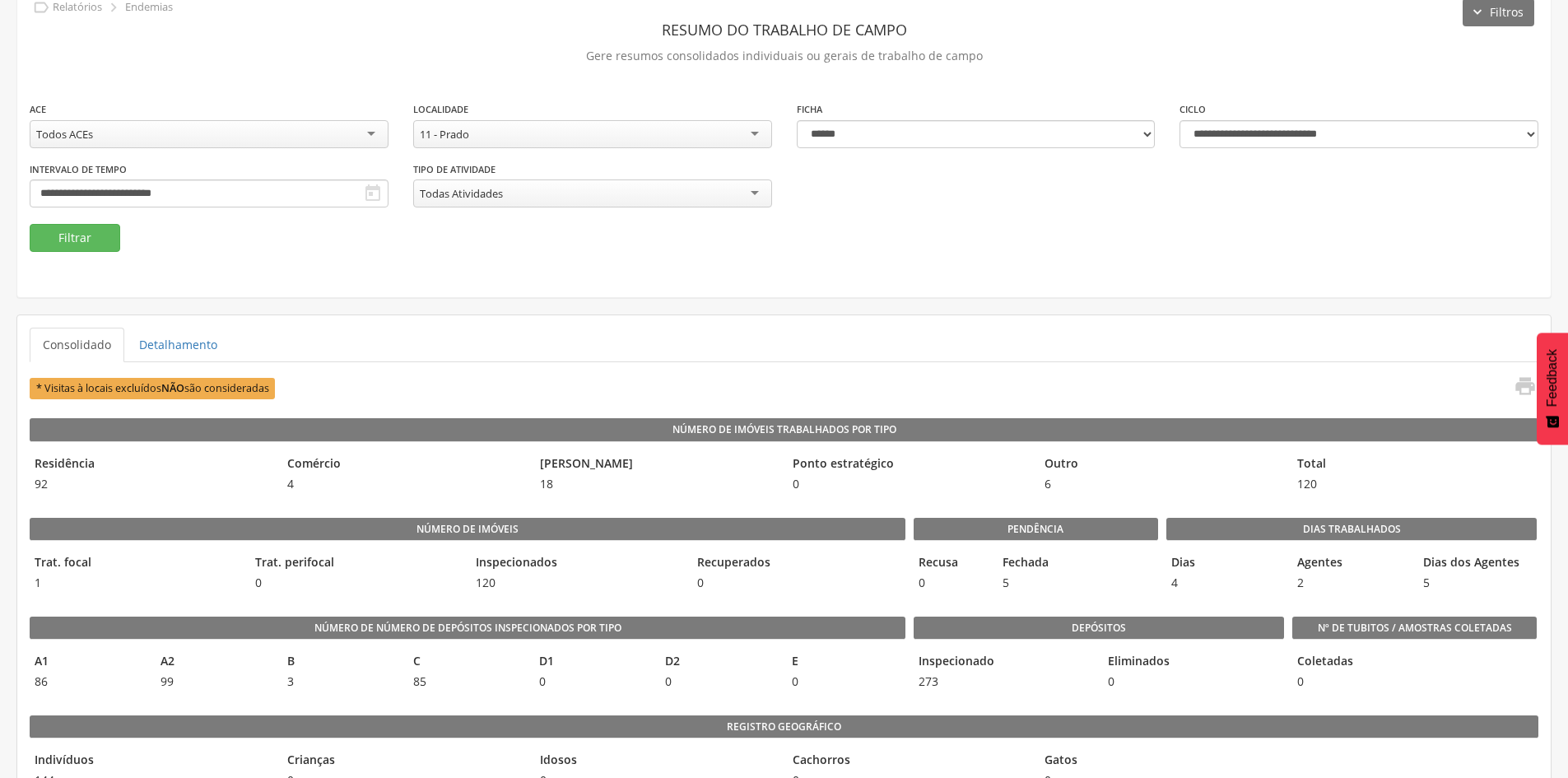
scroll to position [0, 0]
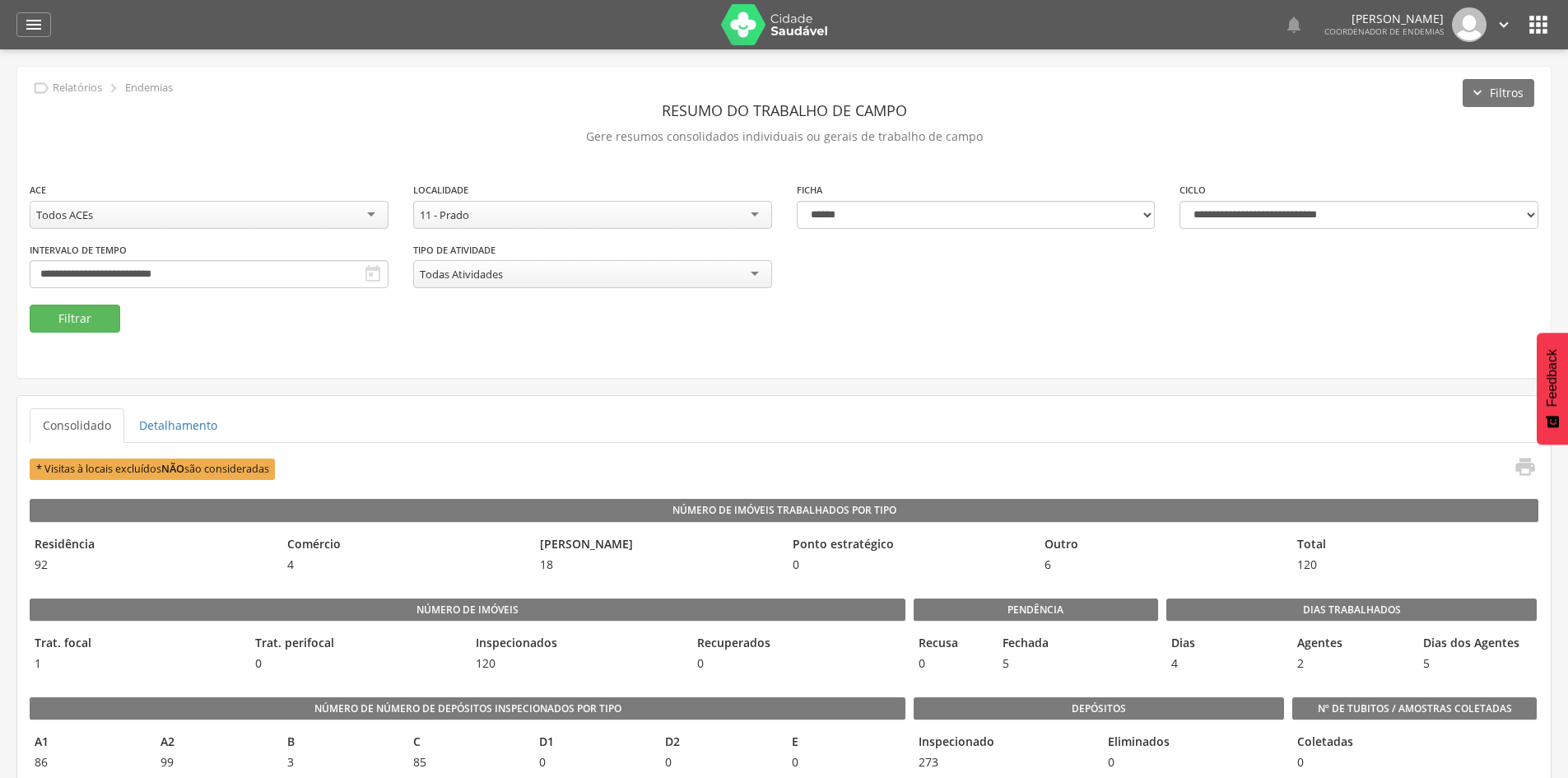
click at [696, 216] on div "11 - Prado" at bounding box center [592, 215] width 359 height 28
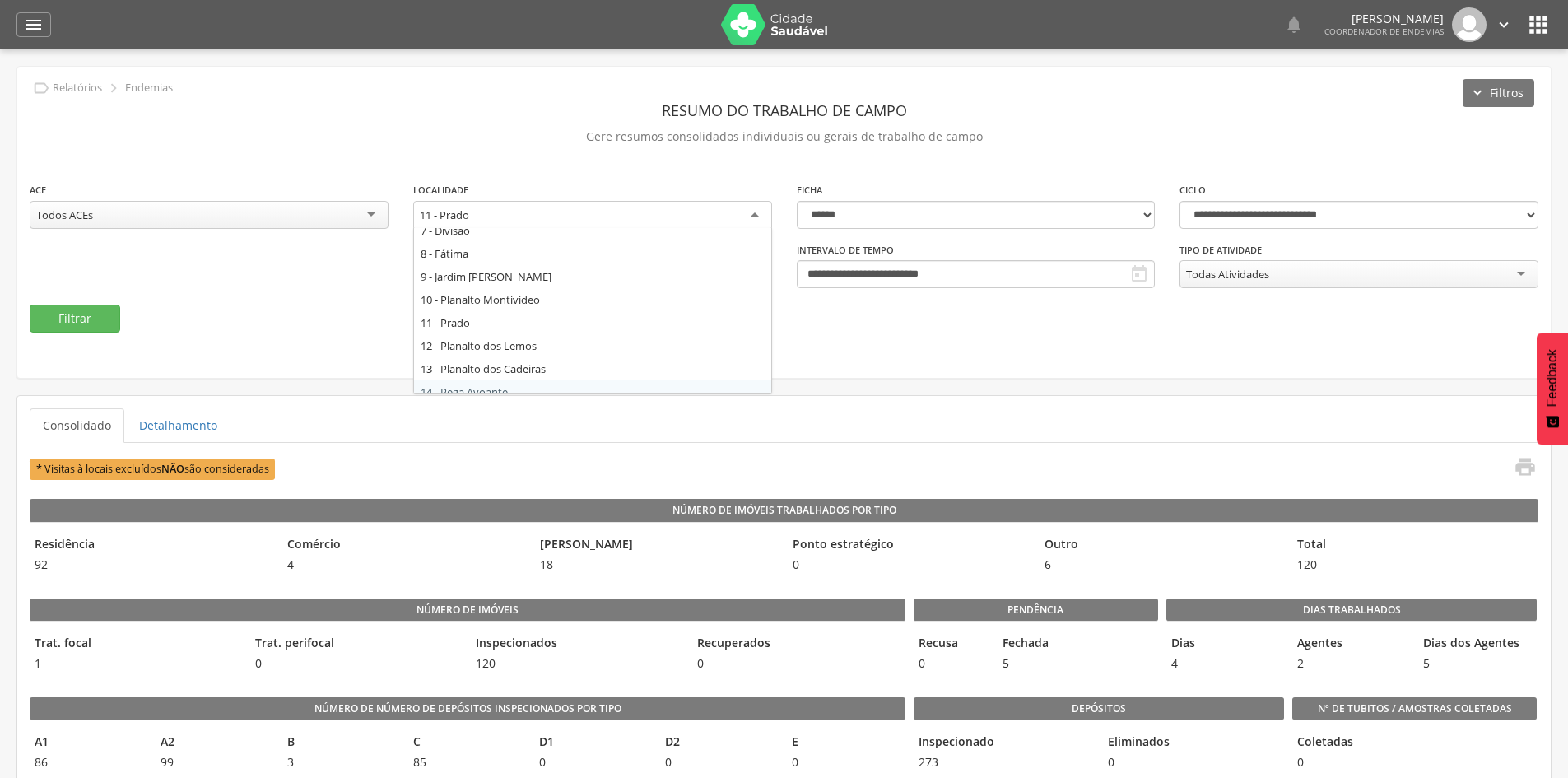
scroll to position [132, 0]
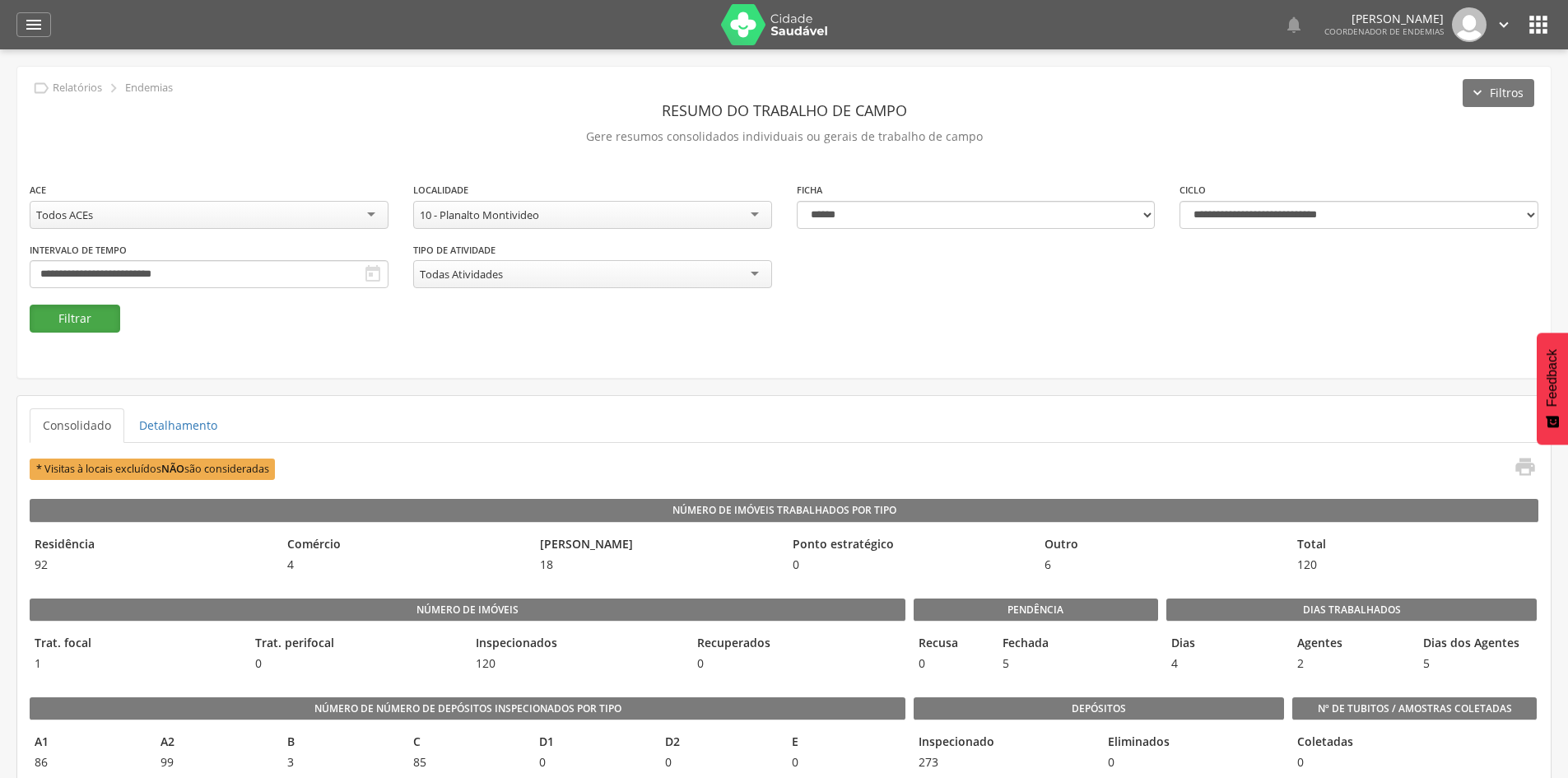
click at [44, 317] on button "Filtrar" at bounding box center [75, 318] width 91 height 28
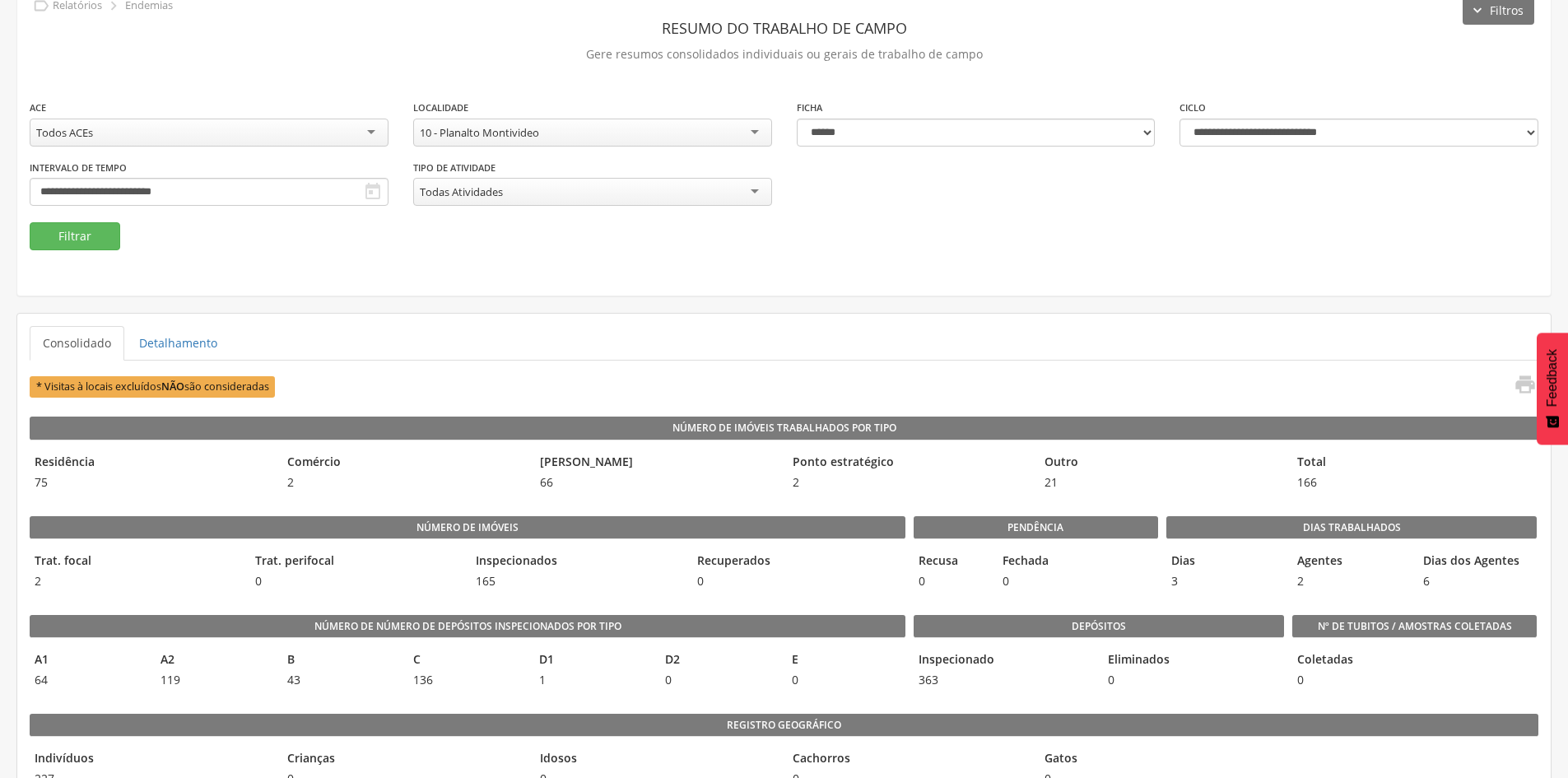
scroll to position [0, 0]
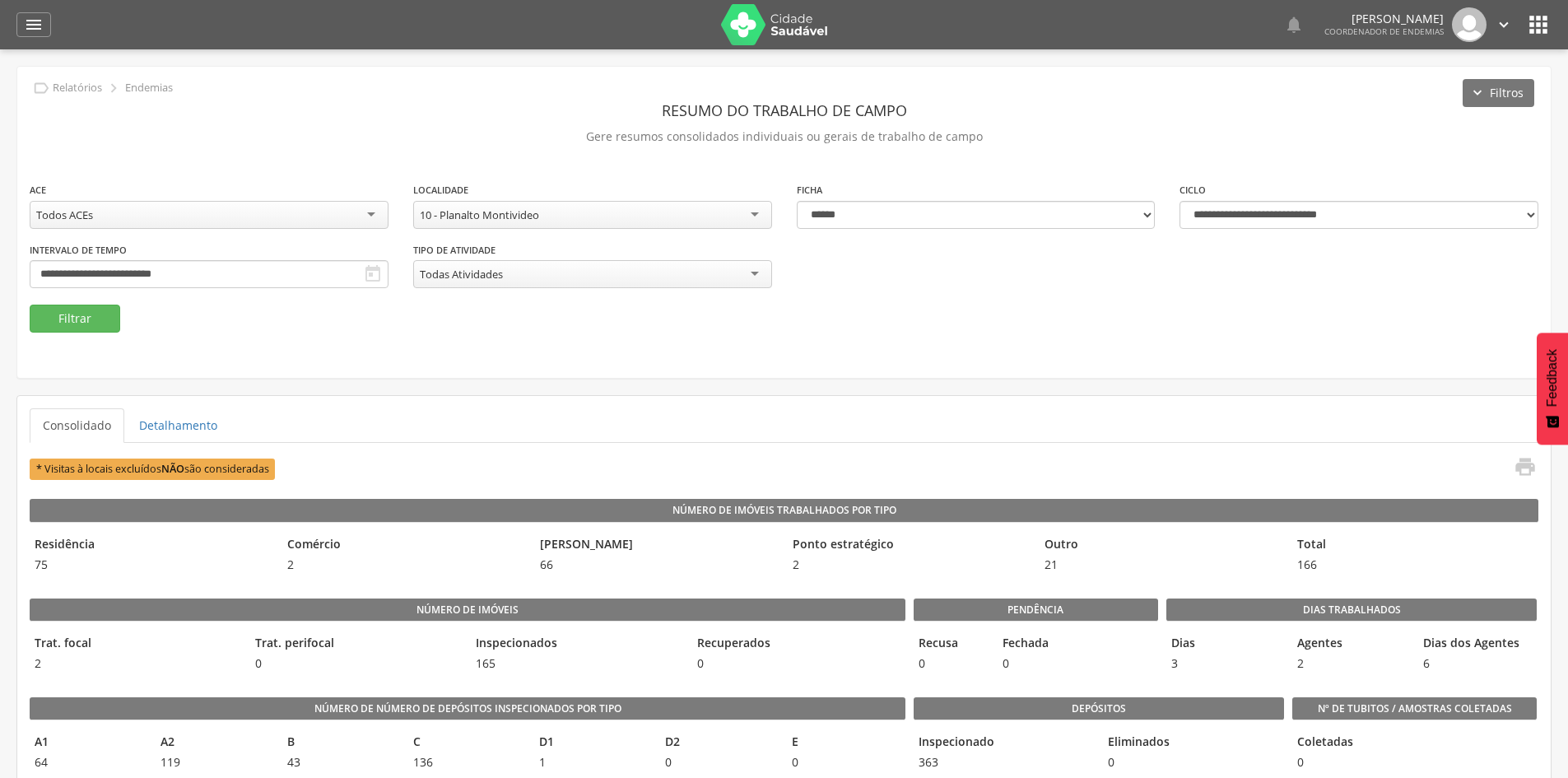
click at [601, 215] on div "10 - Planalto Montivideo" at bounding box center [592, 215] width 359 height 28
click at [105, 318] on button "Filtrar" at bounding box center [75, 318] width 91 height 28
click at [603, 217] on div "15 - Vila Operária" at bounding box center [592, 215] width 359 height 28
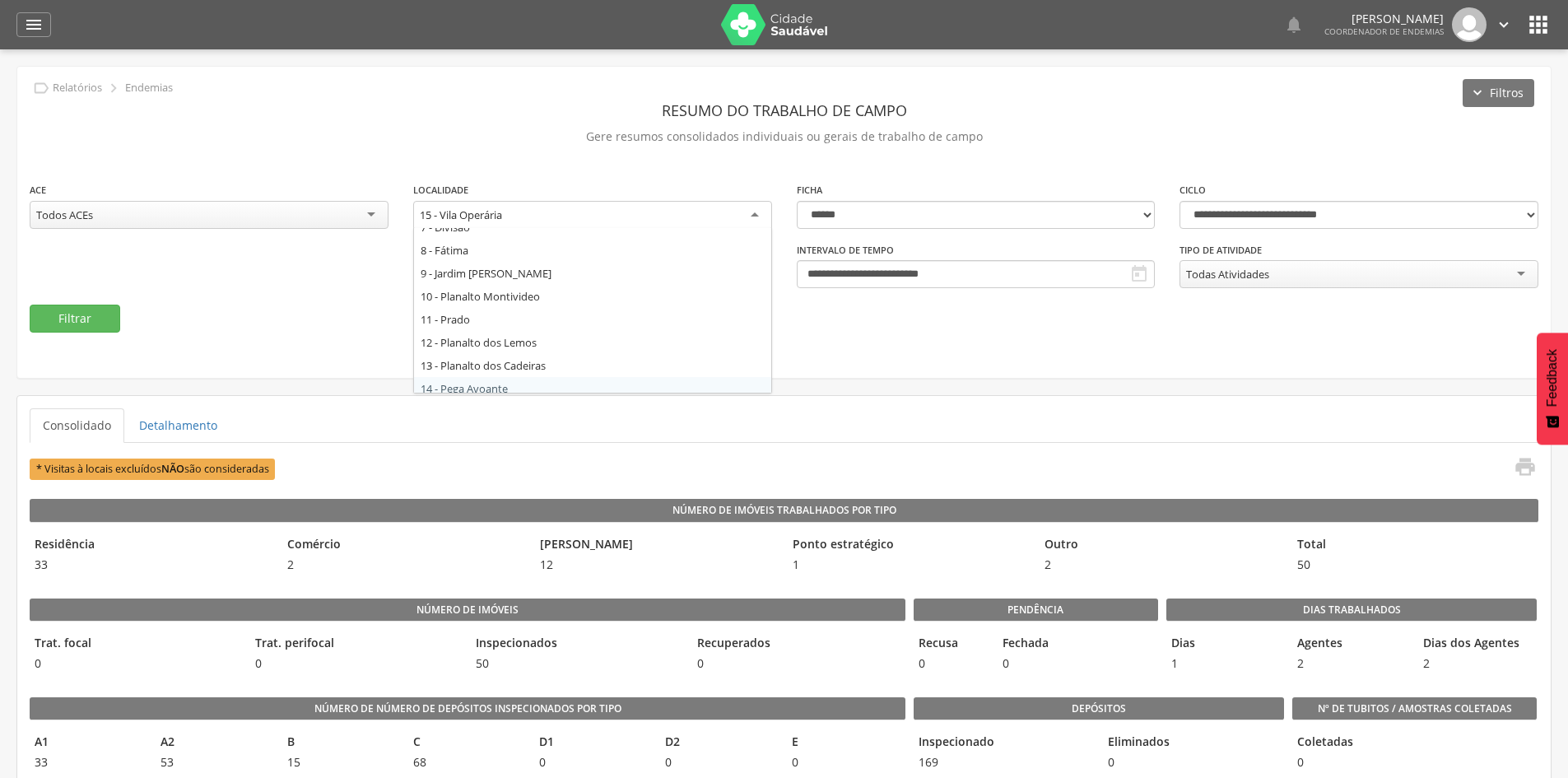
scroll to position [145, 0]
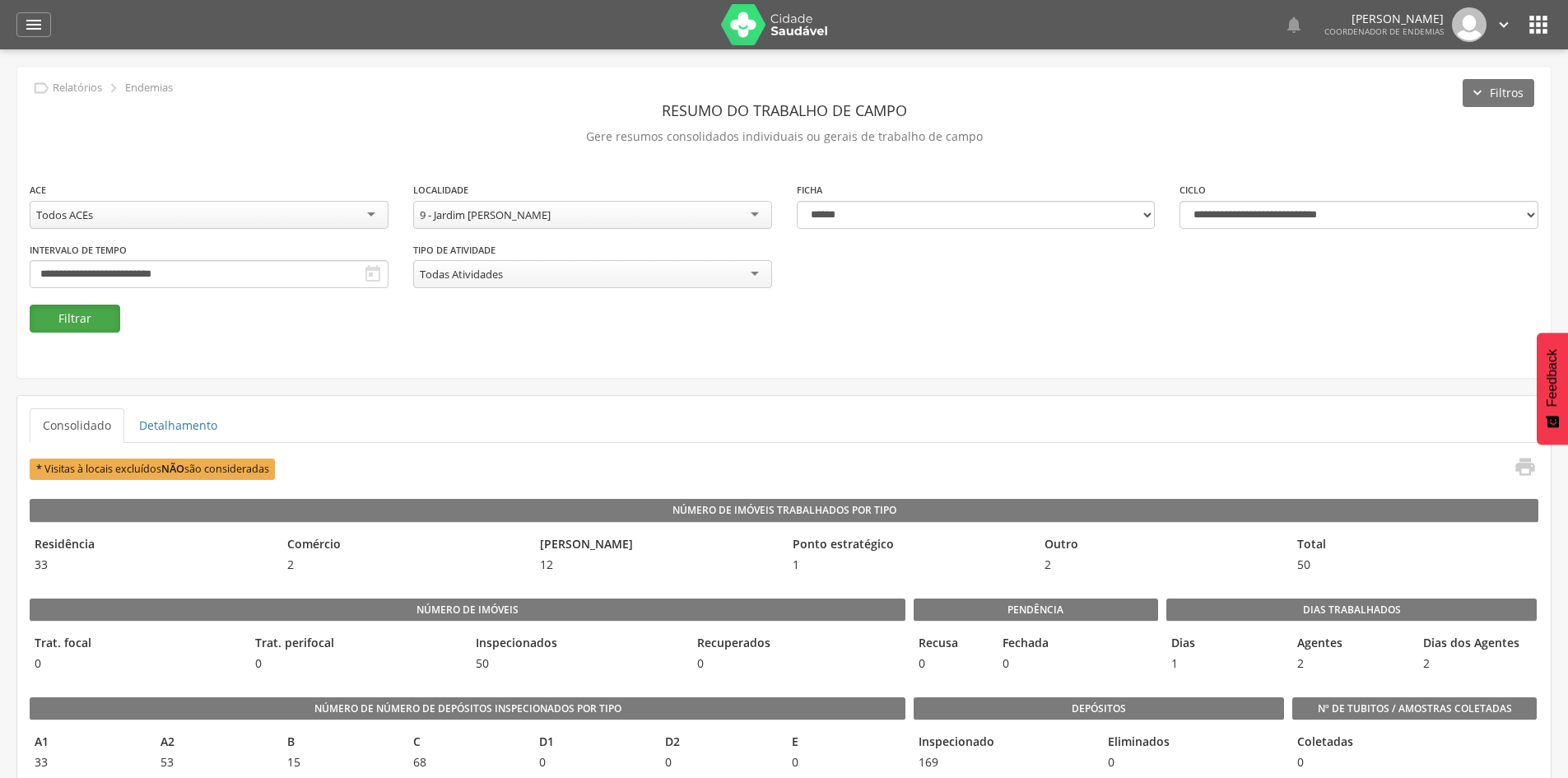
click at [85, 306] on button "Filtrar" at bounding box center [75, 318] width 91 height 28
click at [639, 213] on div "9 - Jardim [PERSON_NAME]" at bounding box center [592, 215] width 359 height 28
click at [108, 319] on button "Filtrar" at bounding box center [75, 318] width 91 height 28
click at [374, 274] on icon "" at bounding box center [373, 274] width 20 height 20
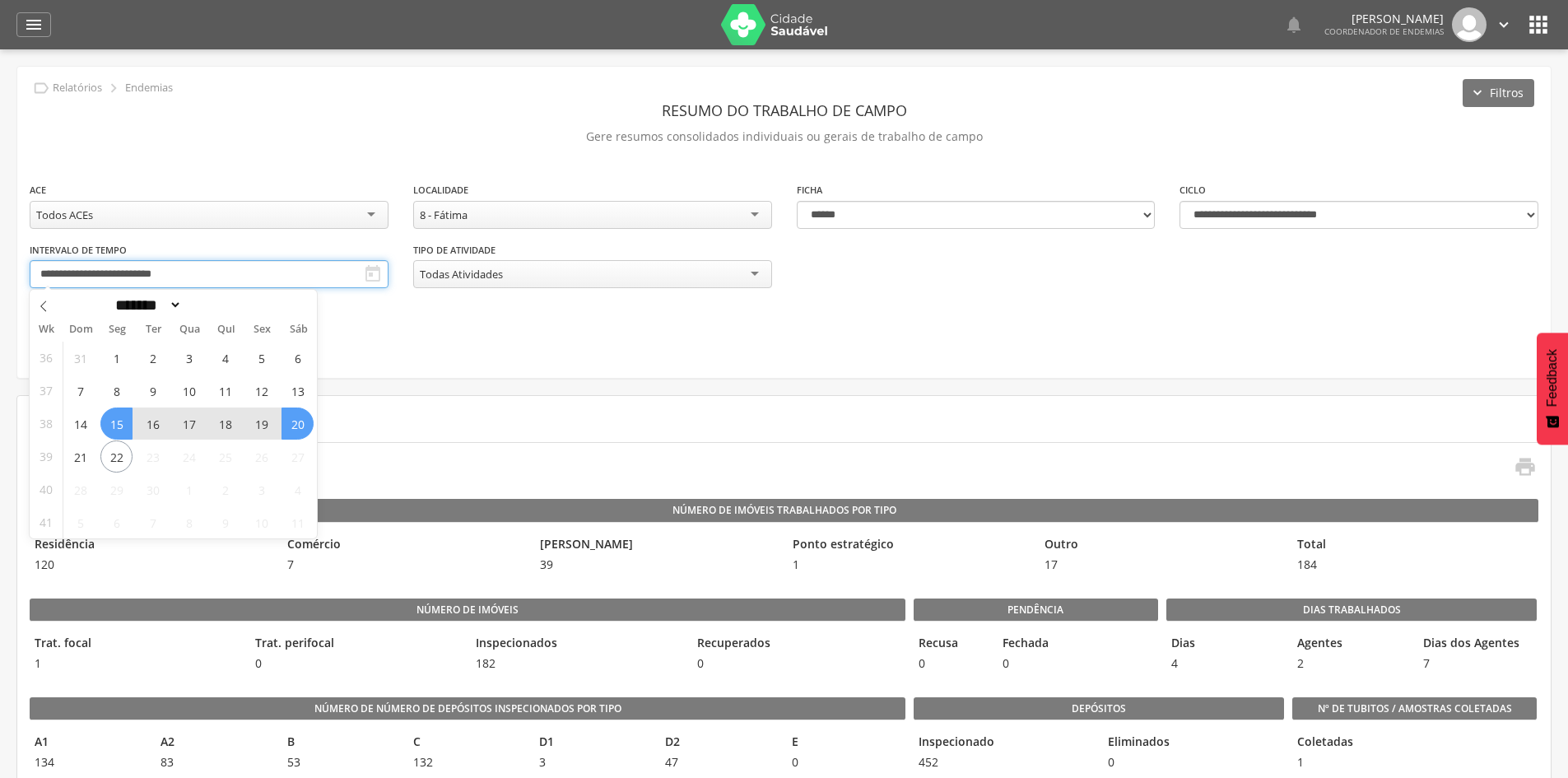
click at [348, 263] on input "**********" at bounding box center [209, 274] width 359 height 28
click at [308, 421] on span "20" at bounding box center [298, 423] width 33 height 33
click at [293, 425] on span "20" at bounding box center [298, 423] width 33 height 33
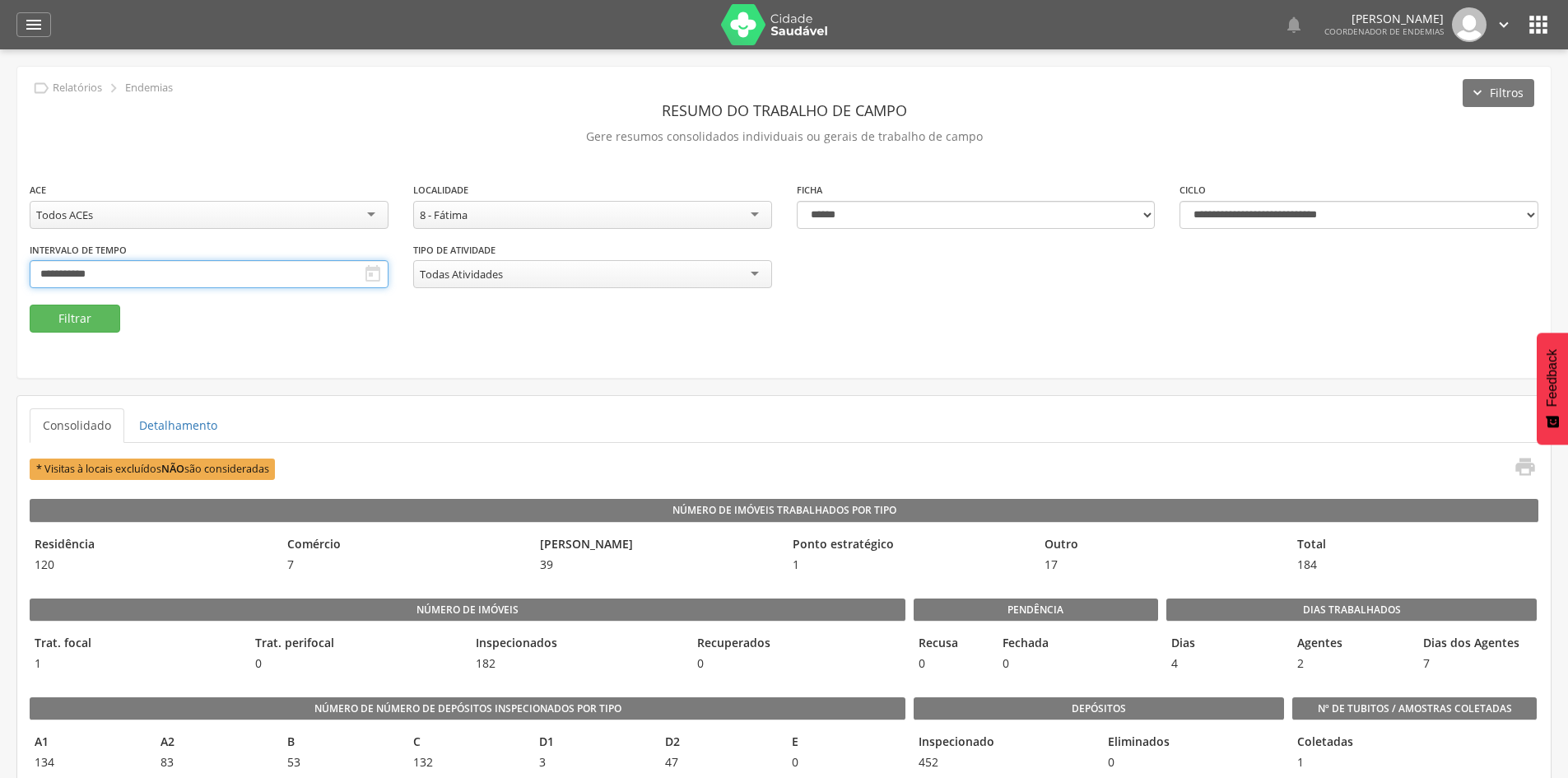
click at [115, 281] on input "**********" at bounding box center [209, 274] width 359 height 28
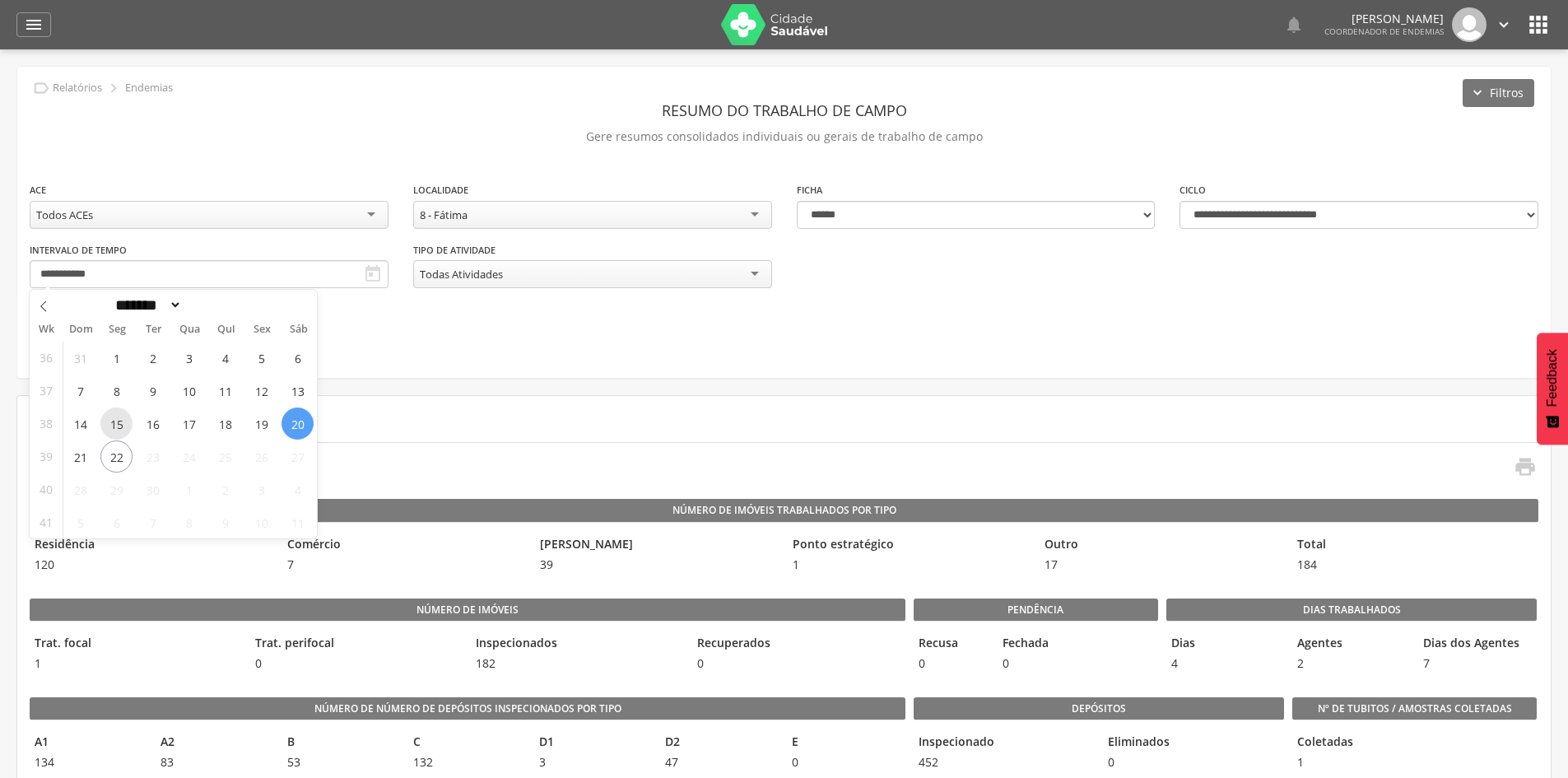
click at [108, 426] on span "15" at bounding box center [117, 423] width 33 height 33
type input "**********"
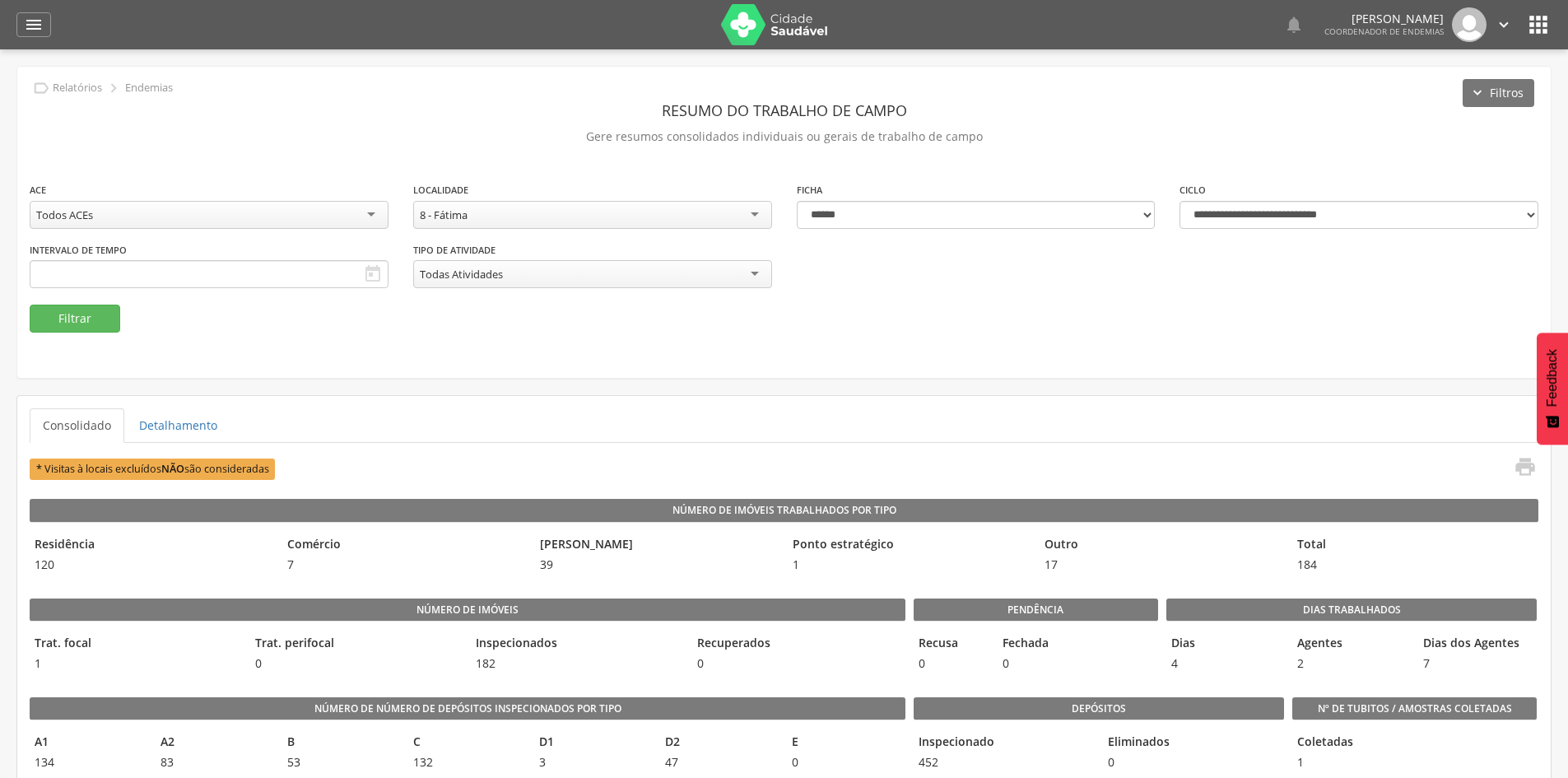
click at [159, 266] on input "text" at bounding box center [209, 274] width 359 height 28
